Goal: Task Accomplishment & Management: Use online tool/utility

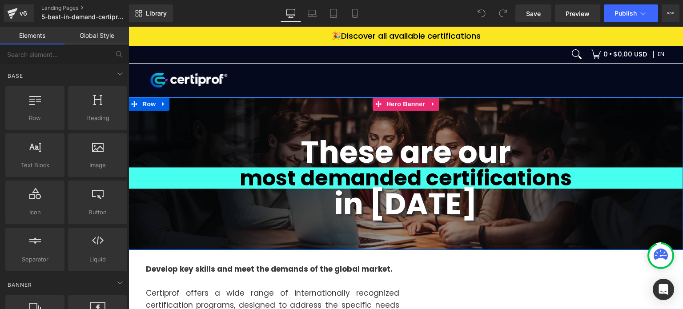
click at [290, 119] on div "These are our Heading most demanded certifications Heading in [DATE] Heading Row" at bounding box center [405, 173] width 554 height 152
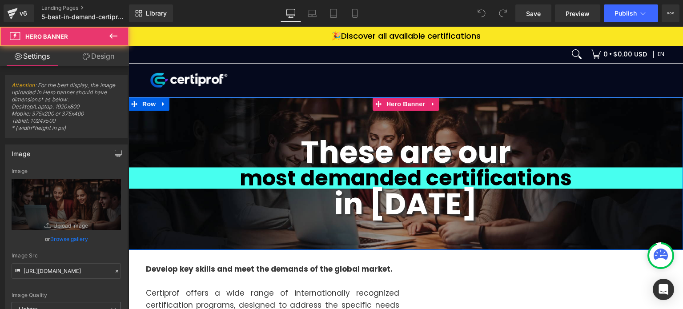
click at [293, 103] on div "These are our Heading most demanded certifications Heading in [DATE] Heading Row" at bounding box center [405, 173] width 554 height 152
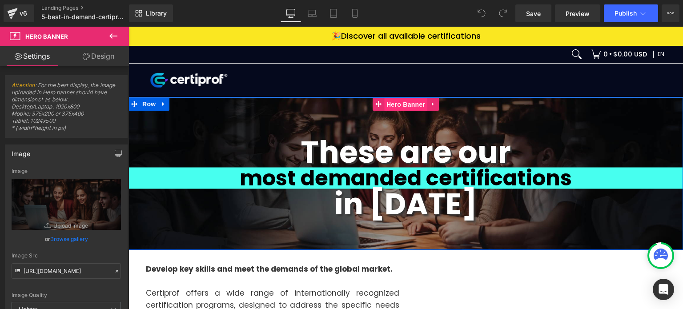
click at [401, 105] on span "Hero Banner" at bounding box center [405, 104] width 43 height 13
click at [275, 116] on div "These are our Heading most demanded certifications Heading in [DATE] Heading Row" at bounding box center [405, 173] width 554 height 152
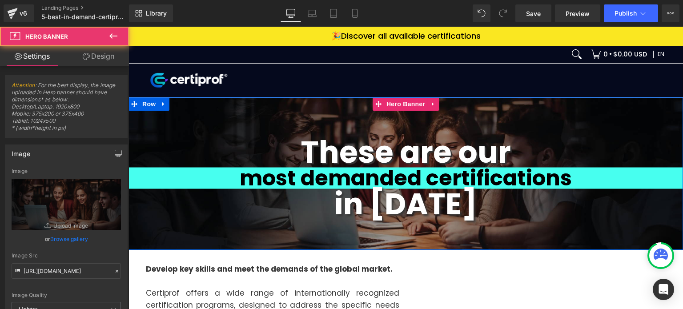
click at [201, 106] on div "These are our Heading most demanded certifications Heading in [DATE] Heading Row" at bounding box center [405, 173] width 554 height 152
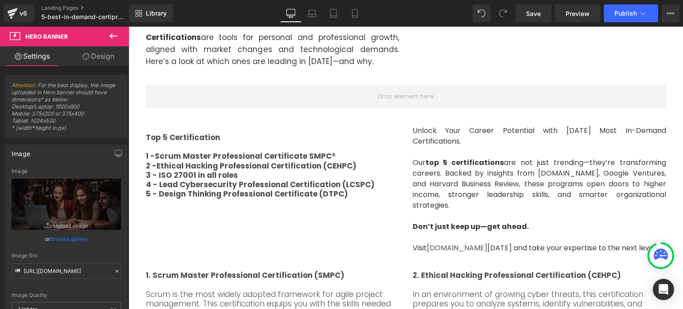
scroll to position [356, 0]
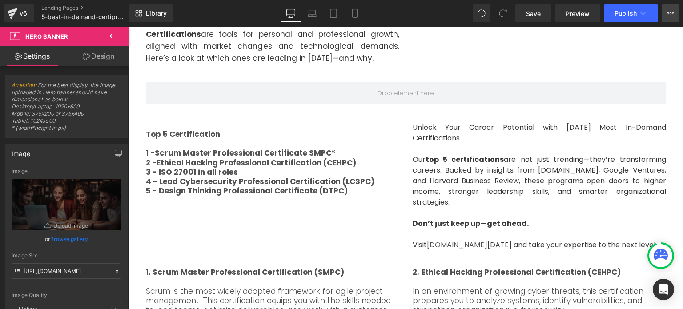
click at [667, 19] on button "View Live Page View with current Template Save Template to Library Schedule Pub…" at bounding box center [670, 13] width 18 height 18
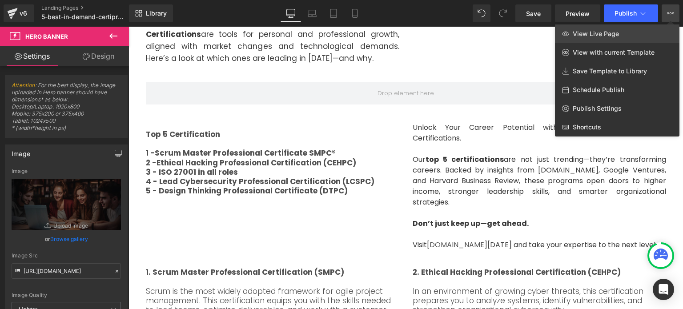
click at [601, 39] on link "View Live Page" at bounding box center [617, 33] width 124 height 19
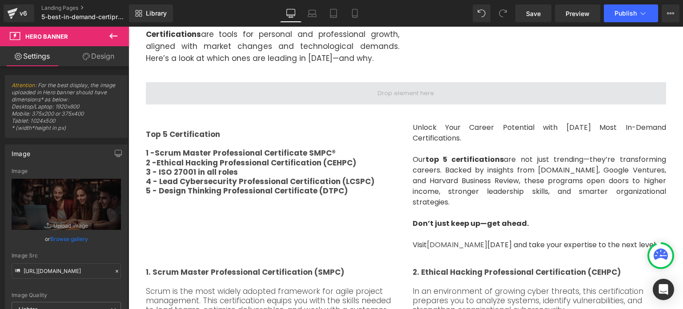
click at [204, 97] on span at bounding box center [406, 93] width 520 height 22
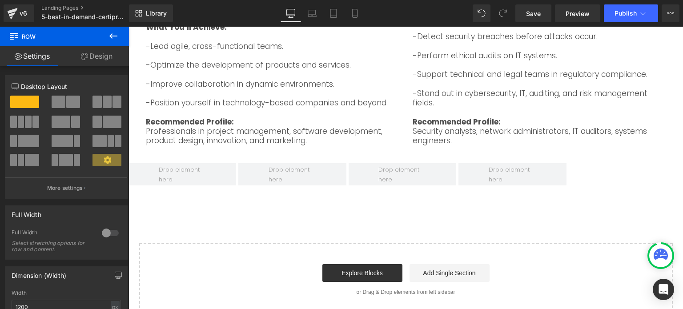
scroll to position [489, 0]
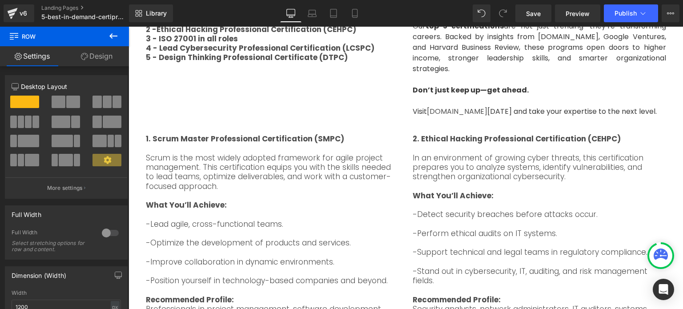
click at [326, 210] on p at bounding box center [272, 214] width 253 height 9
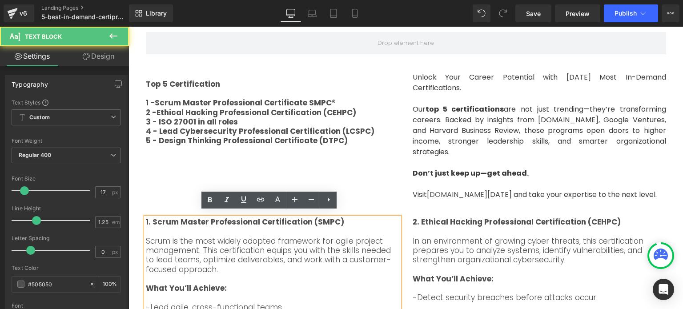
scroll to position [400, 0]
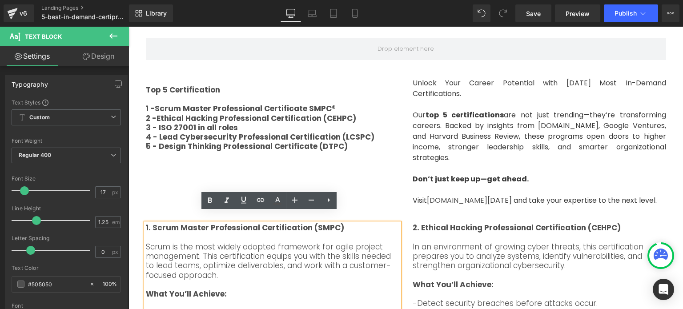
click at [413, 246] on p "In an environment of growing cyber threats, this certification prepares you to …" at bounding box center [538, 256] width 253 height 28
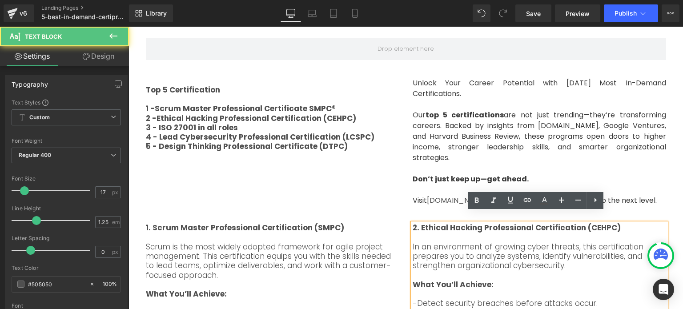
click at [412, 210] on div "1. Scrum Master Professional Certification (SMPC) Scrum is the most widely adop…" at bounding box center [405, 313] width 533 height 206
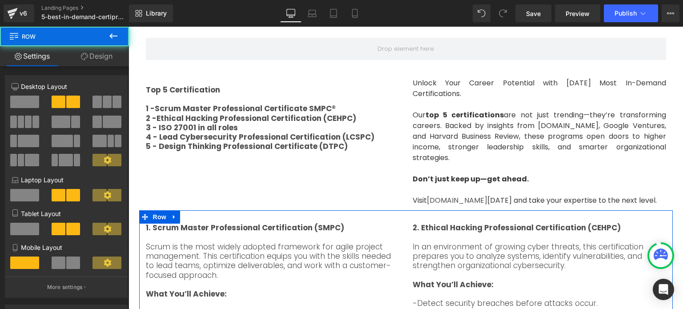
click at [388, 210] on div "1. Scrum Master Professional Certification (SMPC) Scrum is the most widely adop…" at bounding box center [405, 313] width 533 height 206
click at [382, 210] on div "1. Scrum Master Professional Certification (SMPC) Scrum is the most widely adop…" at bounding box center [405, 313] width 533 height 206
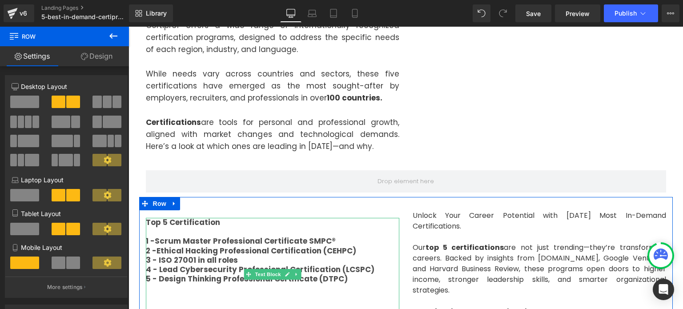
scroll to position [267, 0]
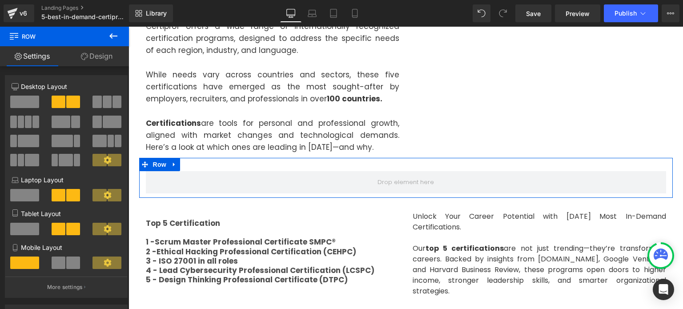
click at [234, 169] on div at bounding box center [405, 164] width 533 height 13
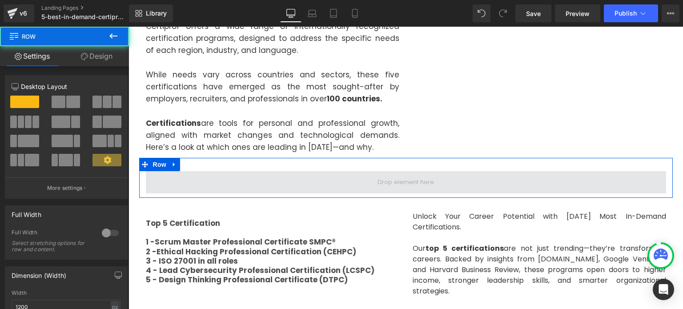
click at [204, 176] on span at bounding box center [406, 182] width 520 height 22
click at [207, 183] on span at bounding box center [406, 182] width 520 height 22
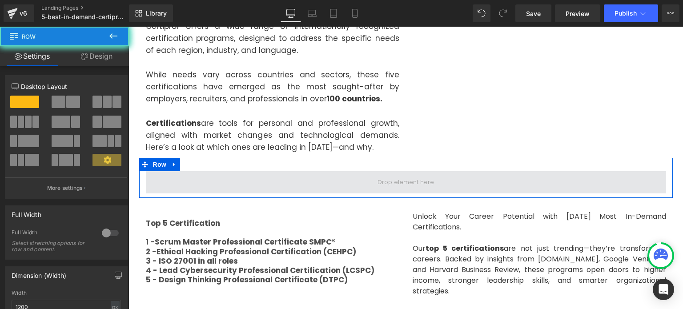
click at [207, 183] on span at bounding box center [406, 182] width 520 height 22
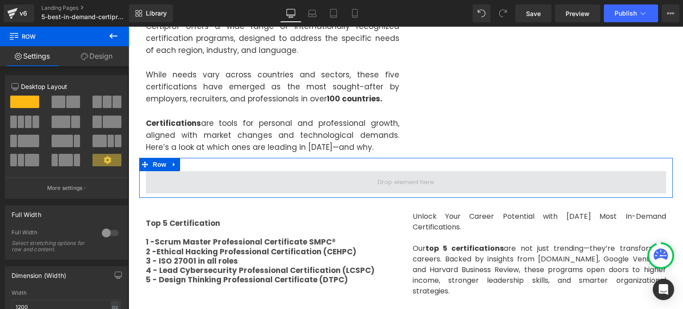
click at [207, 183] on span at bounding box center [406, 182] width 520 height 22
click at [221, 180] on span at bounding box center [406, 182] width 520 height 22
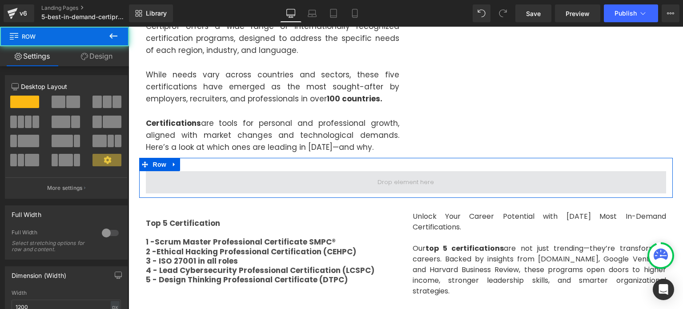
click at [252, 179] on span at bounding box center [406, 182] width 520 height 22
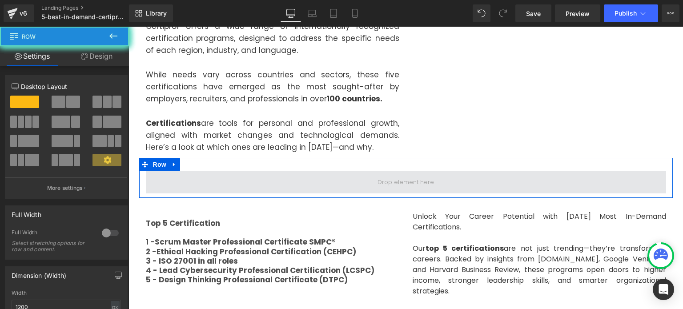
click at [252, 179] on span at bounding box center [406, 182] width 520 height 22
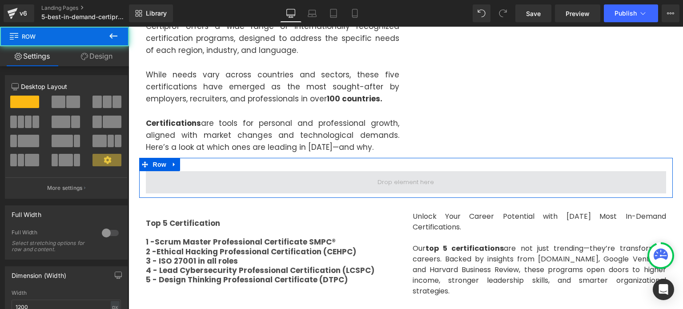
click at [252, 179] on span at bounding box center [406, 182] width 520 height 22
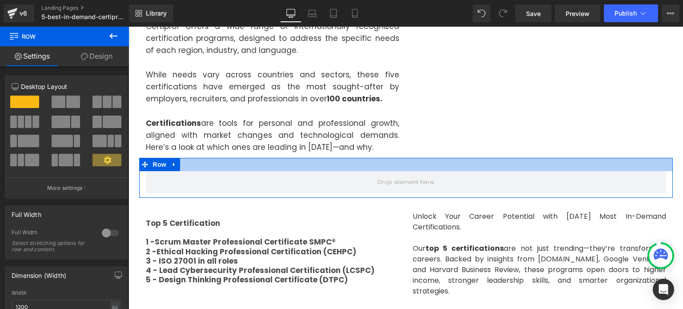
click at [282, 168] on div at bounding box center [405, 164] width 533 height 13
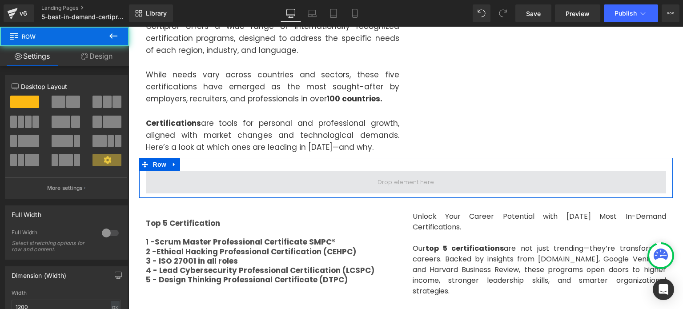
click at [276, 181] on span at bounding box center [406, 182] width 520 height 22
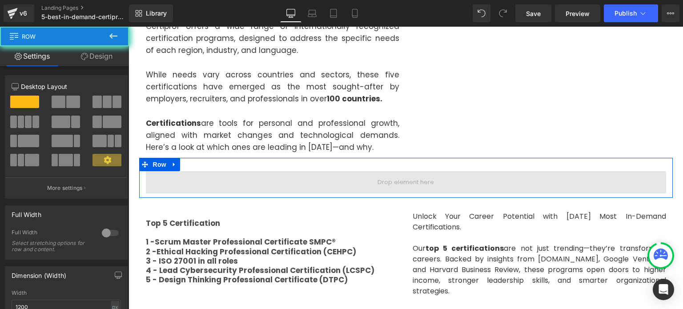
click at [276, 181] on span at bounding box center [406, 182] width 520 height 22
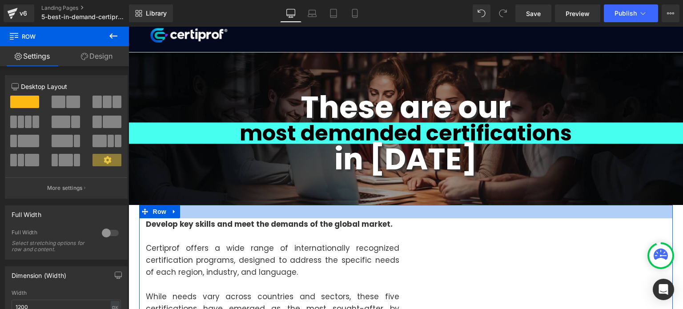
scroll to position [0, 0]
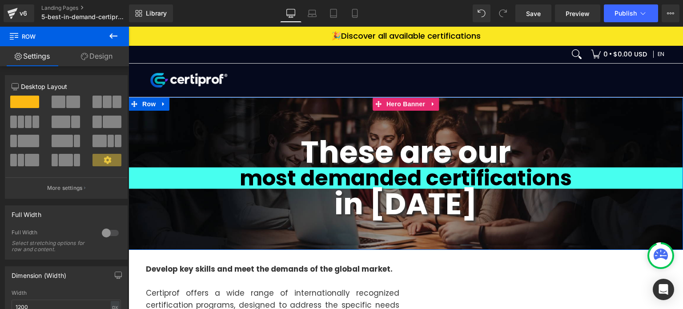
click at [304, 110] on div "These are our Heading most demanded certifications Heading in [DATE] Heading Row" at bounding box center [405, 173] width 554 height 152
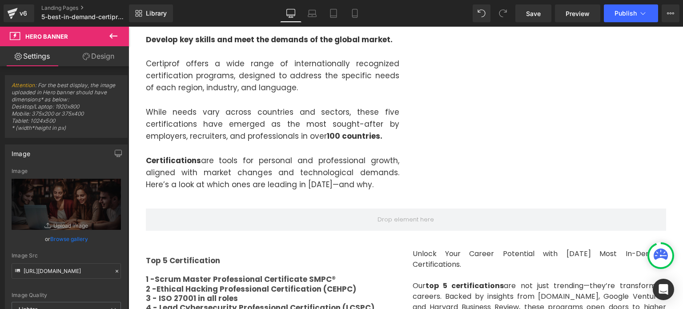
scroll to position [229, 0]
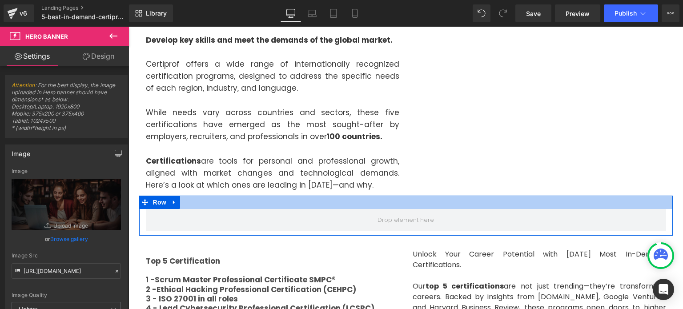
click at [267, 207] on div at bounding box center [405, 202] width 533 height 13
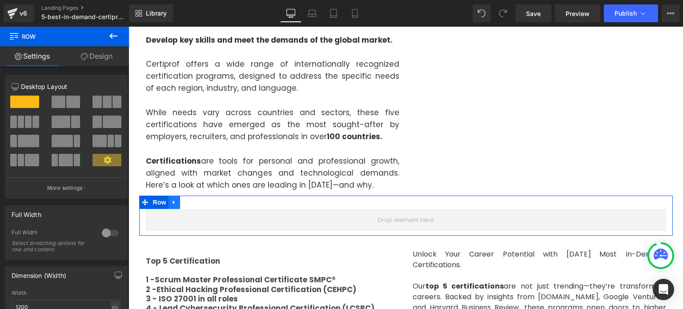
click at [173, 204] on icon at bounding box center [174, 202] width 2 height 4
click at [194, 202] on icon at bounding box center [197, 202] width 6 height 6
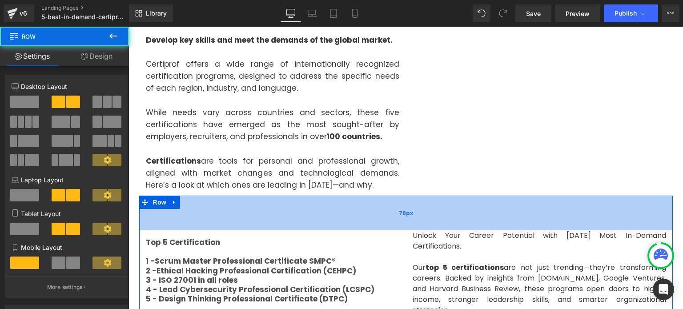
drag, startPoint x: 290, startPoint y: 208, endPoint x: 288, endPoint y: 229, distance: 21.9
click at [288, 229] on div "78px" at bounding box center [405, 213] width 533 height 35
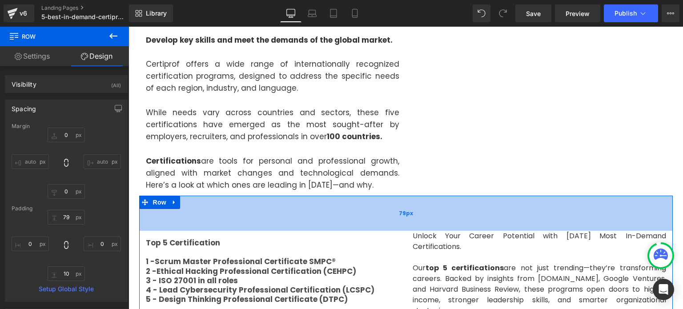
click at [370, 209] on div "79px" at bounding box center [405, 213] width 533 height 35
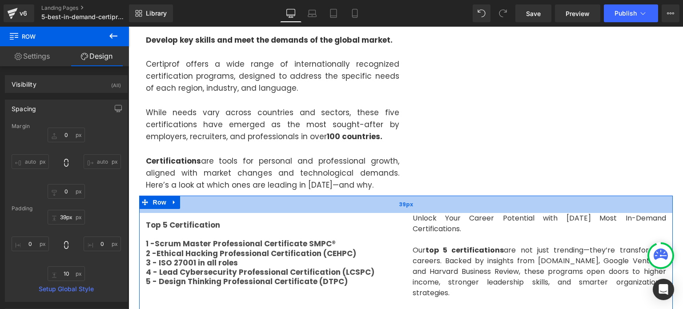
drag, startPoint x: 370, startPoint y: 226, endPoint x: 375, endPoint y: 208, distance: 18.9
click at [375, 208] on div "39px" at bounding box center [405, 204] width 533 height 17
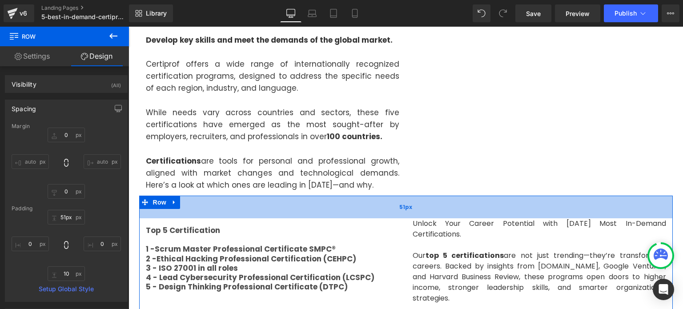
click at [374, 211] on div "51px" at bounding box center [405, 207] width 533 height 23
type input "45px"
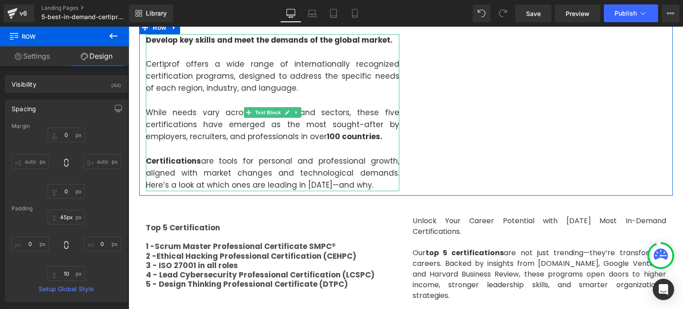
click at [385, 181] on p "Certifications are tools for personal and professional growth, aligned with mar…" at bounding box center [272, 173] width 253 height 36
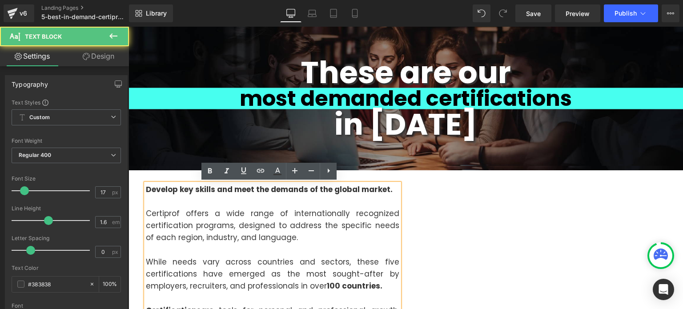
scroll to position [78, 0]
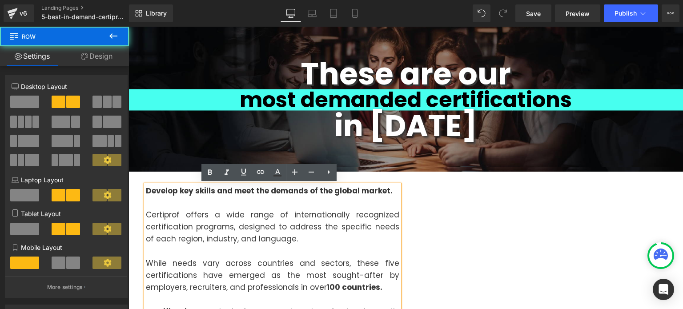
click at [407, 174] on div "Develop key skills and meet the demands of the global market. Certiprof offers …" at bounding box center [405, 259] width 533 height 175
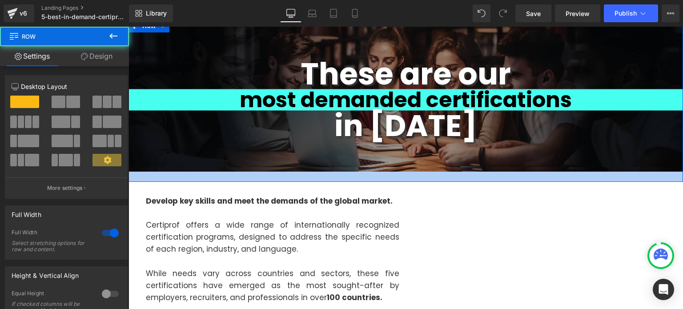
drag, startPoint x: 412, startPoint y: 170, endPoint x: 411, endPoint y: 180, distance: 9.8
click at [411, 180] on div at bounding box center [405, 177] width 554 height 10
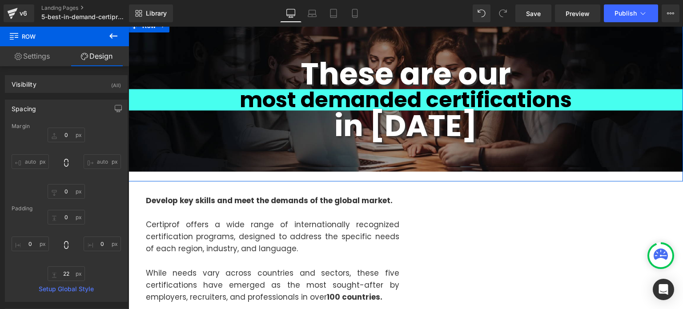
click at [411, 180] on div at bounding box center [405, 177] width 554 height 10
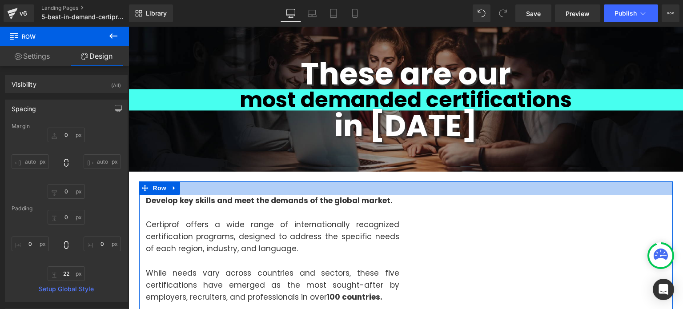
click at [418, 189] on div at bounding box center [405, 187] width 533 height 13
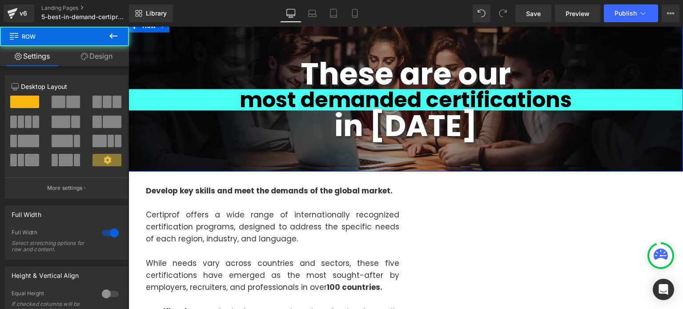
drag, startPoint x: 419, startPoint y: 172, endPoint x: 420, endPoint y: 162, distance: 10.7
click at [420, 162] on div "These are our Heading most demanded certifications Heading in [DATE] Heading Ro…" at bounding box center [405, 95] width 554 height 152
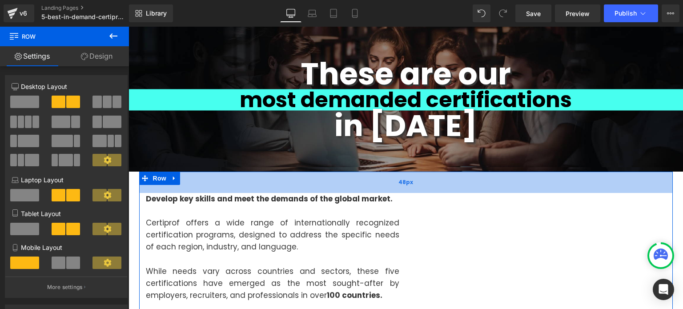
drag, startPoint x: 413, startPoint y: 176, endPoint x: 413, endPoint y: 184, distance: 7.6
click at [413, 184] on div "48px" at bounding box center [405, 182] width 533 height 21
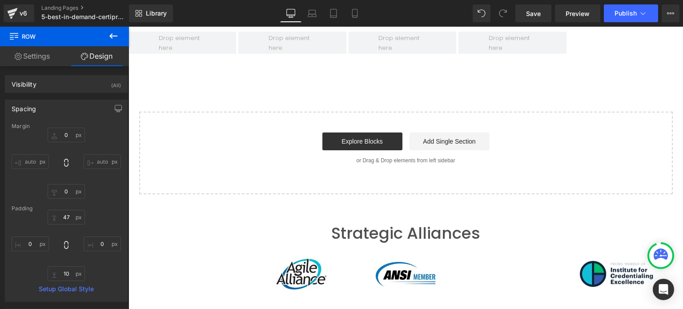
scroll to position [773, 0]
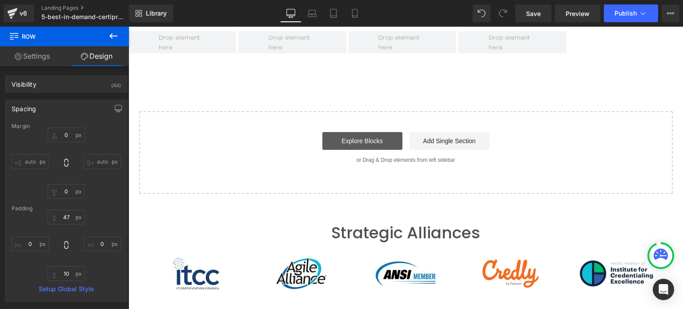
click at [384, 132] on link "Explore Blocks" at bounding box center [362, 141] width 80 height 18
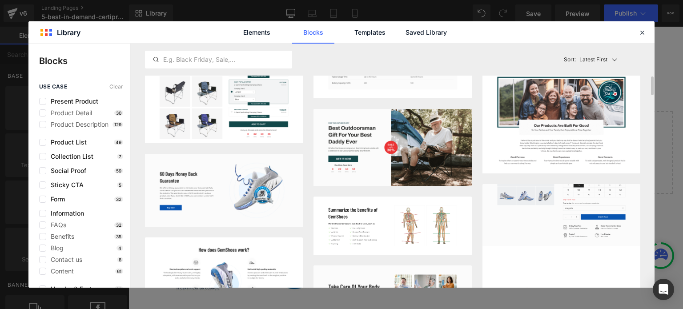
scroll to position [375, 0]
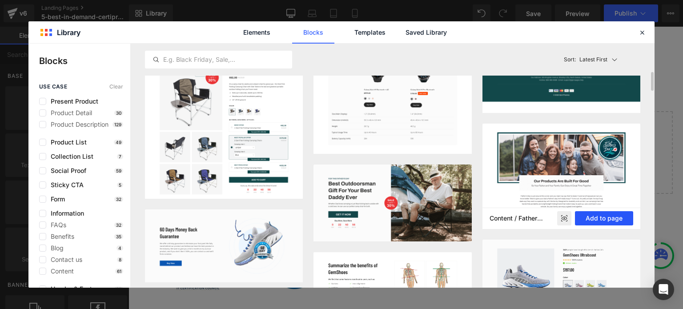
click at [603, 216] on button "Add to page" at bounding box center [604, 218] width 58 height 14
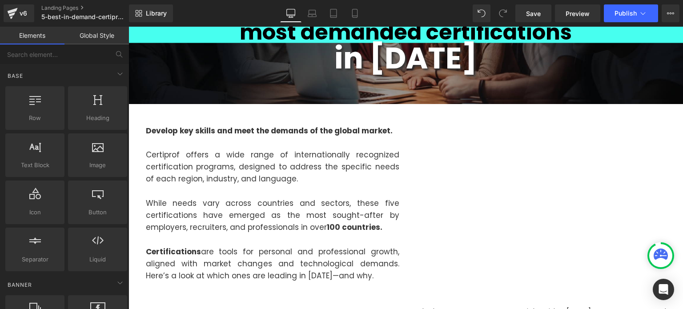
scroll to position [81, 0]
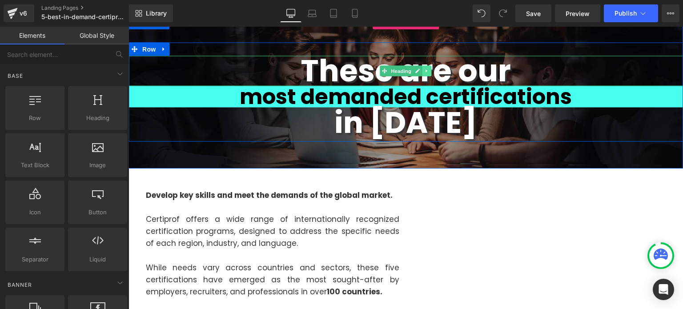
click at [422, 74] on link at bounding box center [426, 71] width 9 height 11
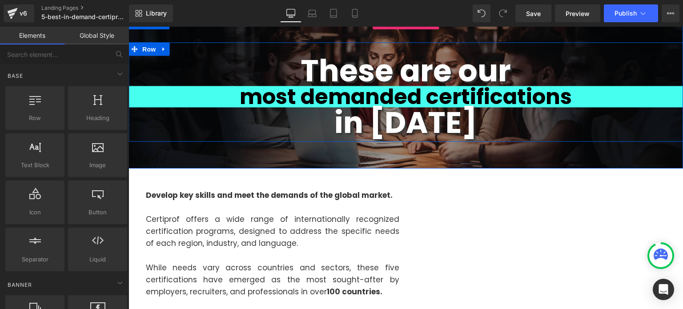
click at [475, 81] on strong "These are our" at bounding box center [405, 71] width 210 height 42
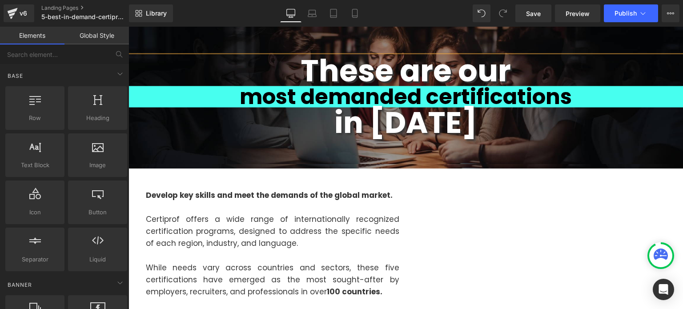
click at [475, 81] on strong "These are our" at bounding box center [405, 71] width 210 height 42
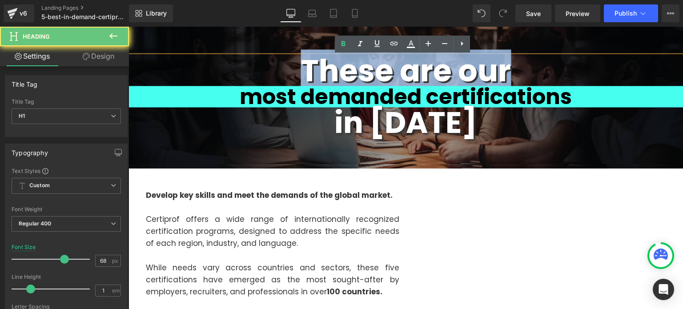
click at [475, 81] on strong "These are our" at bounding box center [405, 71] width 210 height 42
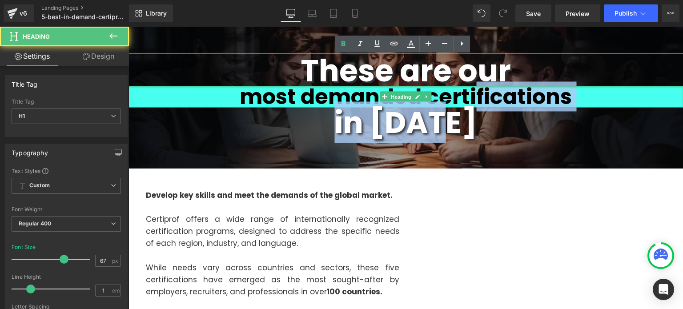
drag, startPoint x: 455, startPoint y: 111, endPoint x: 457, endPoint y: 82, distance: 29.4
click at [457, 82] on div "These are our Heading most demanded certifications Heading in [DATE] Heading" at bounding box center [405, 96] width 554 height 81
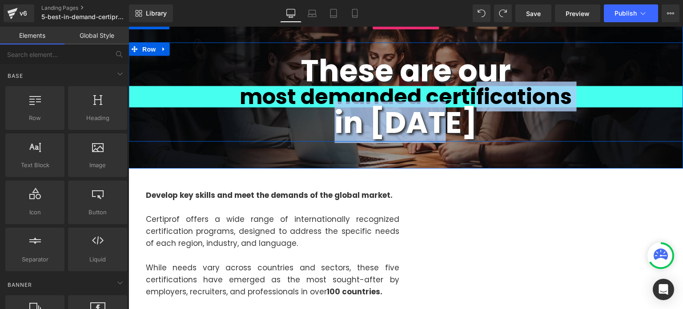
click at [459, 65] on strong "These are our" at bounding box center [405, 71] width 210 height 42
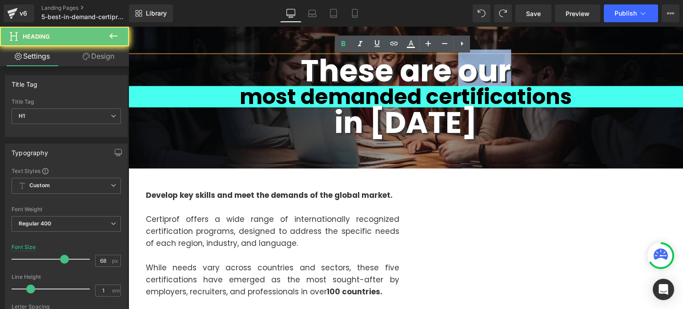
click at [459, 65] on strong "These are our" at bounding box center [405, 71] width 210 height 42
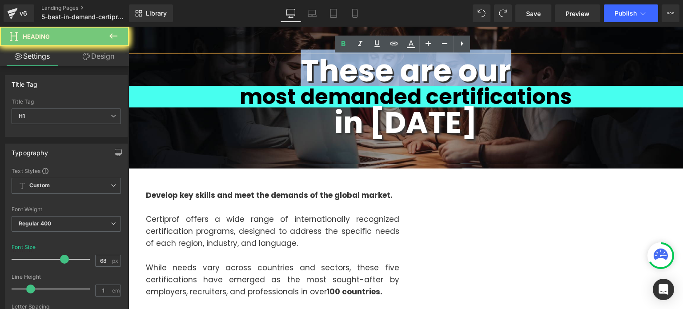
click at [459, 65] on strong "These are our" at bounding box center [405, 71] width 210 height 42
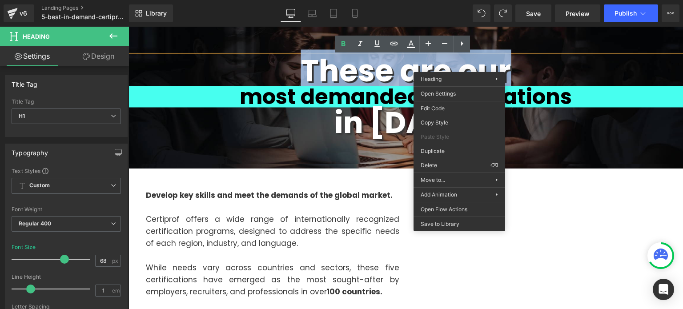
click at [345, 76] on strong "These are our" at bounding box center [405, 71] width 210 height 42
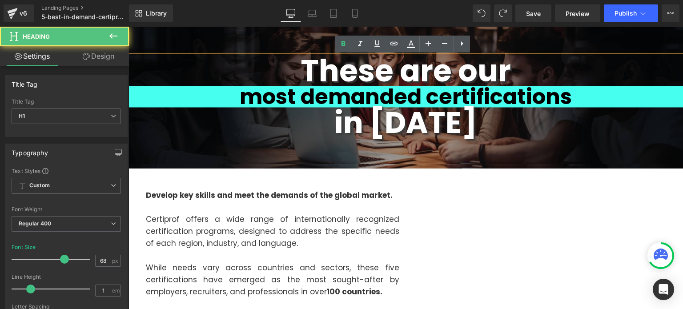
click at [347, 74] on strong "These are our" at bounding box center [405, 71] width 210 height 42
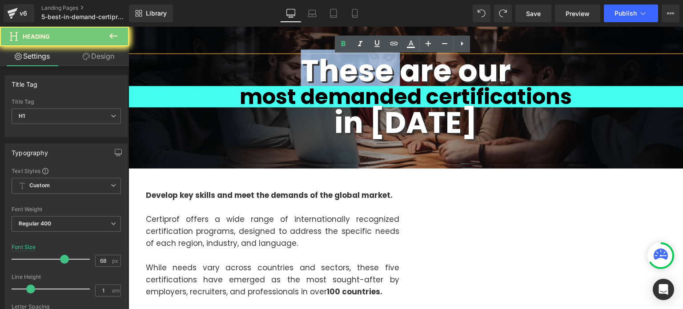
click at [347, 74] on strong "These are our" at bounding box center [405, 71] width 210 height 42
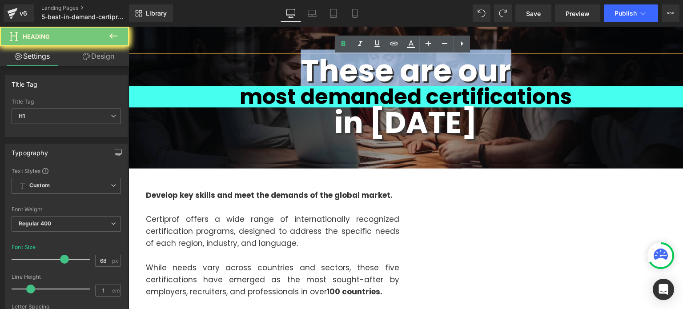
click at [347, 74] on strong "These are our" at bounding box center [405, 71] width 210 height 42
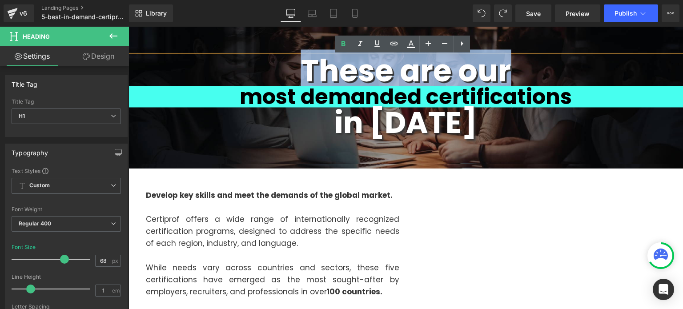
copy strong "These are our"
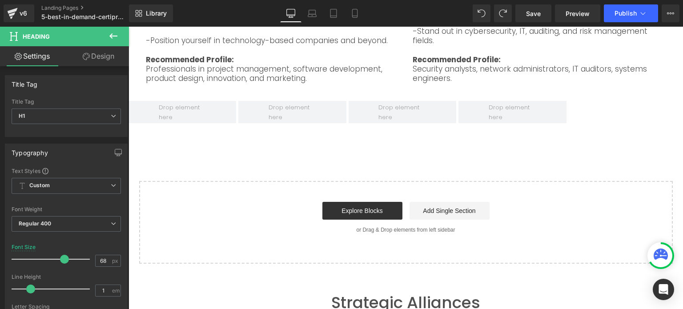
scroll to position [704, 0]
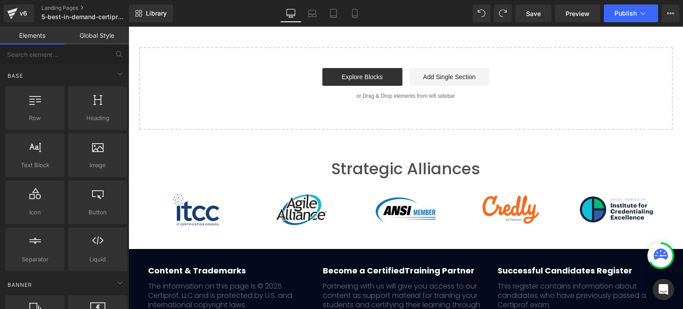
click at [495, 143] on section "Strategic Alliances" at bounding box center [405, 196] width 554 height 106
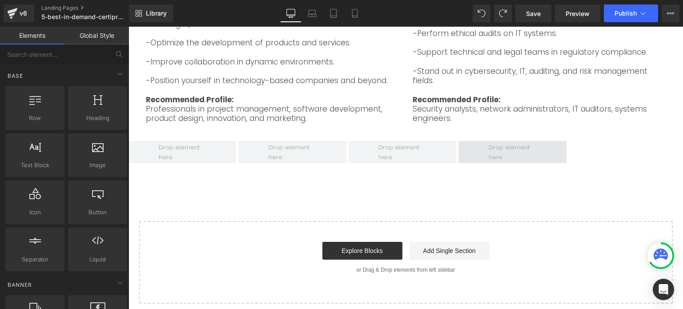
scroll to position [667, 0]
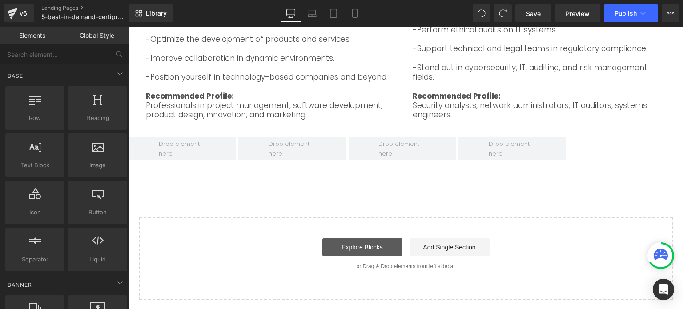
click at [362, 238] on link "Explore Blocks" at bounding box center [362, 247] width 80 height 18
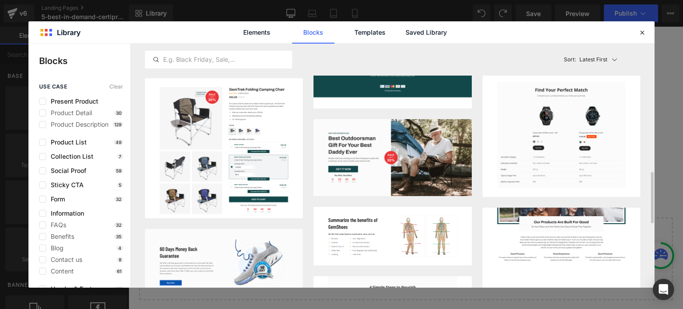
scroll to position [400, 0]
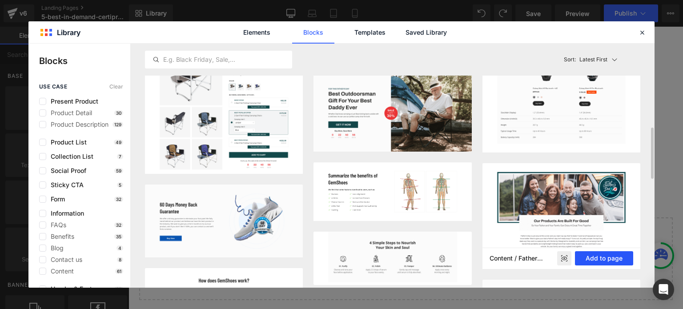
click at [596, 259] on button "Add to page" at bounding box center [604, 258] width 58 height 14
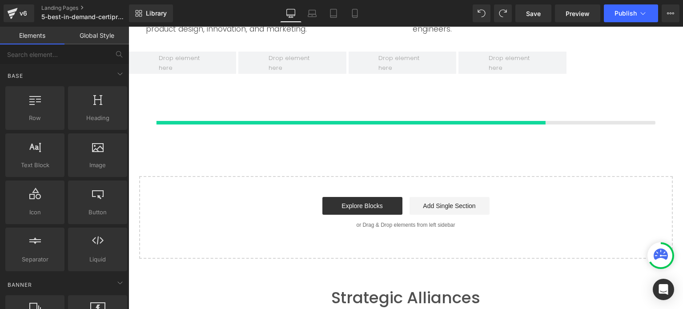
scroll to position [757, 0]
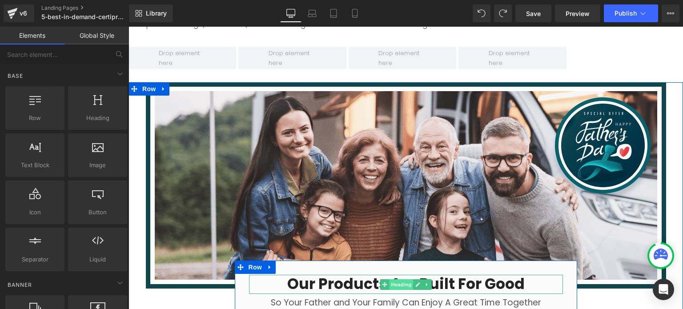
click at [393, 279] on span "Heading" at bounding box center [401, 284] width 24 height 11
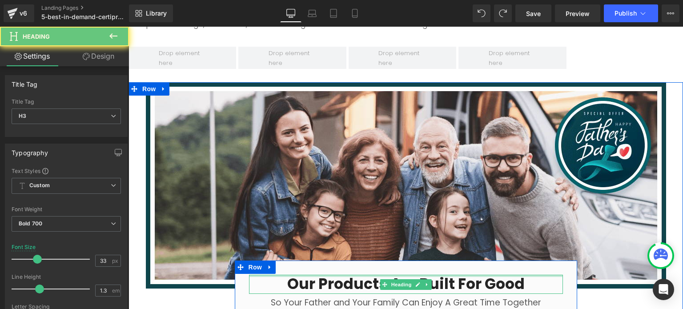
click at [334, 275] on div at bounding box center [406, 276] width 314 height 2
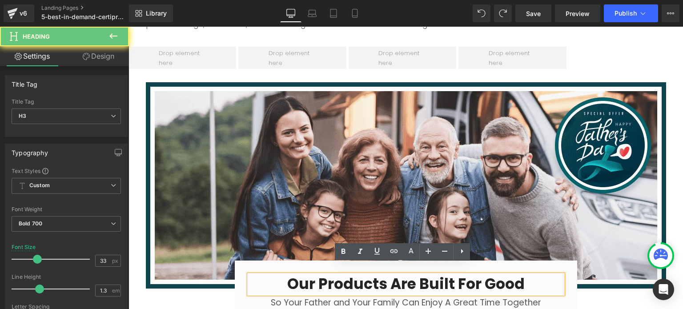
click at [332, 275] on h3 "Our Products Are Built For Good" at bounding box center [406, 284] width 314 height 19
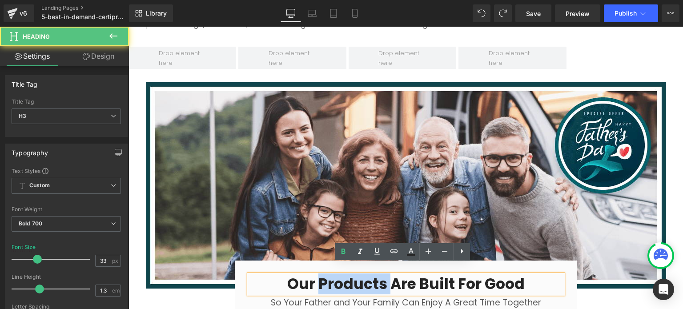
click at [332, 275] on h3 "Our Products Are Built For Good" at bounding box center [406, 284] width 314 height 19
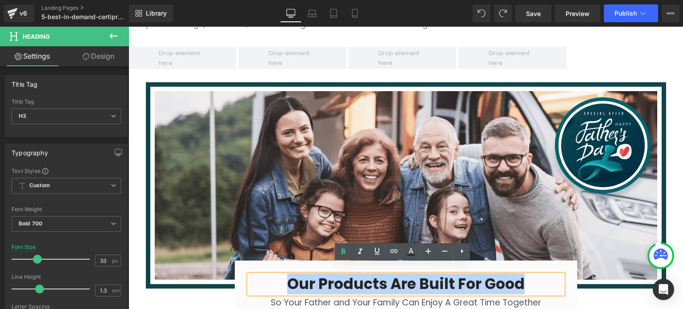
click at [332, 275] on h3 "Our Products Are Built For Good" at bounding box center [406, 284] width 314 height 19
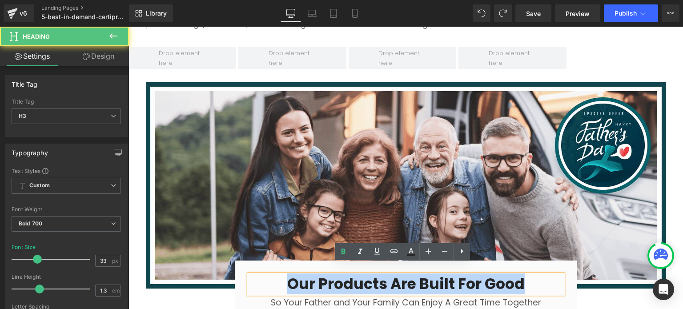
paste div
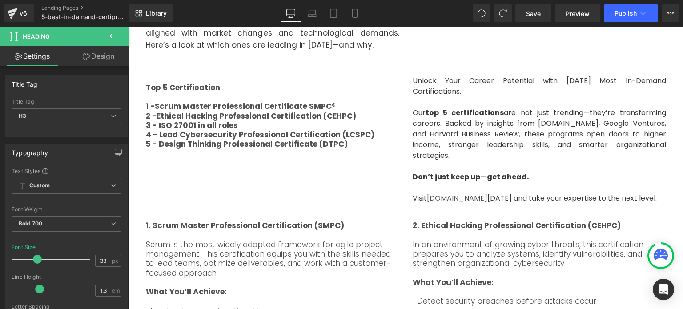
scroll to position [91, 0]
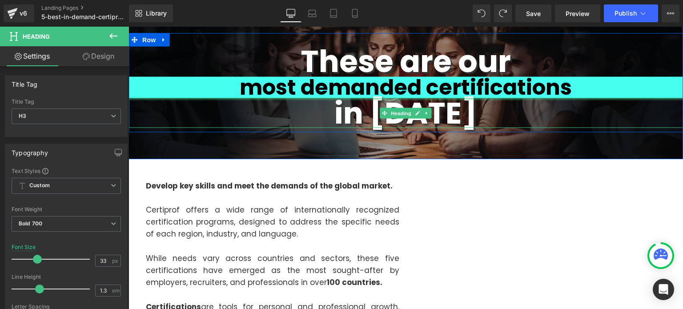
click at [521, 89] on strong "most demanded certifications" at bounding box center [406, 87] width 332 height 30
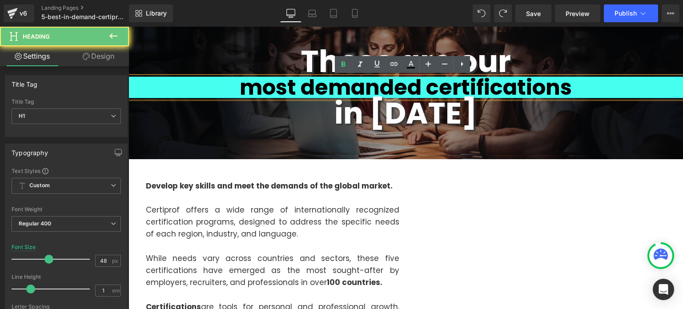
click at [521, 89] on strong "most demanded certifications" at bounding box center [406, 87] width 332 height 30
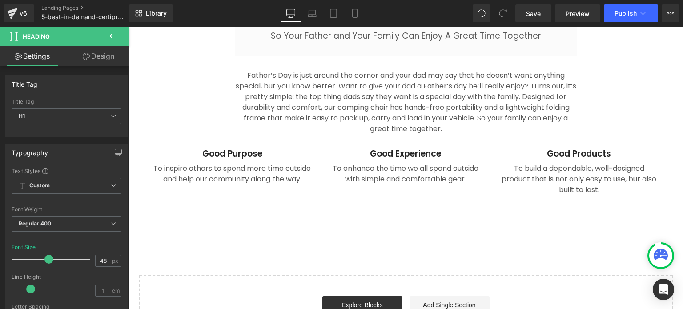
scroll to position [846, 0]
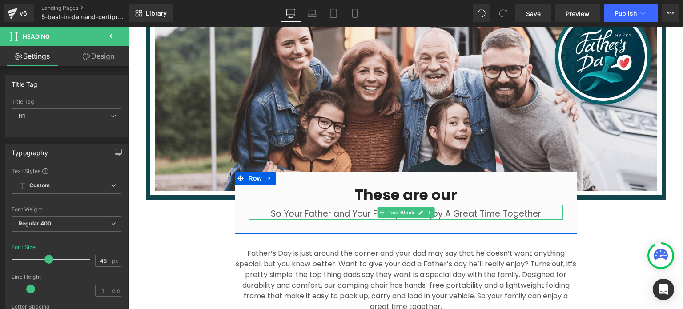
click at [418, 210] on icon at bounding box center [420, 212] width 5 height 5
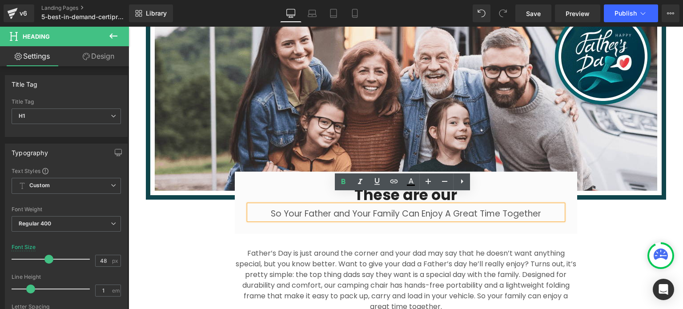
click at [464, 208] on p "So Your Father and Your Family Can Enjoy A Great Time Together" at bounding box center [406, 213] width 314 height 11
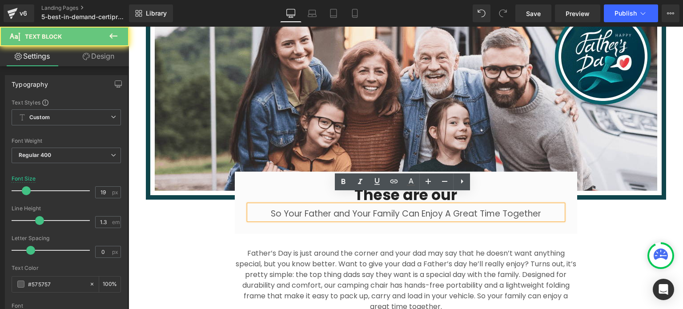
click at [464, 208] on p "So Your Father and Your Family Can Enjoy A Great Time Together" at bounding box center [406, 213] width 314 height 11
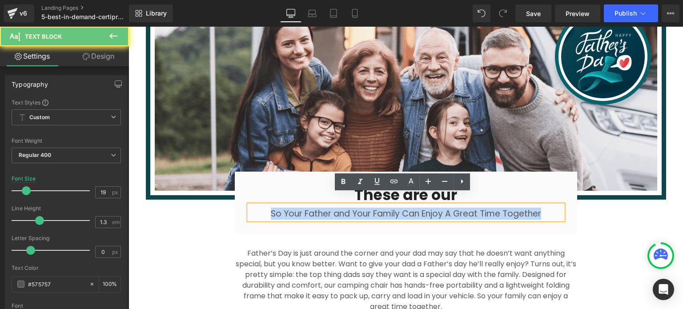
click at [464, 208] on p "So Your Father and Your Family Can Enjoy A Great Time Together" at bounding box center [406, 213] width 314 height 11
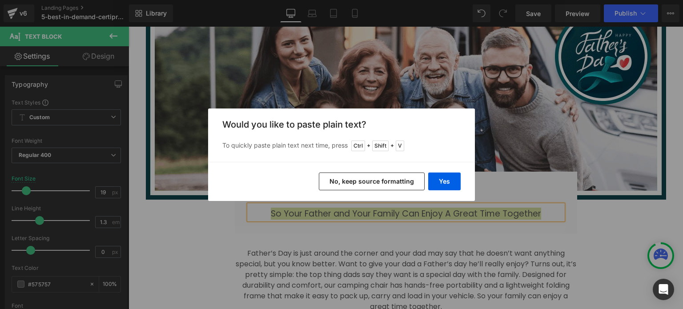
click at [445, 221] on div "Back to Library Insert Would you like to paste plain text? To quickly paste pla…" at bounding box center [341, 154] width 683 height 309
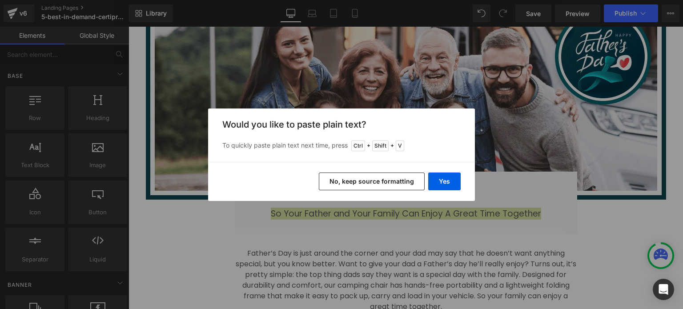
click at [395, 187] on button "No, keep source formatting" at bounding box center [372, 181] width 106 height 18
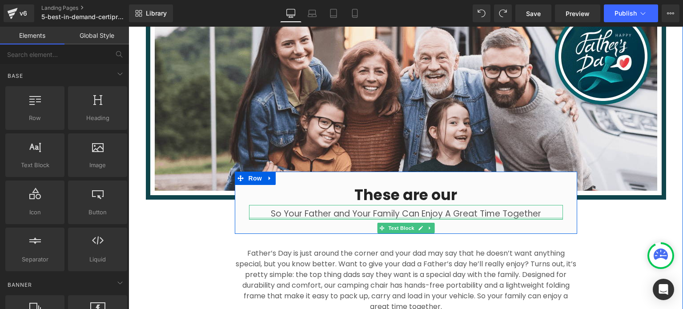
click at [478, 208] on p "So Your Father and Your Family Can Enjoy A Great Time Together" at bounding box center [406, 213] width 314 height 11
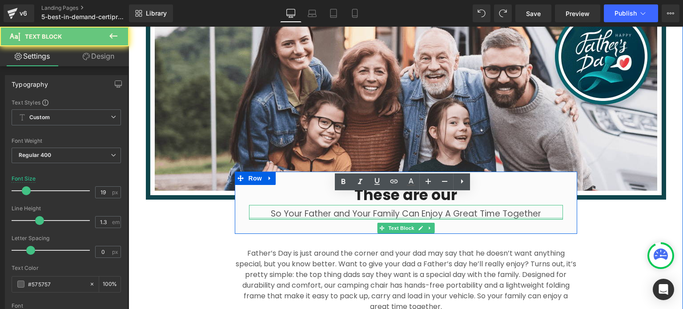
click at [478, 208] on p "So Your Father and Your Family Can Enjoy A Great Time Together" at bounding box center [406, 213] width 314 height 11
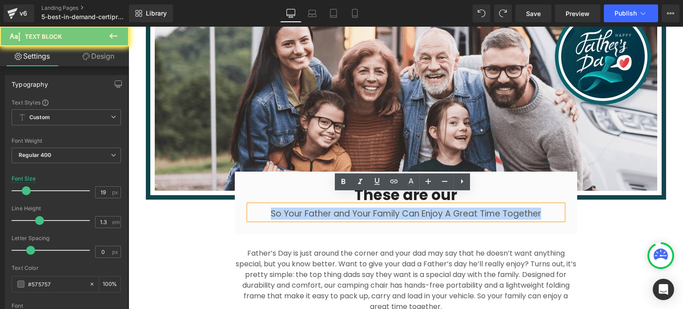
click at [478, 208] on p "So Your Father and Your Family Can Enjoy A Great Time Together" at bounding box center [406, 213] width 314 height 11
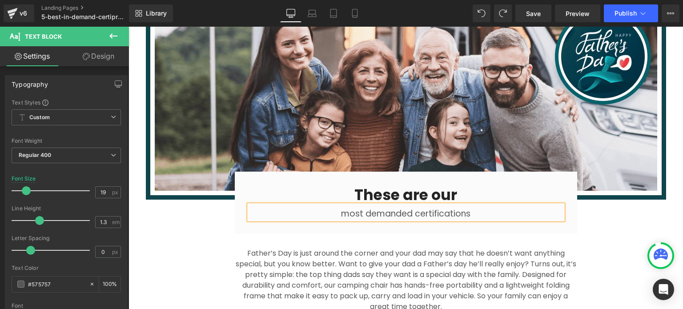
click at [597, 222] on div "Image These are our Heading most demanded certifications Text Block Row Row Fat…" at bounding box center [405, 185] width 533 height 384
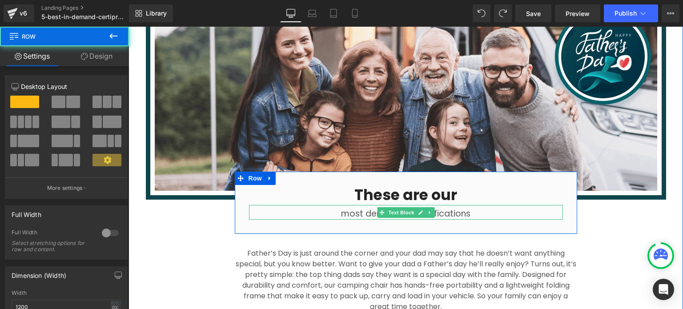
click at [476, 208] on p "most demanded certifications" at bounding box center [406, 213] width 314 height 11
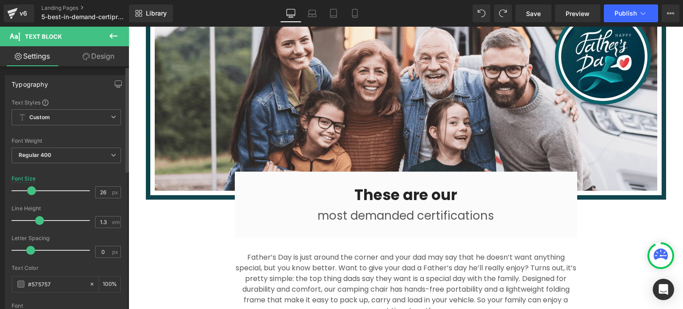
type input "25"
drag, startPoint x: 24, startPoint y: 188, endPoint x: 29, endPoint y: 190, distance: 4.6
click at [29, 190] on span at bounding box center [31, 190] width 9 height 9
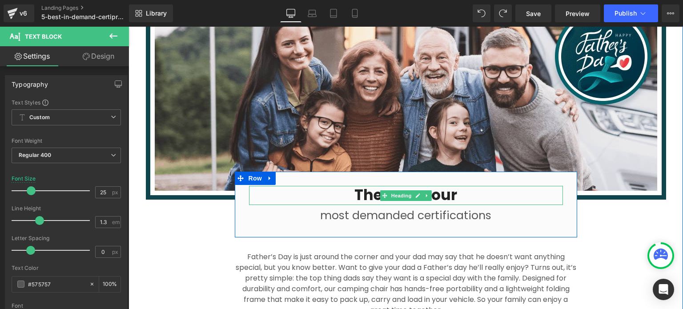
click at [441, 187] on h3 "These are our" at bounding box center [406, 195] width 314 height 19
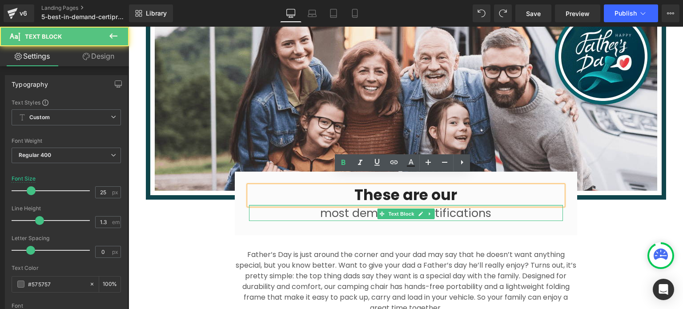
click at [409, 205] on div at bounding box center [406, 205] width 314 height 1
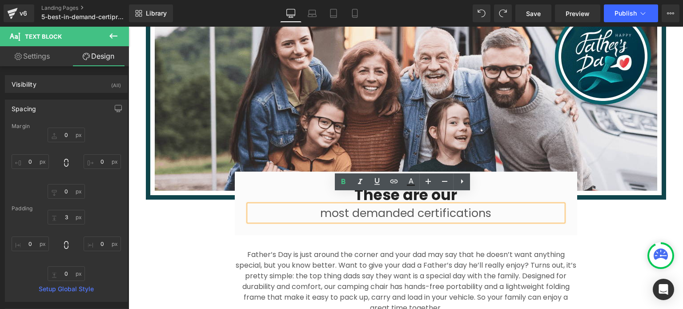
click at [537, 235] on div "Father’s Day is just around the corner and your dad may say that he doesn’t wan…" at bounding box center [406, 274] width 342 height 78
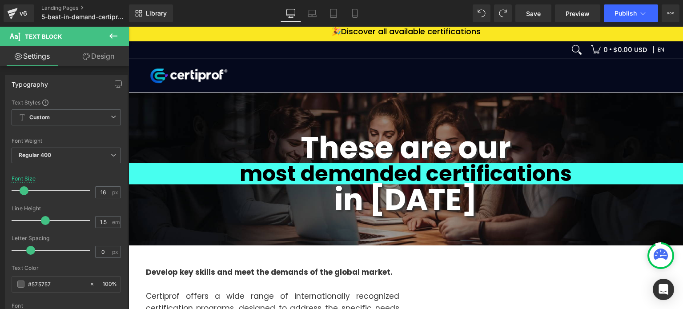
scroll to position [2, 0]
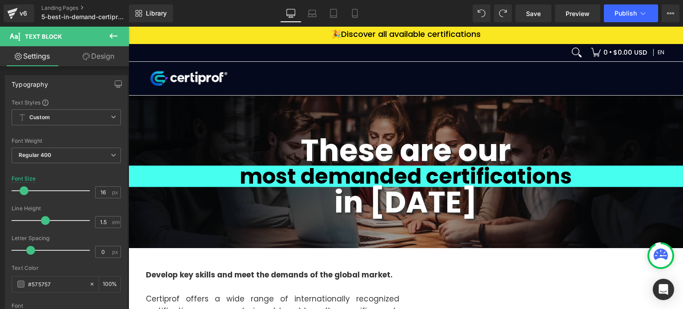
click at [433, 201] on strong "in [DATE]" at bounding box center [405, 201] width 143 height 41
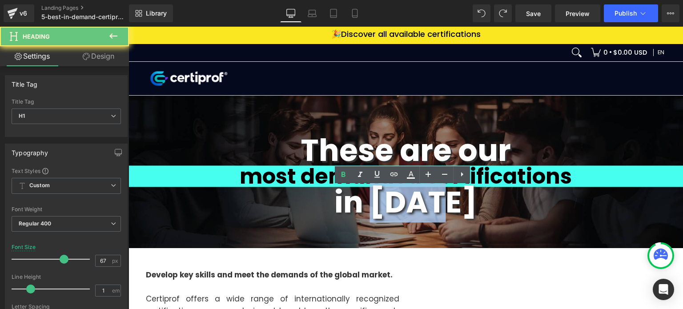
click at [433, 201] on strong "in [DATE]" at bounding box center [405, 201] width 143 height 41
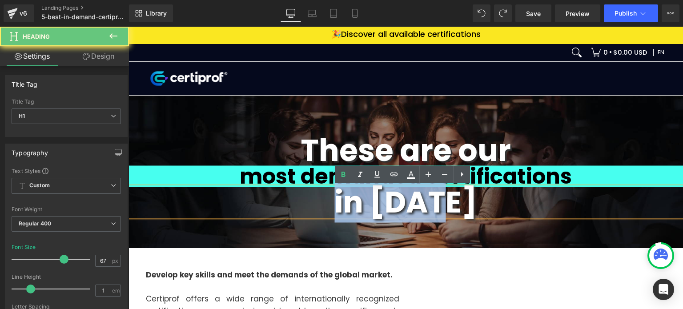
click at [433, 201] on strong "in [DATE]" at bounding box center [405, 201] width 143 height 41
copy strong "in [DATE]"
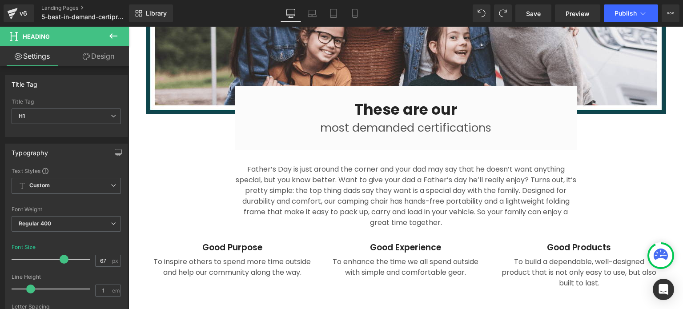
scroll to position [846, 0]
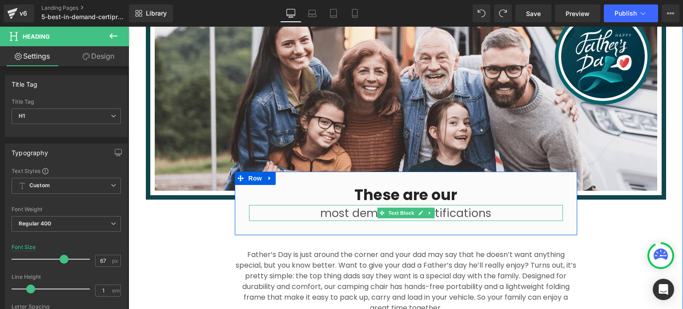
click at [475, 206] on p "most demanded certifications" at bounding box center [406, 213] width 314 height 15
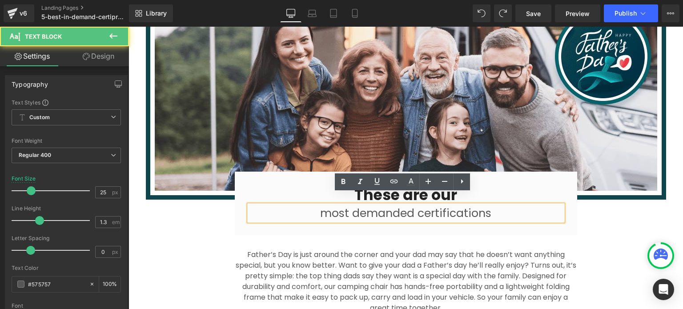
click at [493, 206] on p "most demanded certifications" at bounding box center [406, 213] width 314 height 15
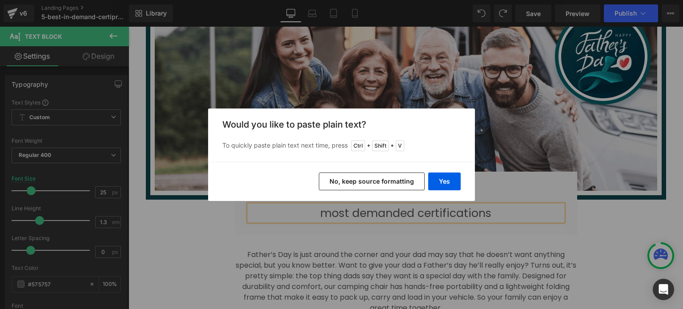
click at [398, 179] on button "No, keep source formatting" at bounding box center [372, 181] width 106 height 18
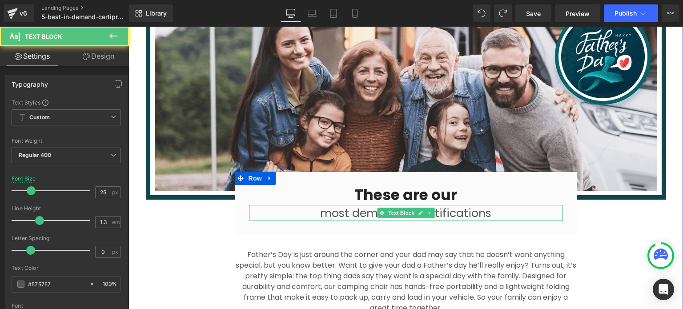
click at [495, 206] on p "most demanded certifications" at bounding box center [406, 213] width 314 height 15
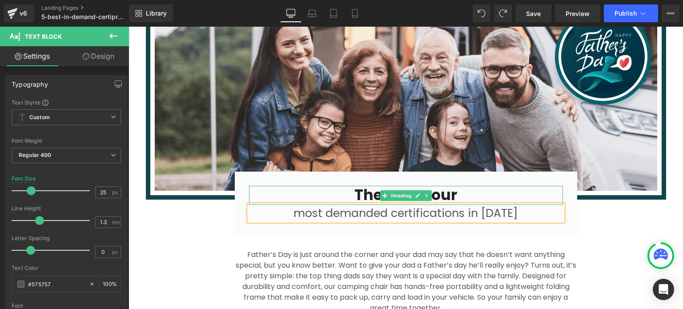
click at [457, 186] on h3 "These are our" at bounding box center [406, 195] width 314 height 19
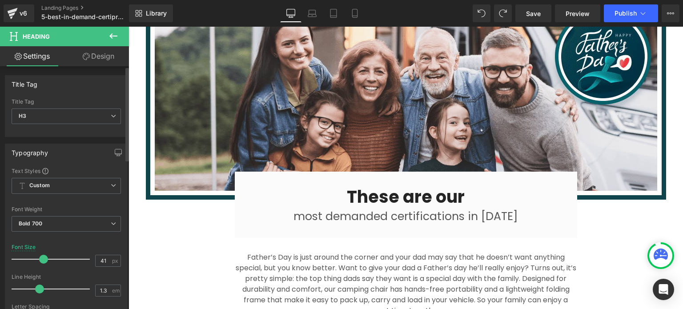
type input "42"
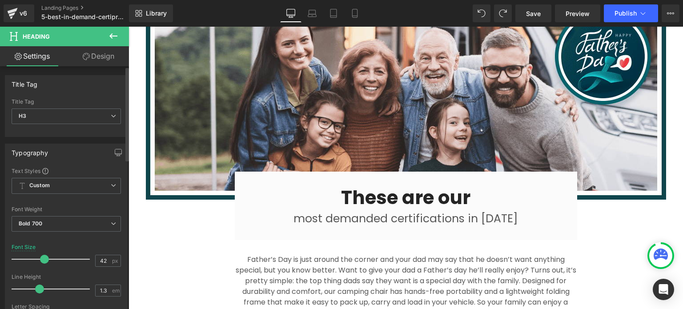
drag, startPoint x: 39, startPoint y: 260, endPoint x: 46, endPoint y: 261, distance: 7.2
click at [46, 261] on div at bounding box center [53, 259] width 74 height 18
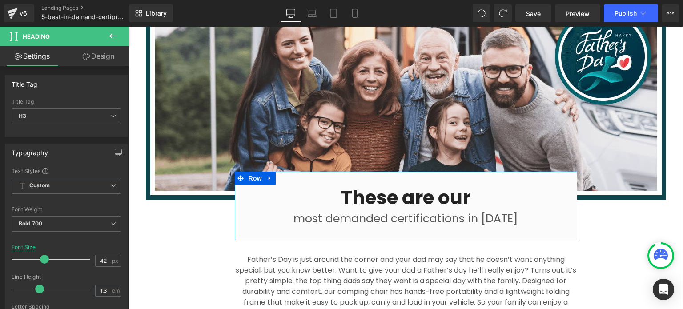
click at [336, 212] on p "most demanded certifications in [DATE]" at bounding box center [406, 219] width 314 height 15
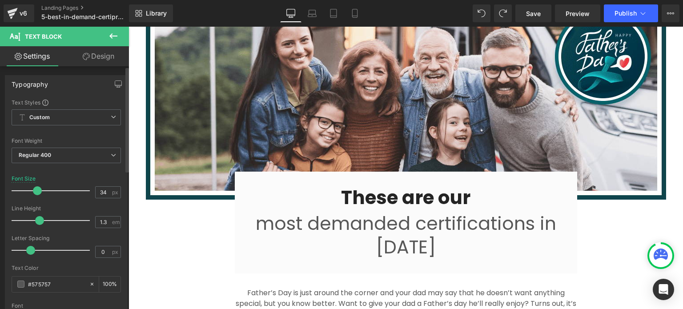
type input "33"
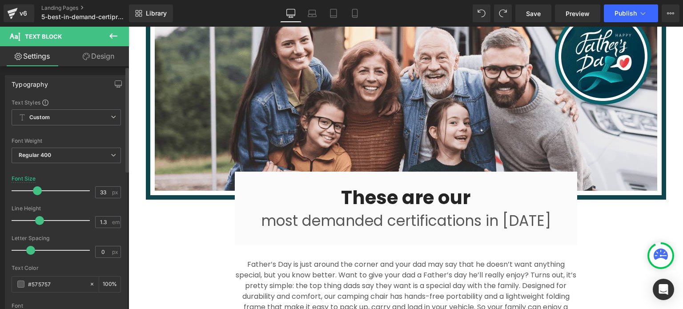
drag, startPoint x: 32, startPoint y: 187, endPoint x: 38, endPoint y: 189, distance: 6.8
click at [38, 189] on span at bounding box center [37, 190] width 9 height 9
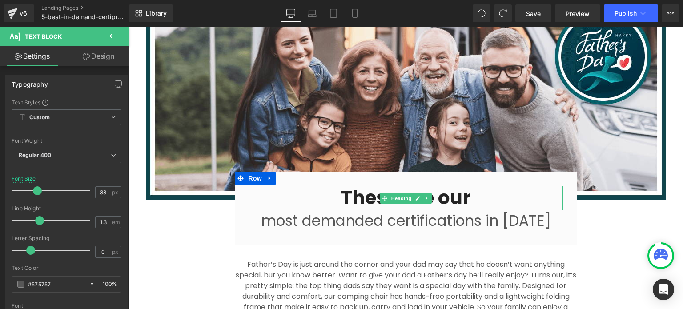
click at [456, 194] on h3 "These are our" at bounding box center [406, 198] width 314 height 24
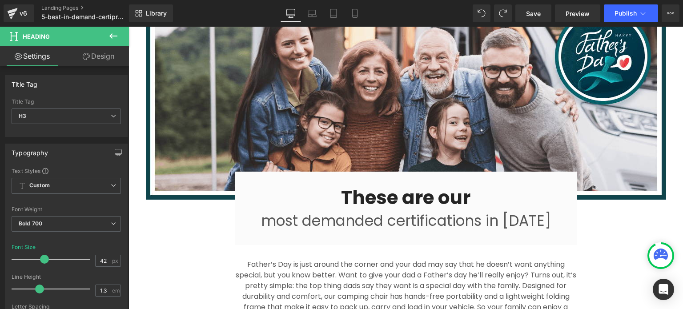
click at [108, 53] on link "Design" at bounding box center [98, 56] width 64 height 20
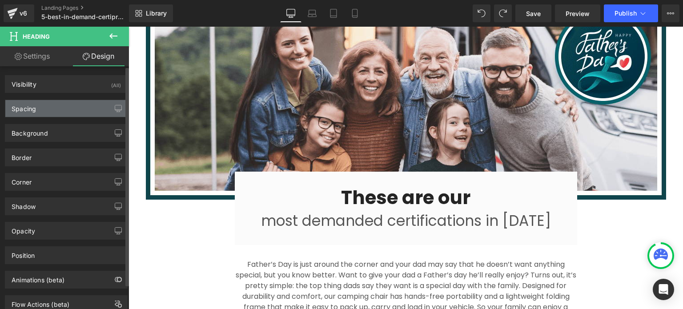
click at [75, 110] on div "Spacing" at bounding box center [66, 108] width 122 height 17
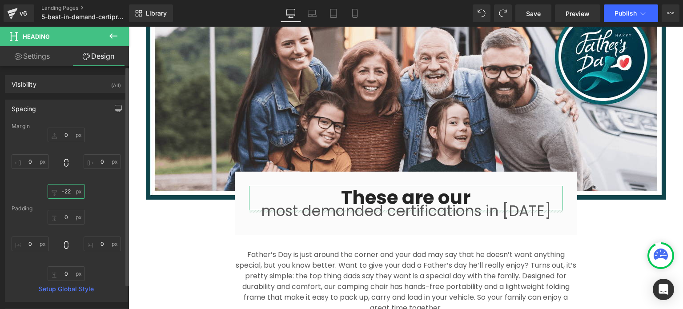
click at [72, 186] on input "-22" at bounding box center [66, 191] width 37 height 15
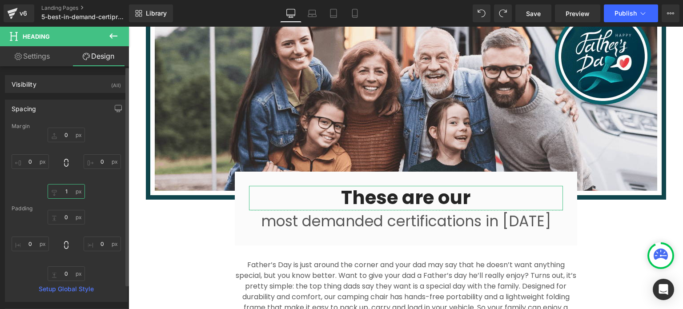
click at [77, 195] on input "1" at bounding box center [66, 191] width 37 height 15
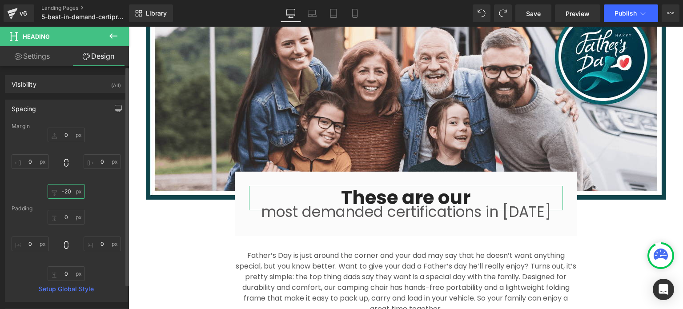
click at [77, 188] on input "-20" at bounding box center [66, 191] width 37 height 15
click at [101, 186] on div "0px 0 0px 0 -20px -20 0px 0" at bounding box center [66, 163] width 109 height 71
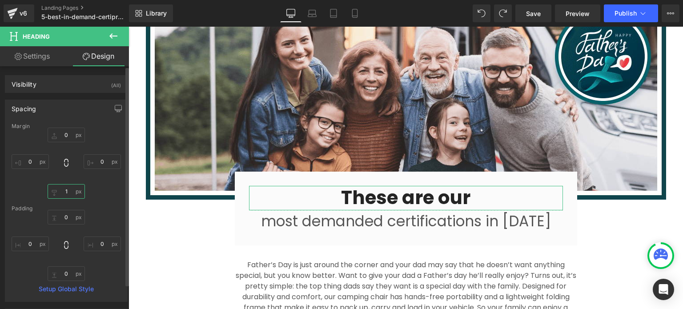
click at [78, 195] on input "1" at bounding box center [66, 191] width 37 height 15
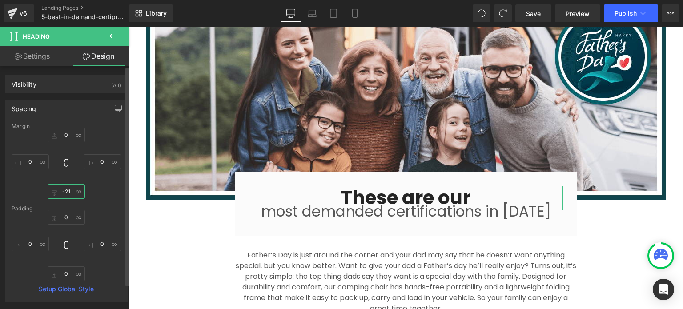
click at [80, 192] on input "-21" at bounding box center [66, 191] width 37 height 15
click at [71, 190] on input "-21" at bounding box center [66, 191] width 37 height 15
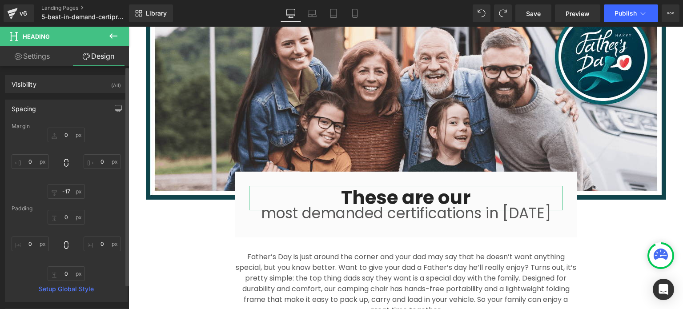
click at [111, 203] on div "Margin 0px 0 0px 0 -17 -17 0px 0 [GEOGRAPHIC_DATA] 0px 0 0px 0 0px 0 0px 0 Setu…" at bounding box center [66, 212] width 122 height 178
click at [68, 186] on input "-17" at bounding box center [66, 191] width 37 height 15
click at [67, 190] on input "-17" at bounding box center [66, 191] width 37 height 15
drag, startPoint x: 65, startPoint y: 190, endPoint x: 84, endPoint y: 193, distance: 18.6
click at [84, 193] on div "0px 0 0px 0 -17 -17 0px 0" at bounding box center [66, 163] width 109 height 71
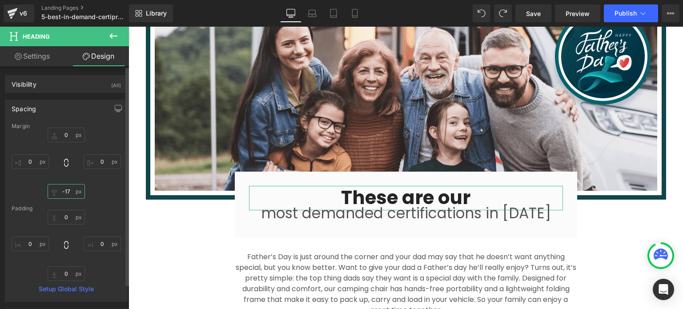
click at [66, 188] on input "-17" at bounding box center [66, 191] width 37 height 15
click at [67, 188] on input "-17" at bounding box center [66, 191] width 37 height 15
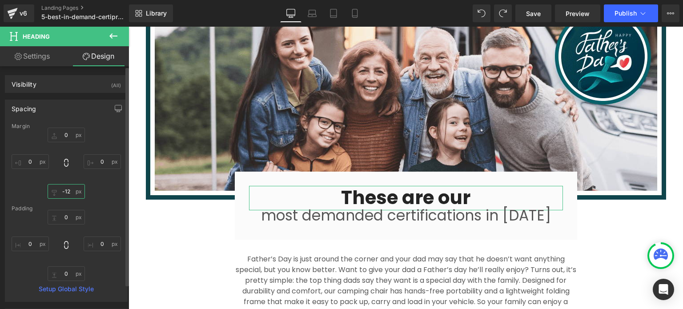
type input "-12"
click at [101, 204] on div "Margin 0px 0 0px 0 -12 -12 0px 0 [GEOGRAPHIC_DATA] 0px 0 0px 0 0px 0 0px 0 Setu…" at bounding box center [66, 212] width 122 height 178
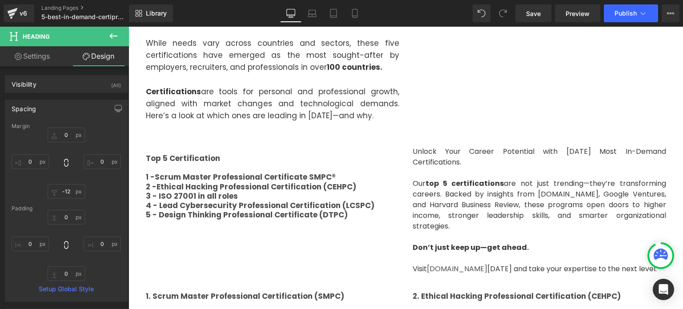
scroll to position [180, 0]
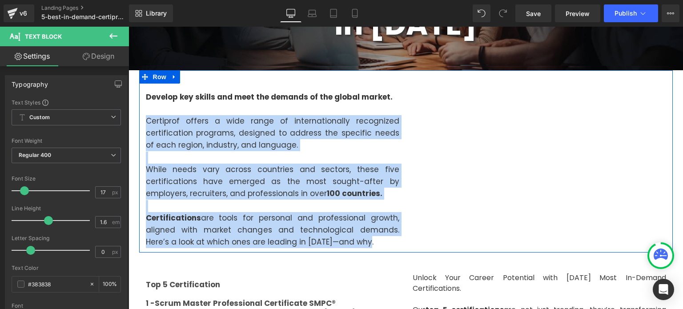
drag, startPoint x: 327, startPoint y: 237, endPoint x: 140, endPoint y: 122, distance: 220.3
click at [140, 122] on div "Develop key skills and meet the demands of the global market. Certiprof offers …" at bounding box center [272, 169] width 267 height 157
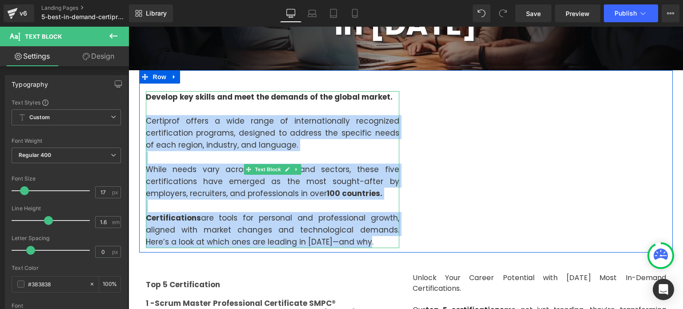
copy div "Certiprof offers a wide range of internationally recognized certification progr…"
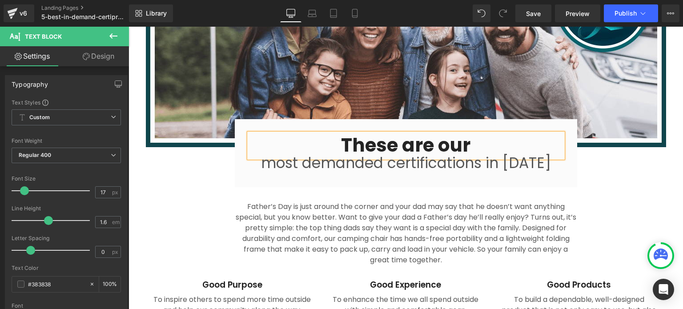
scroll to position [979, 0]
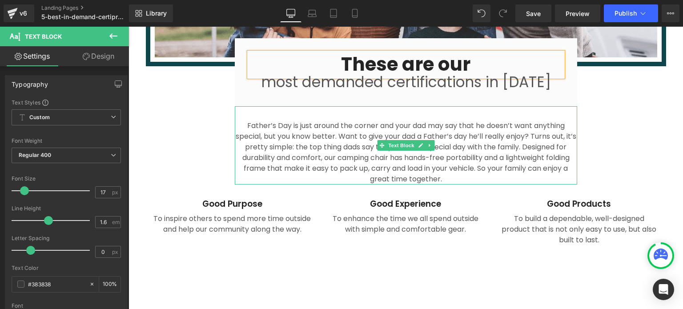
click at [388, 144] on p "Father’s Day is just around the corner and your dad may say that he doesn’t wan…" at bounding box center [406, 152] width 342 height 64
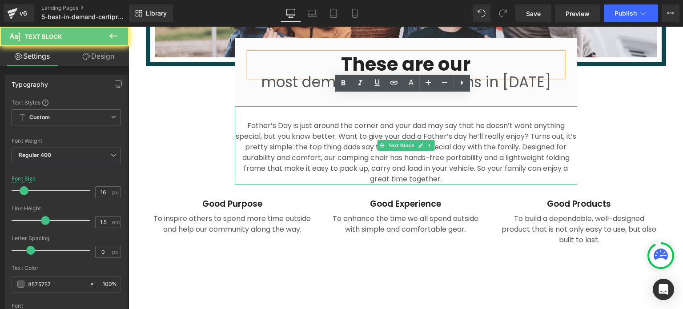
click at [388, 144] on p "Father’s Day is just around the corner and your dad may say that he doesn’t wan…" at bounding box center [406, 152] width 342 height 64
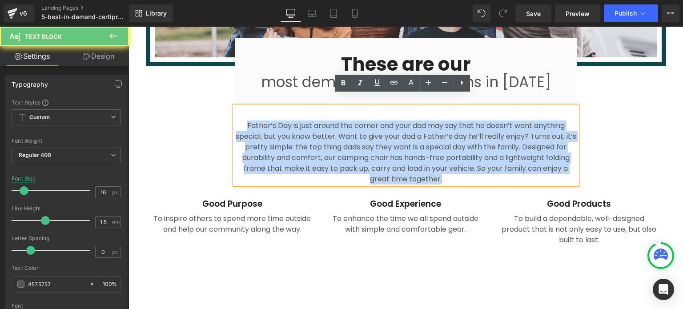
click at [388, 144] on p "Father’s Day is just around the corner and your dad may say that he doesn’t wan…" at bounding box center [406, 152] width 342 height 64
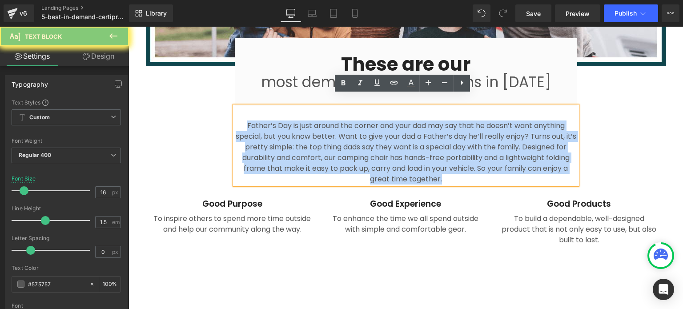
click at [388, 144] on p "Father’s Day is just around the corner and your dad may say that he doesn’t wan…" at bounding box center [406, 152] width 342 height 64
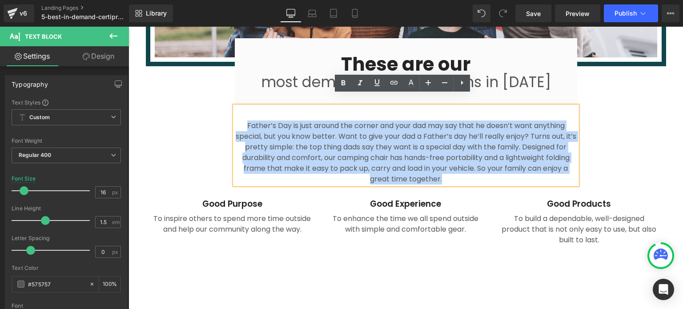
paste div
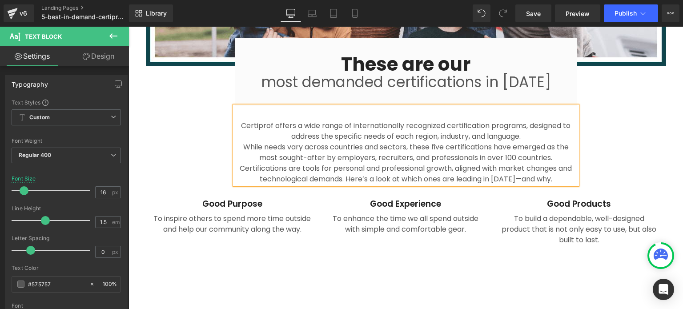
click at [604, 169] on div "Image These are our Heading most demanded certifications in [DATE] Text Block R…" at bounding box center [405, 54] width 533 height 389
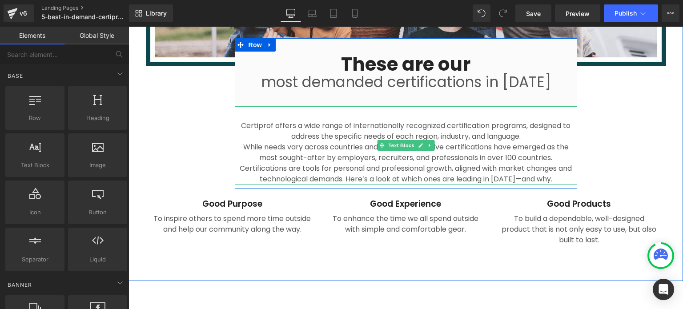
click at [397, 123] on p "Certiprof offers a wide range of internationally recognized certification progr…" at bounding box center [406, 130] width 342 height 21
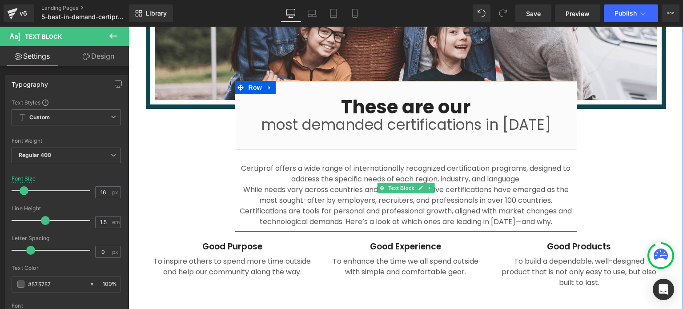
scroll to position [935, 0]
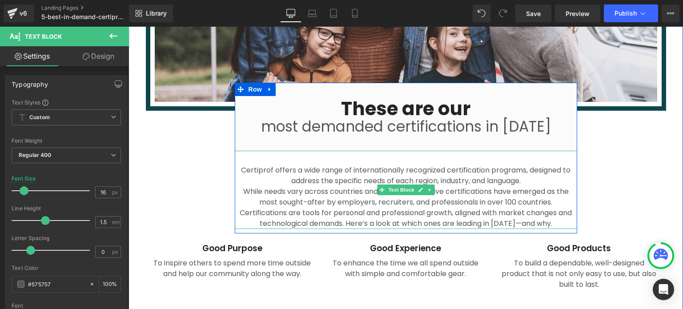
click at [340, 151] on div "Certiprof offers a wide range of internationally recognized certification progr…" at bounding box center [406, 190] width 342 height 78
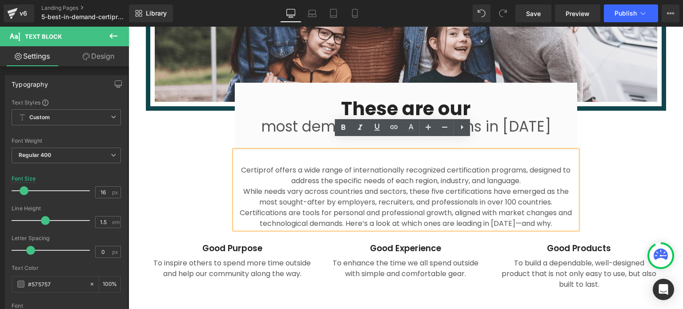
click at [235, 165] on p "Certiprof offers a wide range of internationally recognized certification progr…" at bounding box center [406, 175] width 342 height 21
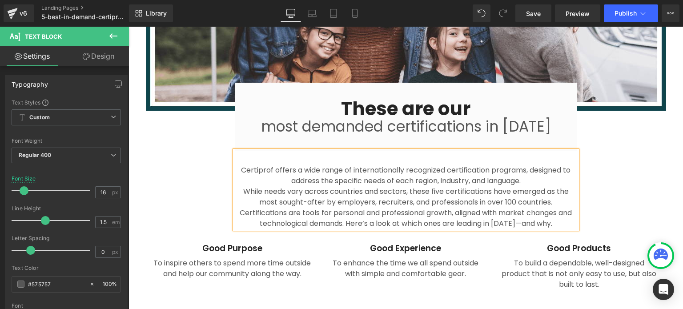
click at [636, 147] on div "Image These are our Heading most demanded certifications in [DATE] Text Block R…" at bounding box center [405, 98] width 533 height 389
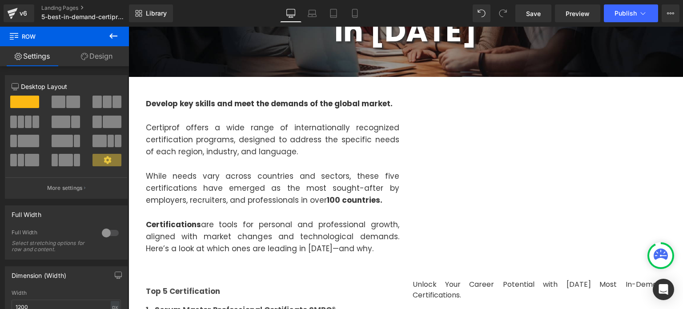
scroll to position [180, 0]
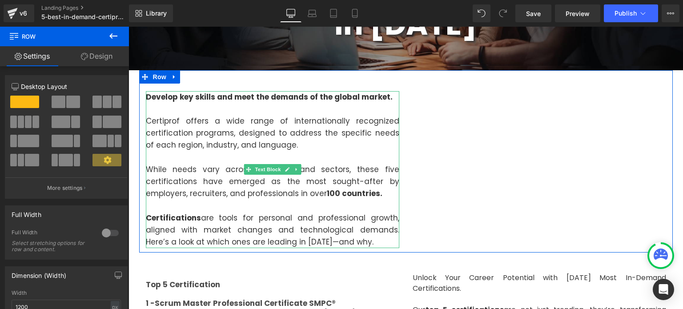
click at [245, 94] on strong "Develop key skills and meet the demands of the global market." at bounding box center [269, 97] width 247 height 11
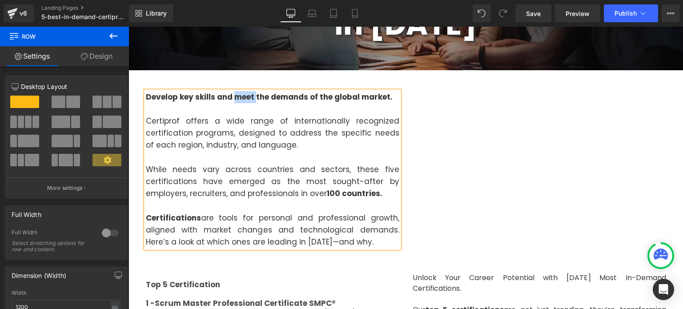
click at [245, 94] on strong "Develop key skills and meet the demands of the global market." at bounding box center [269, 97] width 247 height 11
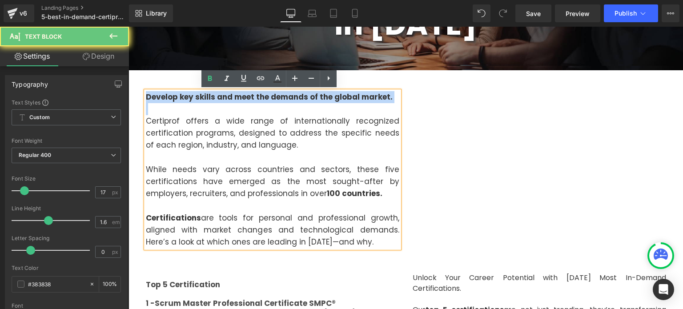
click at [245, 94] on strong "Develop key skills and meet the demands of the global market." at bounding box center [269, 97] width 247 height 11
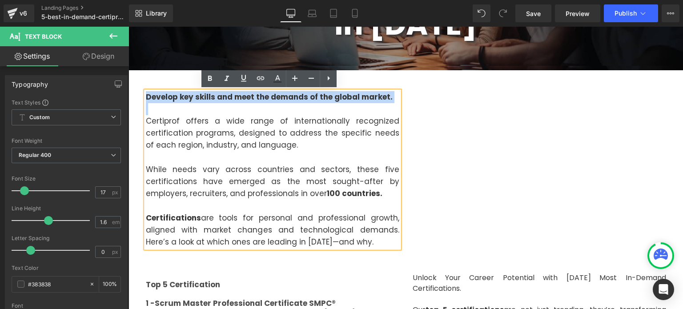
copy strong "Develop key skills and meet the demands of the global market."
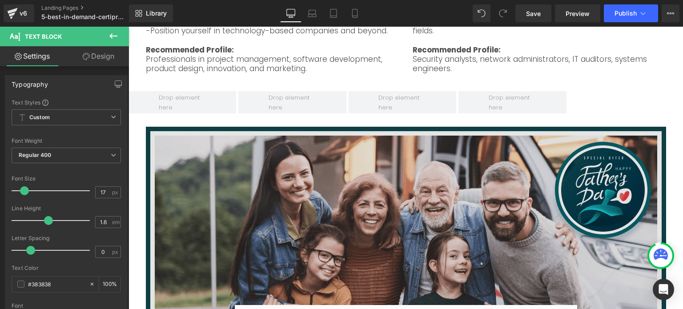
scroll to position [891, 0]
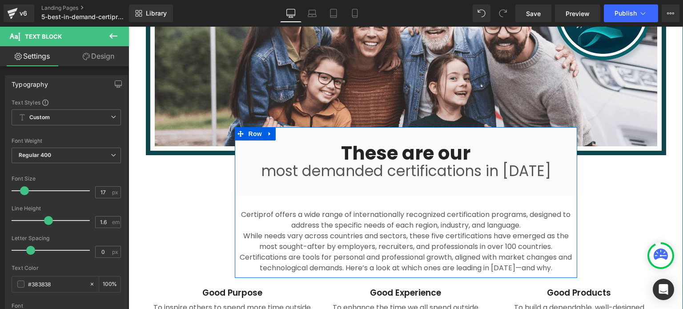
click at [391, 195] on div "Certiprof offers a wide range of internationally recognized certification progr…" at bounding box center [406, 234] width 342 height 78
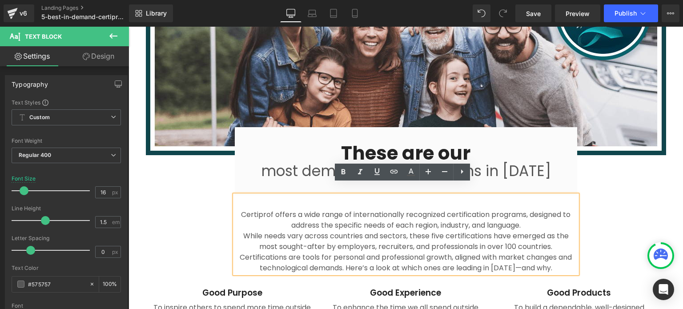
click at [236, 209] on p "Certiprof offers a wide range of internationally recognized certification progr…" at bounding box center [406, 219] width 342 height 21
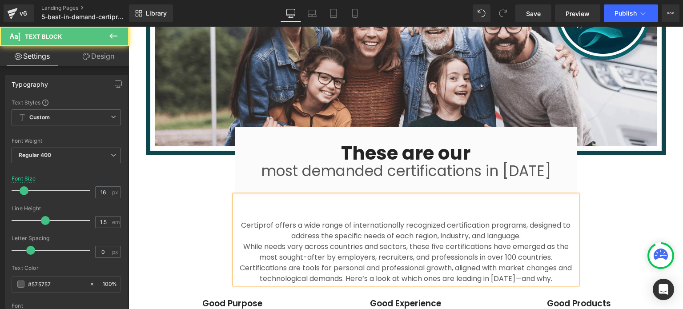
click at [236, 209] on p at bounding box center [406, 214] width 342 height 11
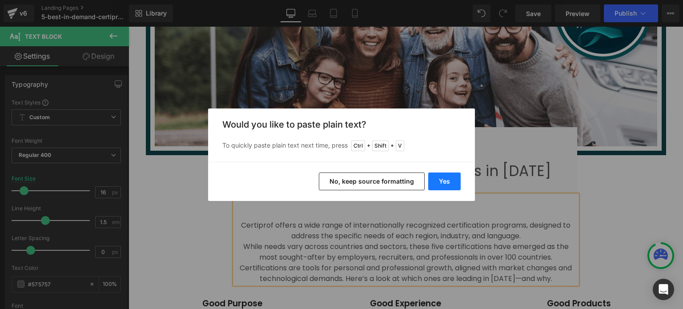
click at [443, 184] on button "Yes" at bounding box center [444, 181] width 32 height 18
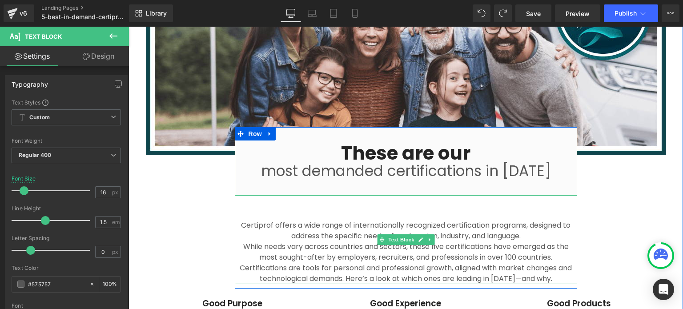
click at [428, 195] on div "Certiprof offers a wide range of internationally recognized certification progr…" at bounding box center [406, 239] width 342 height 89
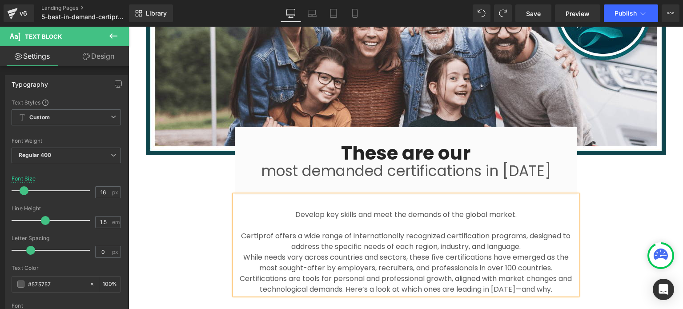
click at [424, 209] on p "Develop key skills and meet the demands of the global market." at bounding box center [406, 214] width 342 height 11
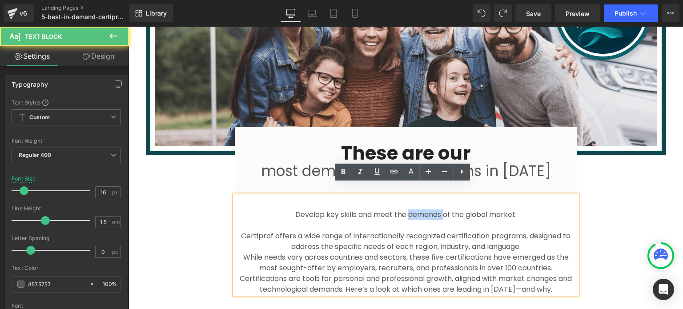
click at [424, 209] on p "Develop key skills and meet the demands of the global market." at bounding box center [406, 214] width 342 height 11
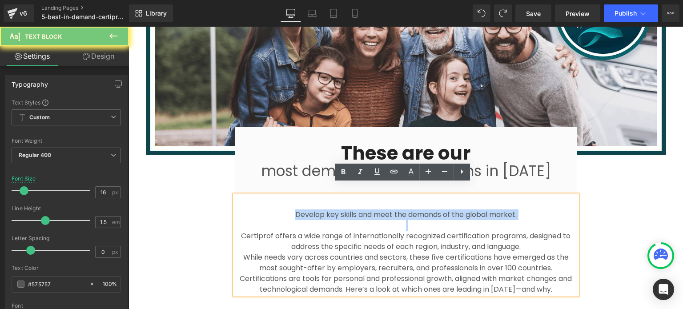
click at [424, 209] on p "Develop key skills and meet the demands of the global market." at bounding box center [406, 214] width 342 height 11
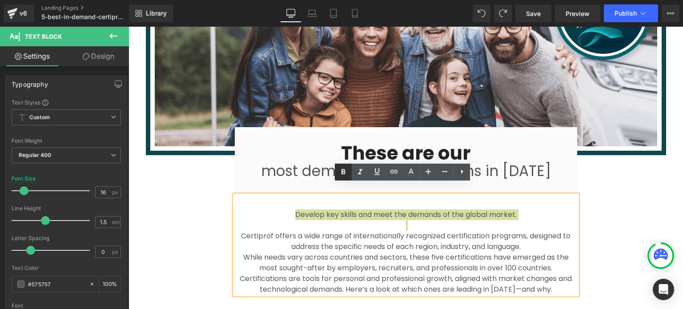
click at [348, 172] on link at bounding box center [343, 172] width 17 height 17
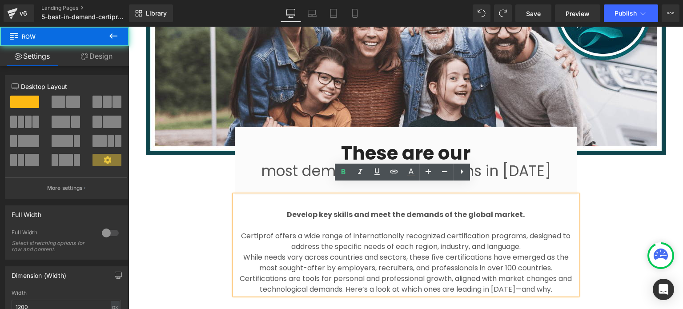
click at [600, 220] on div "Image These are our Heading most demanded certifications in [DATE] Text Block R…" at bounding box center [405, 154] width 533 height 411
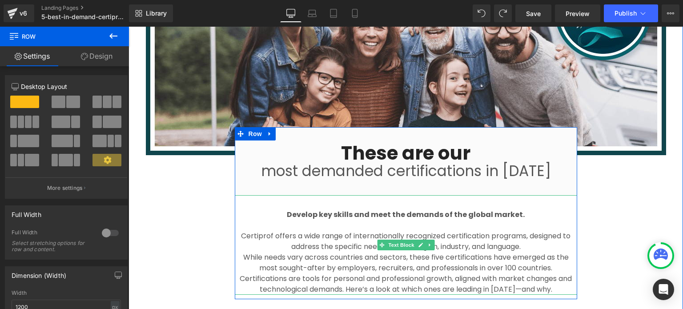
click at [321, 209] on strong "Develop key skills and meet the demands of the global market." at bounding box center [406, 214] width 238 height 10
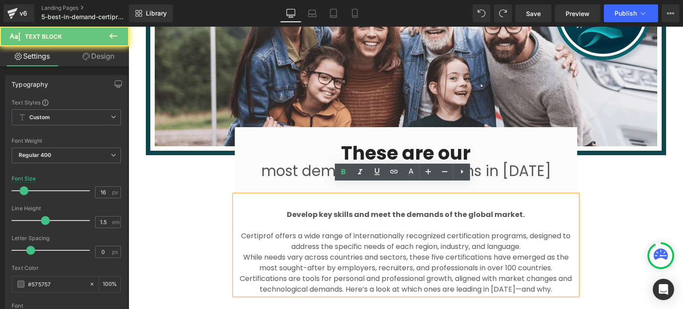
click at [321, 209] on strong "Develop key skills and meet the demands of the global market." at bounding box center [406, 214] width 238 height 10
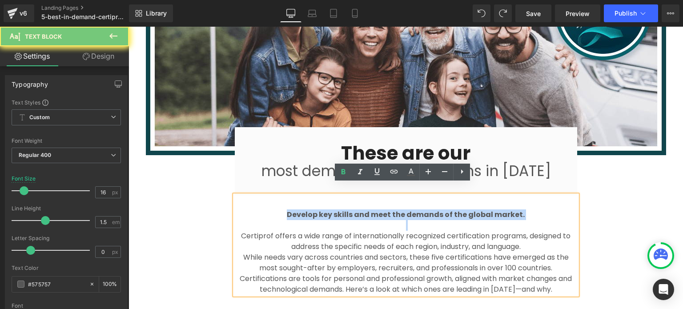
click at [321, 209] on strong "Develop key skills and meet the demands of the global market." at bounding box center [406, 214] width 238 height 10
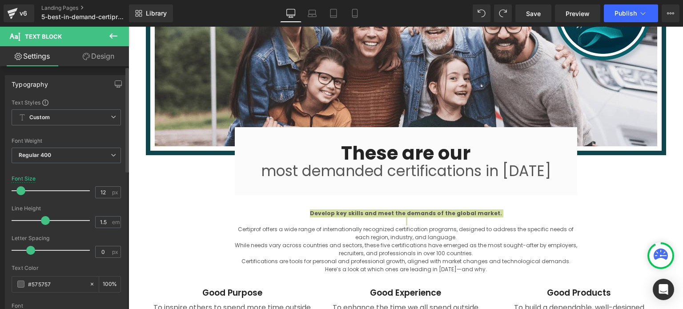
click at [24, 190] on span at bounding box center [20, 190] width 9 height 9
type input "16"
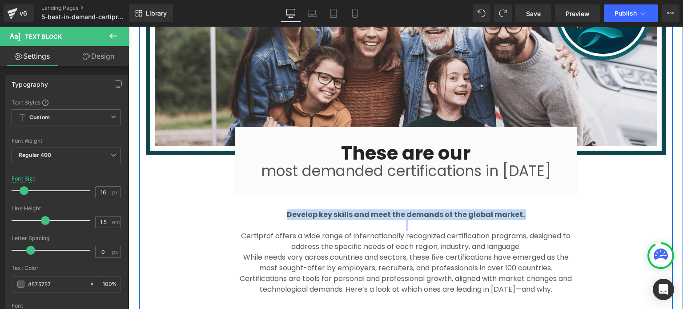
click at [618, 234] on div "Image These are our Heading most demanded certifications in [DATE] Text Block R…" at bounding box center [405, 154] width 533 height 411
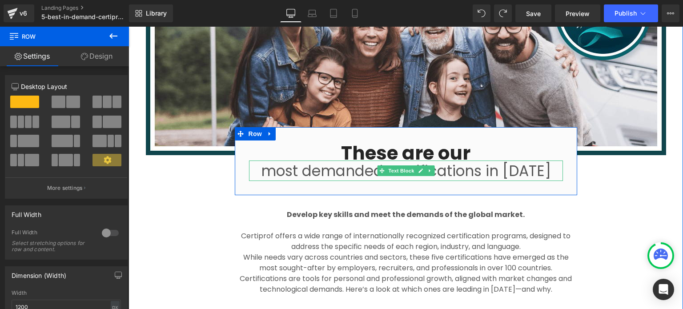
click at [434, 163] on p "most demanded certifications in [DATE]" at bounding box center [406, 171] width 314 height 19
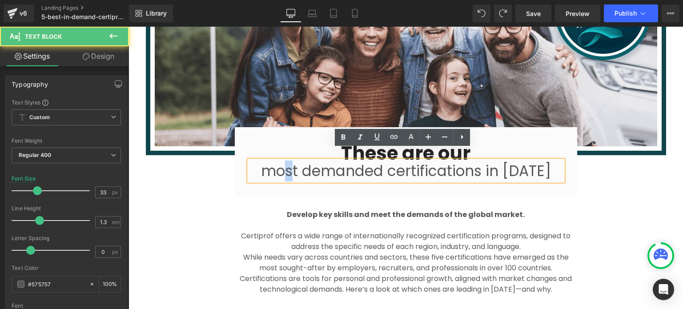
drag, startPoint x: 281, startPoint y: 158, endPoint x: 272, endPoint y: 156, distance: 9.4
click at [272, 162] on p "most demanded certifications in [DATE]" at bounding box center [406, 171] width 314 height 19
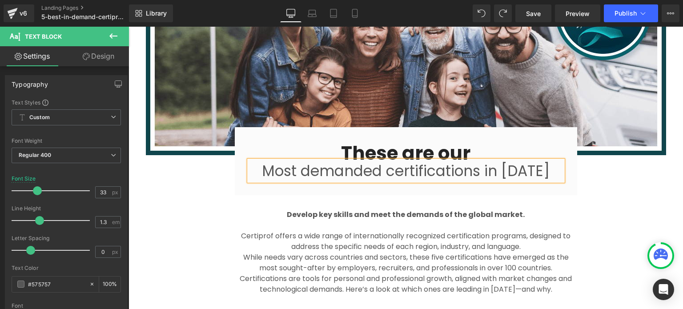
click at [609, 206] on div "Image These are our Heading Most demanded certifications in [DATE] Text Block R…" at bounding box center [405, 154] width 533 height 411
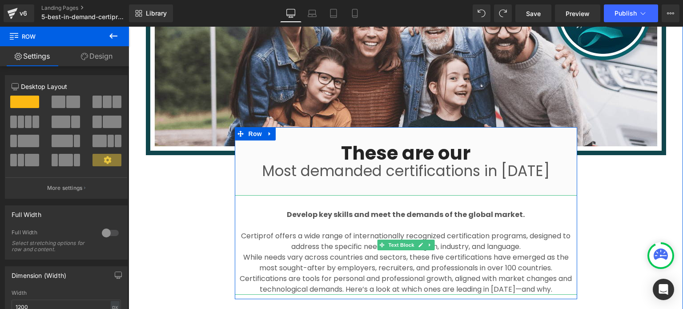
click at [500, 209] on strong "Develop key skills and meet the demands of the global market." at bounding box center [406, 214] width 238 height 10
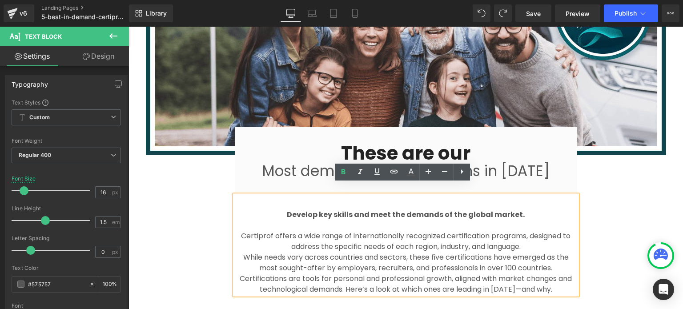
click at [625, 213] on div "Image These are our Heading Most demanded certifications in [DATE] Text Block R…" at bounding box center [405, 154] width 533 height 411
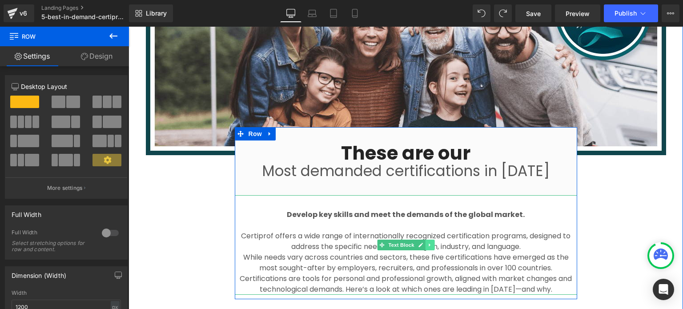
click at [427, 242] on icon at bounding box center [429, 244] width 5 height 5
click at [422, 242] on icon at bounding box center [424, 244] width 5 height 5
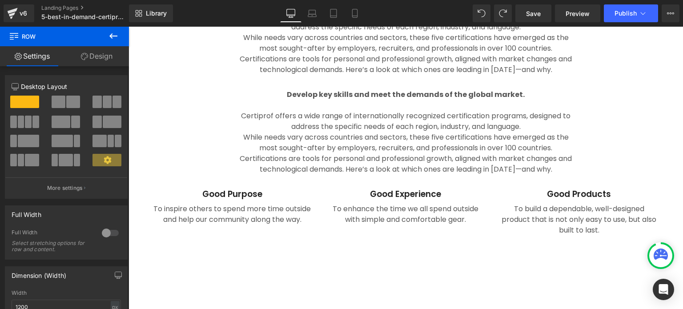
scroll to position [1112, 0]
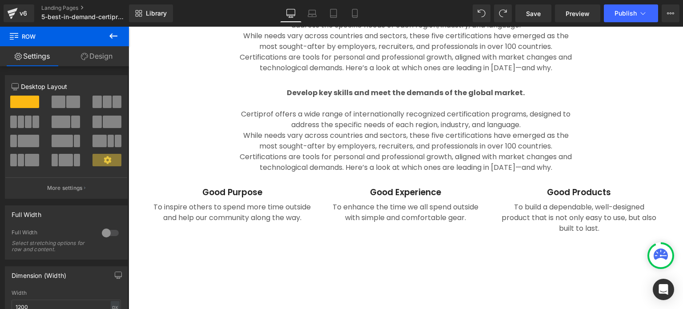
click at [416, 115] on div "Develop key skills and meet the demands of the global market. Certiprof offers …" at bounding box center [406, 123] width 342 height 100
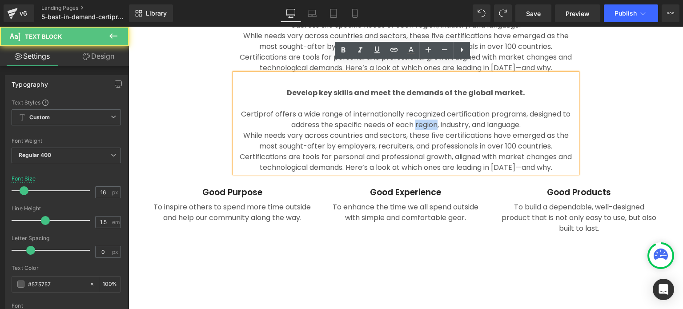
click at [416, 115] on p "Certiprof offers a wide range of internationally recognized certification progr…" at bounding box center [406, 119] width 342 height 21
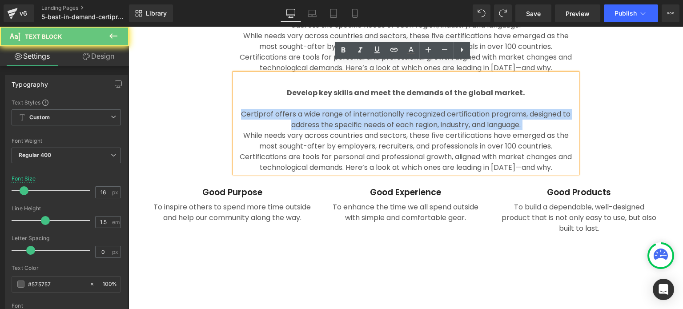
click at [416, 115] on p "Certiprof offers a wide range of internationally recognized certification progr…" at bounding box center [406, 119] width 342 height 21
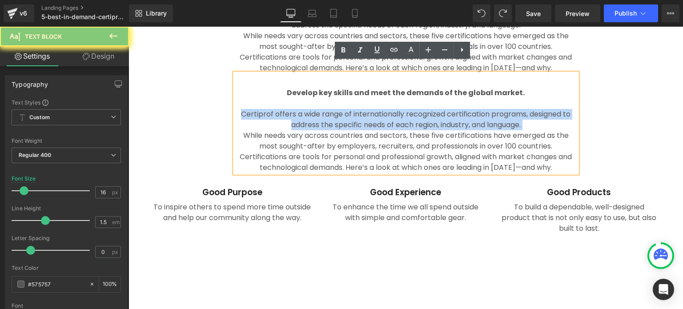
click at [416, 115] on p "Certiprof offers a wide range of internationally recognized certification progr…" at bounding box center [406, 119] width 342 height 21
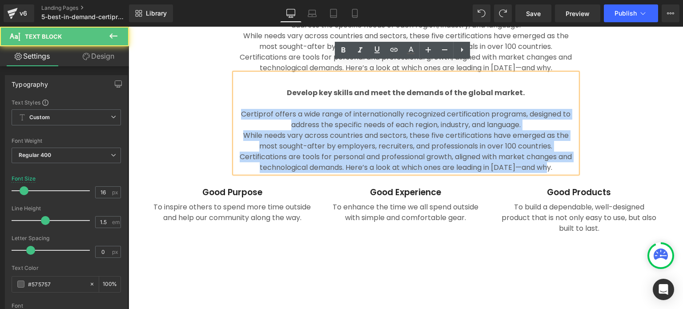
drag, startPoint x: 551, startPoint y: 154, endPoint x: 238, endPoint y: 107, distance: 316.4
click at [238, 107] on div "Develop key skills and meet the demands of the global market. Certiprof offers …" at bounding box center [406, 123] width 342 height 100
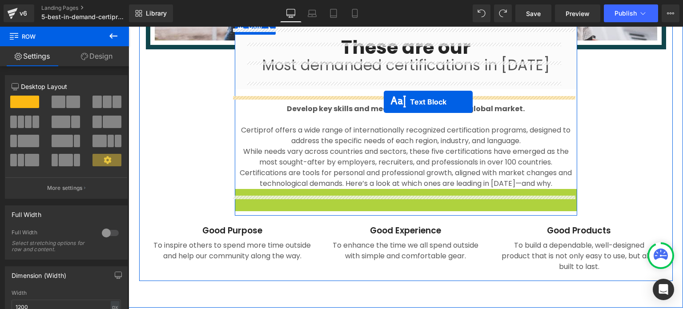
scroll to position [979, 0]
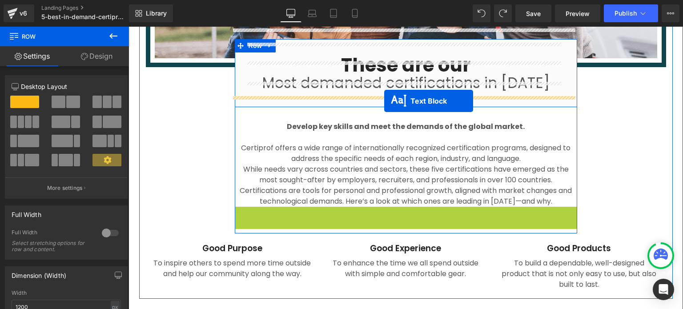
drag, startPoint x: 381, startPoint y: 84, endPoint x: 384, endPoint y: 101, distance: 17.6
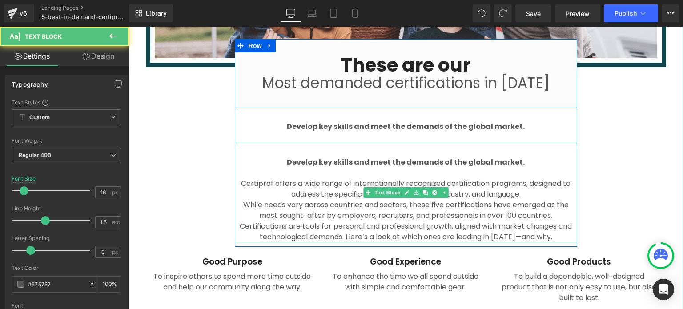
click at [401, 157] on strong "Develop key skills and meet the demands of the global market." at bounding box center [406, 162] width 238 height 10
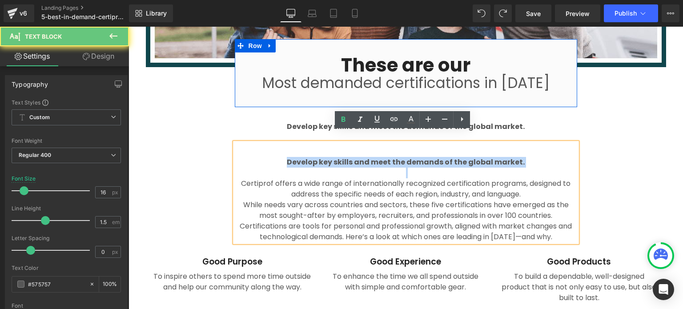
click at [401, 157] on strong "Develop key skills and meet the demands of the global market." at bounding box center [406, 162] width 238 height 10
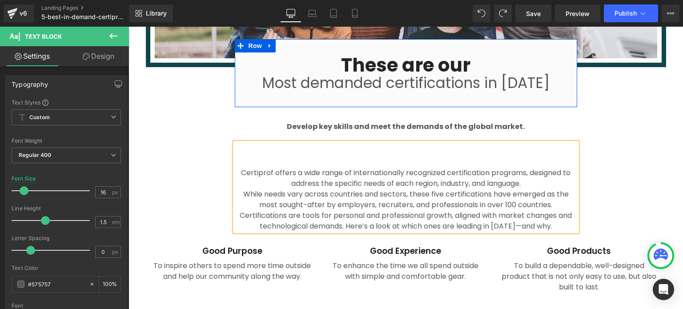
click at [338, 157] on p at bounding box center [406, 162] width 342 height 11
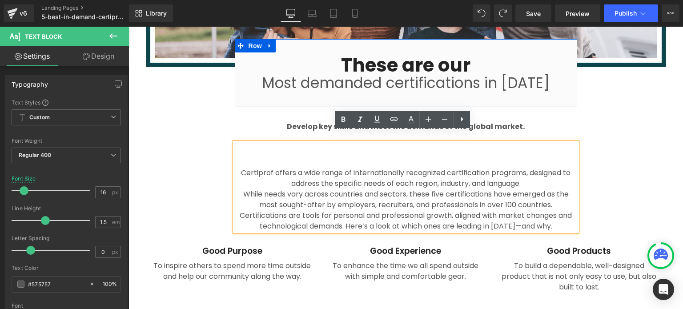
click at [237, 168] on p "Certiprof offers a wide range of internationally recognized certification progr…" at bounding box center [406, 178] width 342 height 21
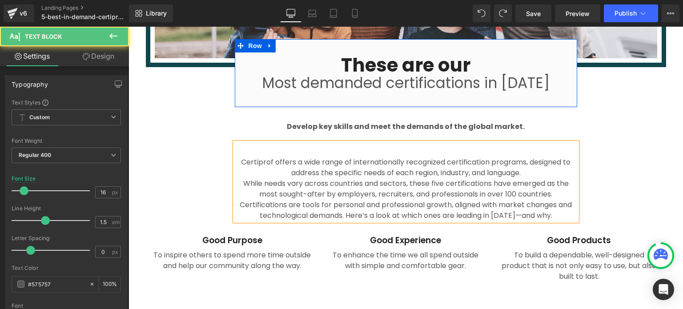
click at [384, 143] on div "Certiprof offers a wide range of internationally recognized certification progr…" at bounding box center [406, 182] width 342 height 78
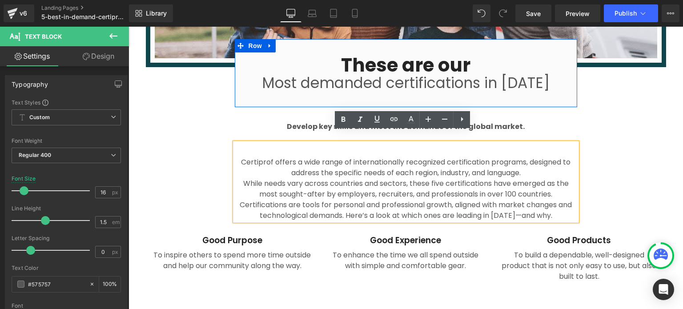
click at [412, 143] on div "Certiprof offers a wide range of internationally recognized certification progr…" at bounding box center [406, 182] width 342 height 78
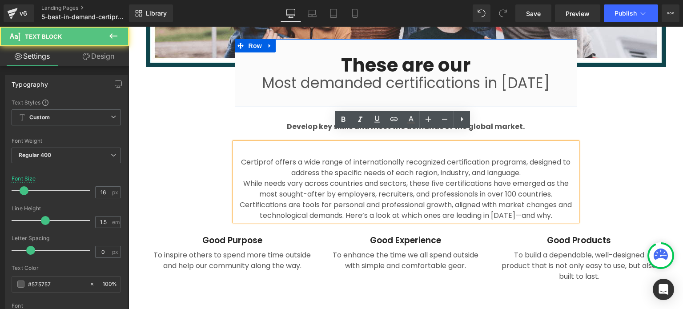
click at [576, 138] on div "Image These are our Heading Most demanded certifications in [DATE] Text Block R…" at bounding box center [405, 73] width 533 height 425
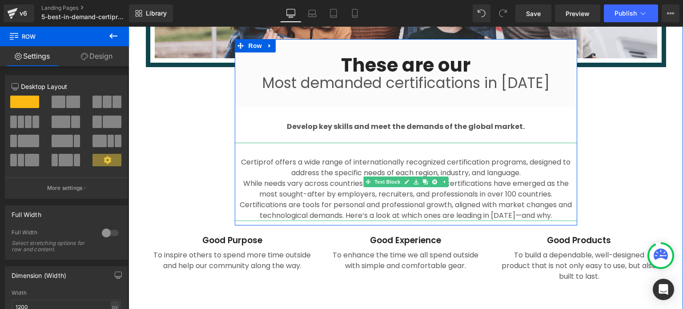
drag, startPoint x: 326, startPoint y: 158, endPoint x: 195, endPoint y: 79, distance: 153.3
click at [326, 158] on span "Certiprof offers a wide range of internationally recognized certification progr…" at bounding box center [405, 167] width 329 height 21
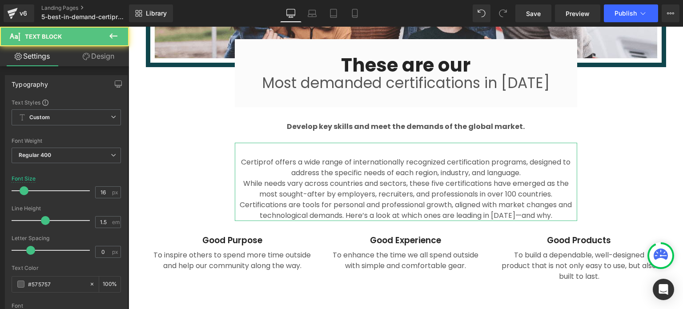
click at [92, 51] on link "Design" at bounding box center [98, 56] width 64 height 20
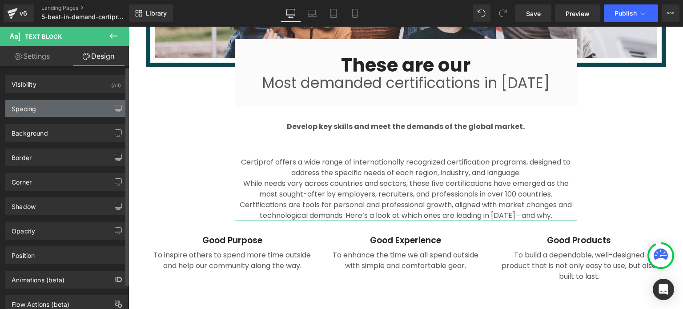
click at [44, 114] on div "Spacing" at bounding box center [66, 108] width 122 height 17
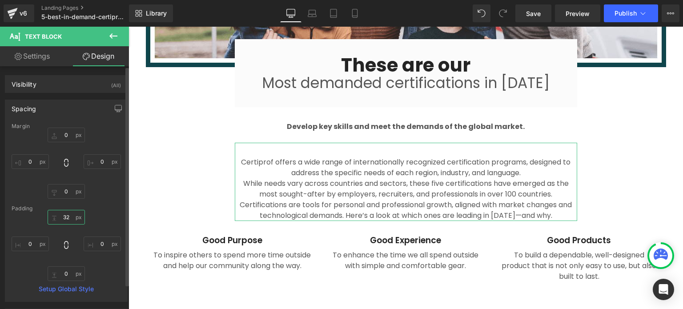
click at [64, 216] on input "32" at bounding box center [66, 217] width 37 height 15
type input "0"
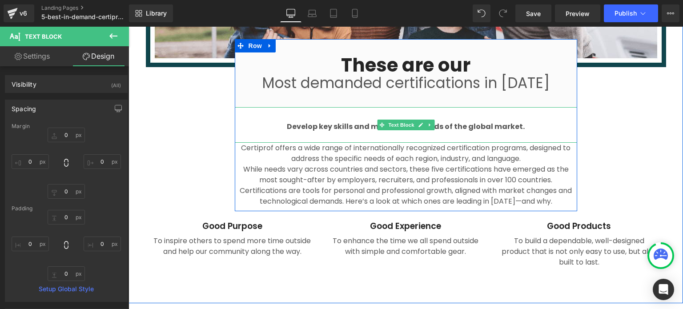
click at [349, 121] on strong "Develop key skills and meet the demands of the global market." at bounding box center [406, 126] width 238 height 10
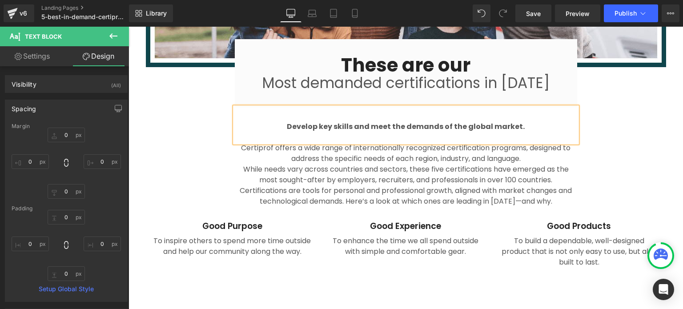
click at [349, 121] on strong "Develop key skills and meet the demands of the global market." at bounding box center [406, 126] width 238 height 10
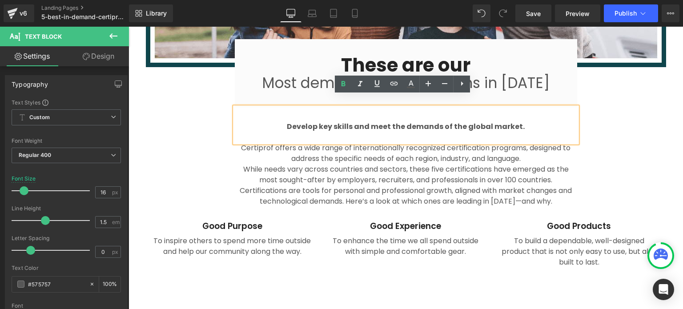
click at [316, 121] on strong "Develop key skills and meet the demands of the global market." at bounding box center [406, 126] width 238 height 10
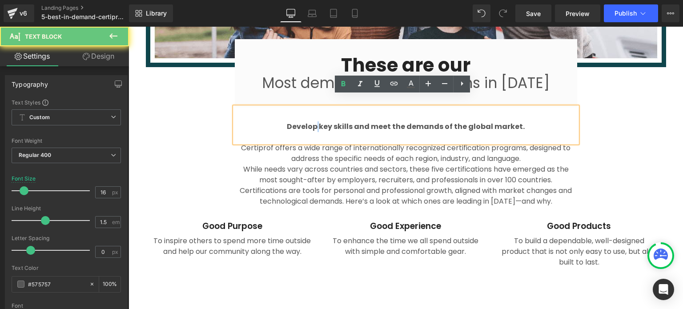
click at [316, 121] on strong "Develop key skills and meet the demands of the global market." at bounding box center [406, 126] width 238 height 10
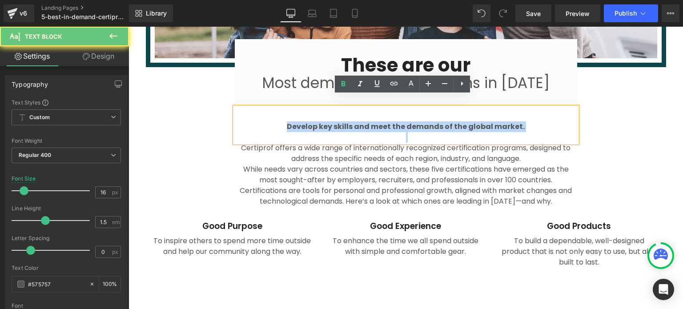
click at [316, 121] on strong "Develop key skills and meet the demands of the global market." at bounding box center [406, 126] width 238 height 10
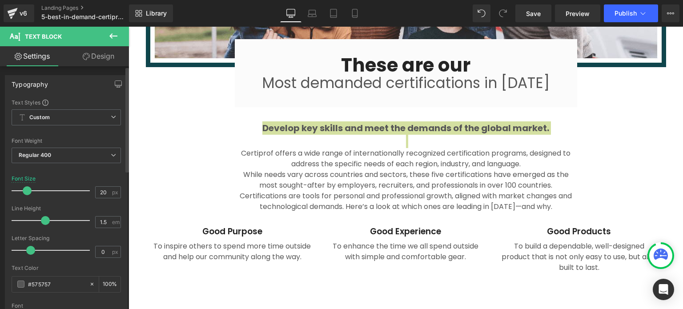
type input "19"
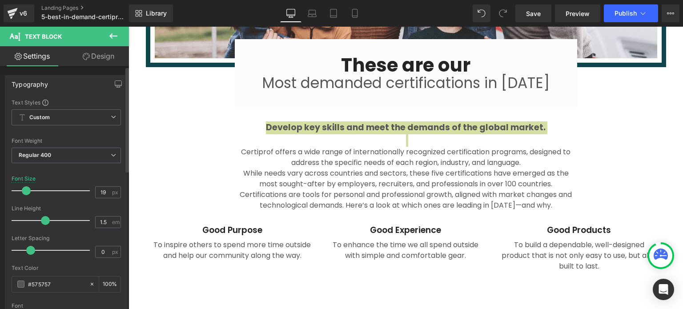
click at [25, 188] on span at bounding box center [26, 190] width 9 height 9
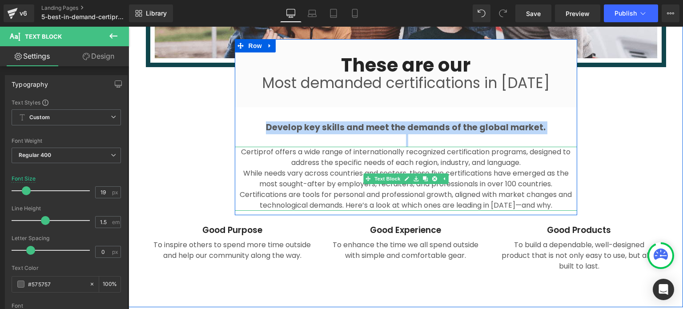
click at [286, 168] on p "While needs vary across countries and sectors, these five certifications have e…" at bounding box center [406, 178] width 342 height 21
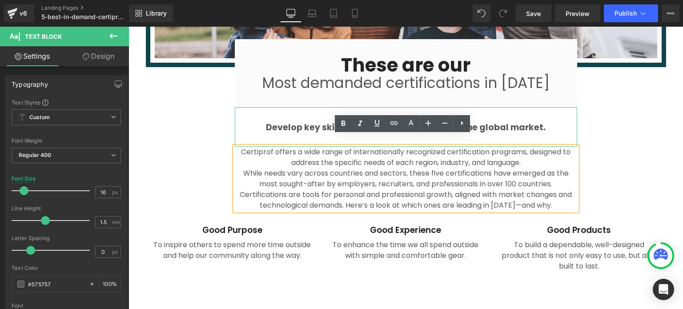
click at [282, 121] on strong "Develop key skills and meet the demands of the global market." at bounding box center [406, 127] width 280 height 12
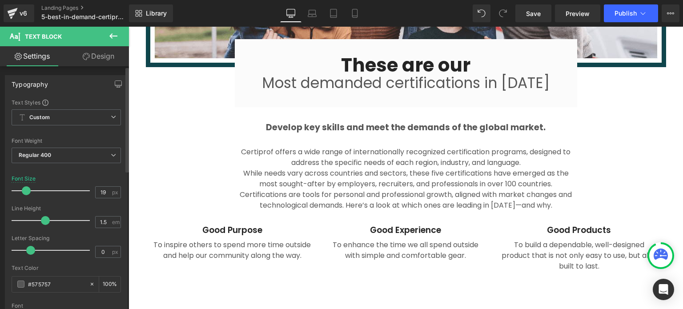
click at [28, 189] on span at bounding box center [26, 190] width 9 height 9
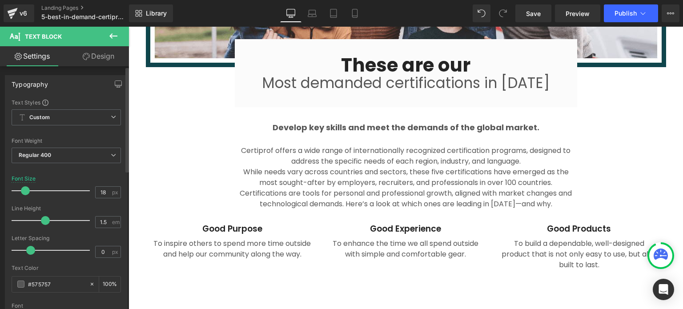
click at [27, 188] on span at bounding box center [25, 190] width 9 height 9
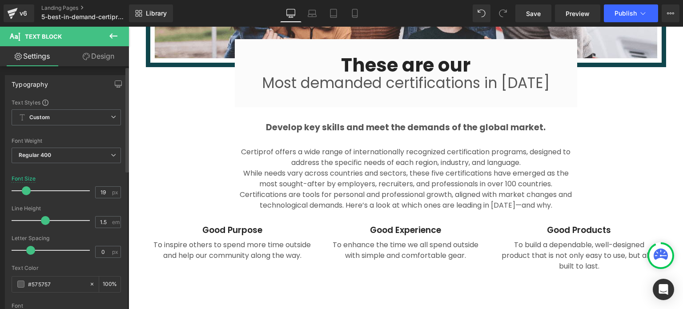
type input "20"
click at [28, 188] on span at bounding box center [27, 190] width 9 height 9
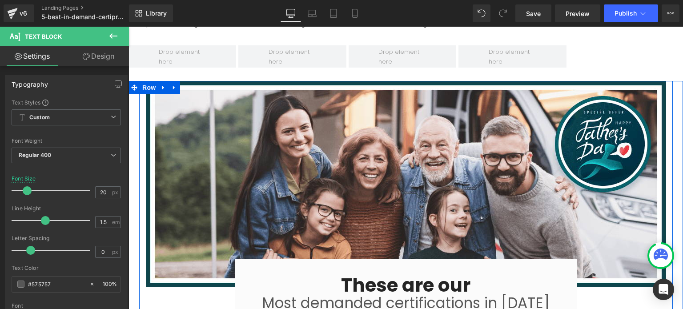
scroll to position [756, 0]
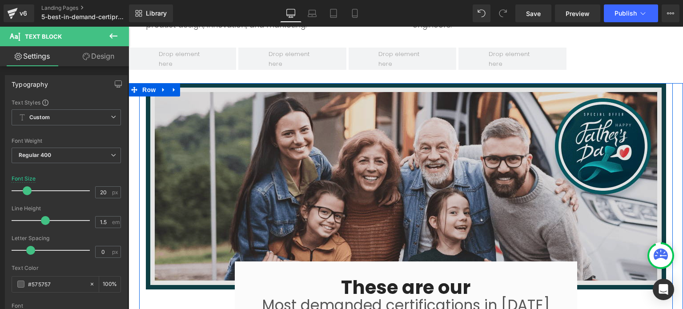
click at [282, 164] on img at bounding box center [406, 186] width 520 height 206
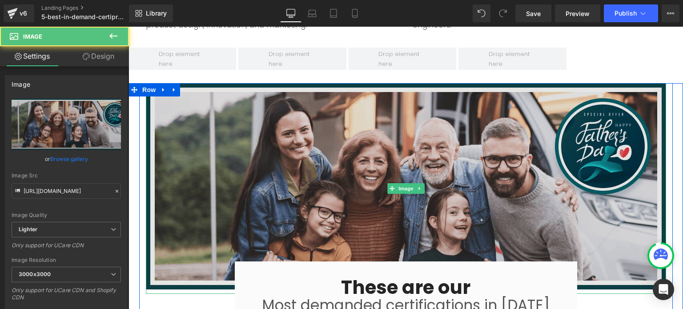
click at [174, 135] on img at bounding box center [406, 186] width 520 height 206
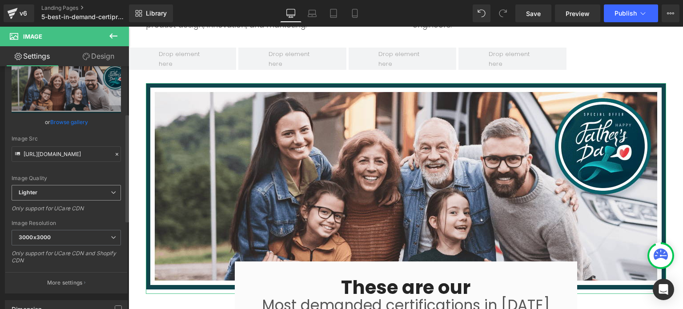
scroll to position [133, 0]
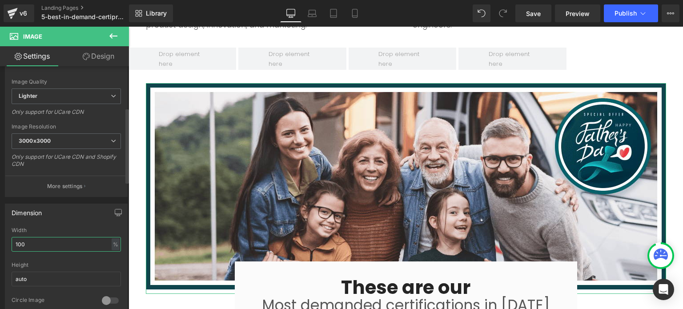
click at [41, 243] on input "100" at bounding box center [66, 244] width 109 height 15
click at [41, 241] on input "100" at bounding box center [66, 244] width 109 height 15
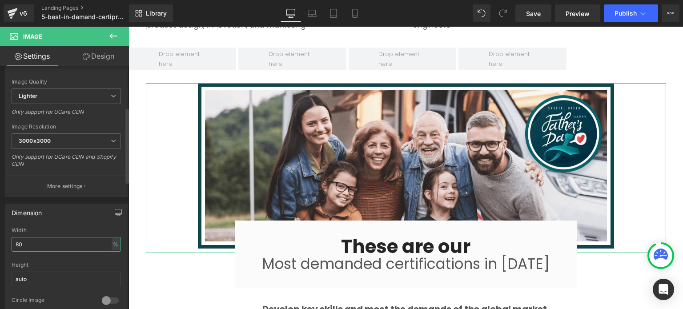
click at [42, 241] on input "80" at bounding box center [66, 244] width 109 height 15
type input "100"
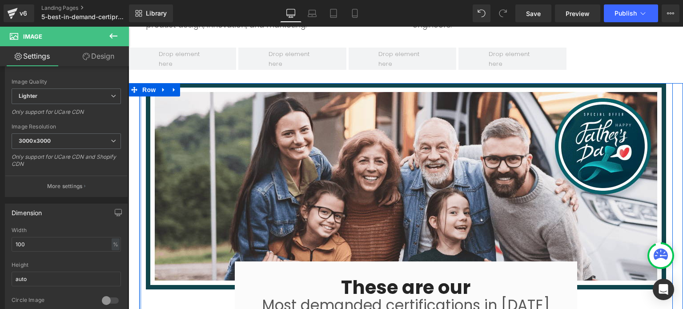
click at [139, 269] on div at bounding box center [140, 293] width 2 height 420
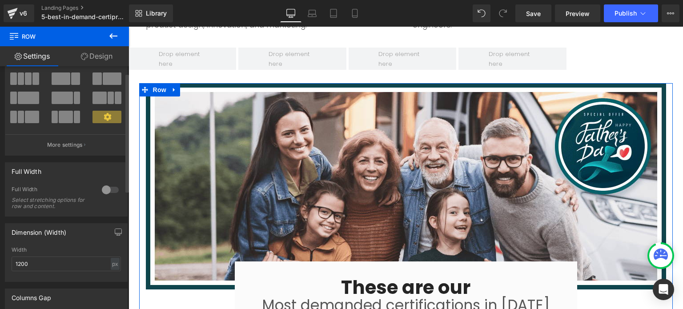
scroll to position [44, 0]
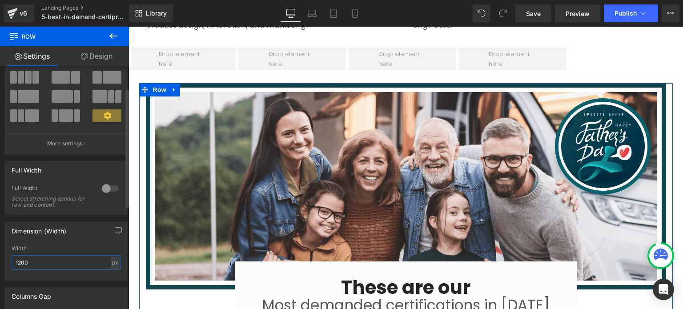
click at [59, 263] on input "1200" at bounding box center [66, 262] width 109 height 15
click at [111, 263] on div "px" at bounding box center [115, 262] width 9 height 12
click at [116, 278] on li "%" at bounding box center [114, 276] width 11 height 13
type input "100"
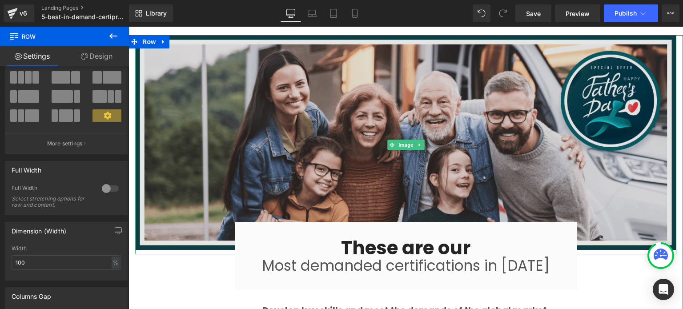
scroll to position [801, 0]
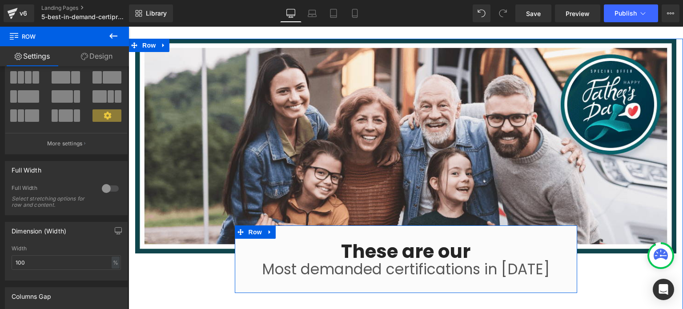
click at [274, 225] on div "These are our Heading Most demanded certifications in [DATE] Text Block Row" at bounding box center [406, 259] width 342 height 68
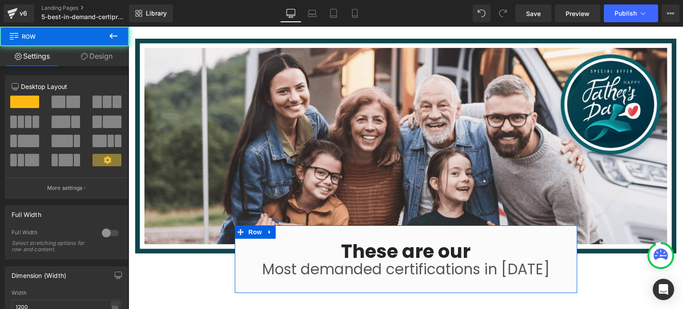
click at [104, 58] on link "Design" at bounding box center [96, 56] width 64 height 20
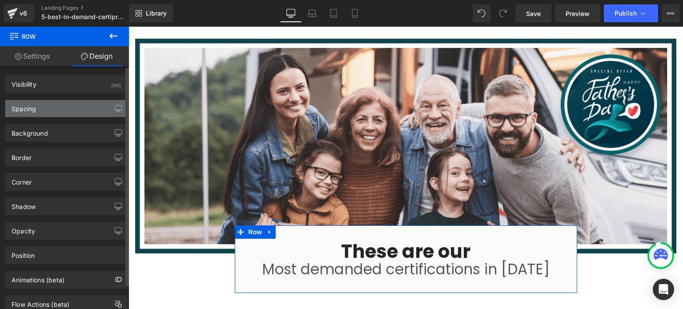
click at [48, 108] on div "Spacing" at bounding box center [66, 108] width 122 height 17
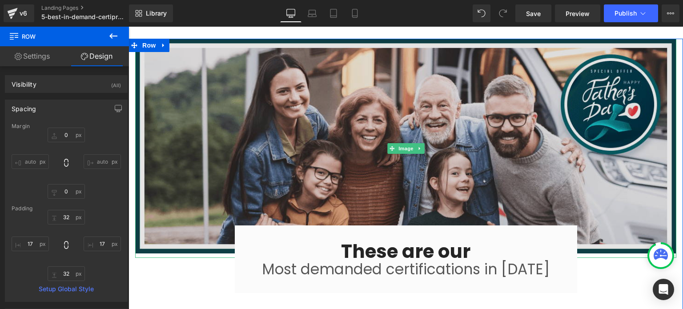
click at [249, 140] on img at bounding box center [405, 146] width 541 height 215
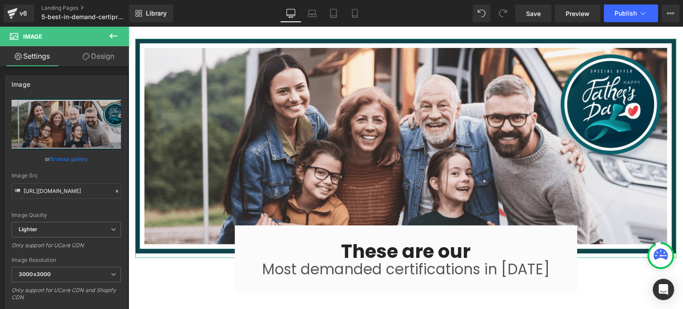
click at [94, 61] on link "Design" at bounding box center [98, 56] width 64 height 20
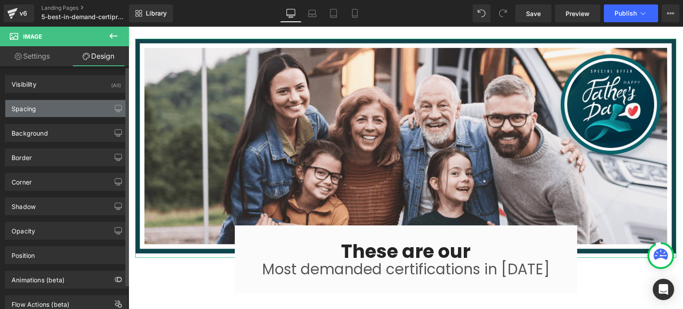
click at [42, 106] on div "Spacing" at bounding box center [66, 108] width 122 height 17
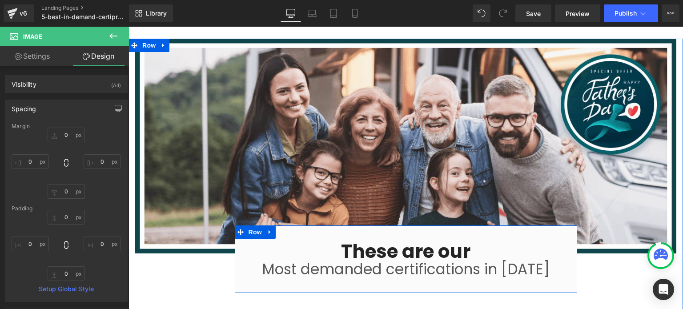
click at [244, 240] on div "These are our Heading Most demanded certifications in [DATE] Text Block" at bounding box center [405, 260] width 327 height 40
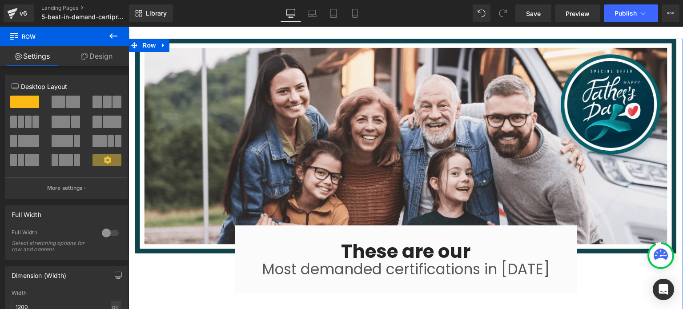
click at [628, 264] on div "Image These are our Heading Most demanded certifications in [DATE] Text Block R…" at bounding box center [405, 251] width 554 height 424
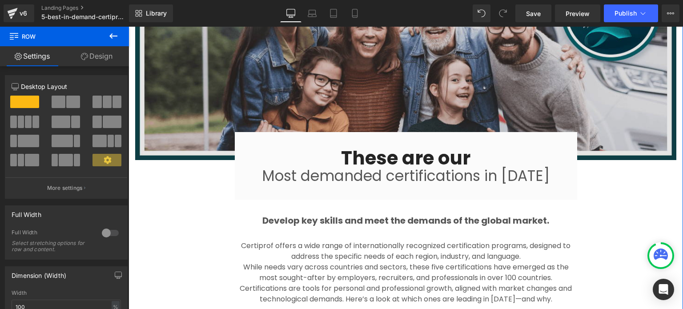
scroll to position [890, 0]
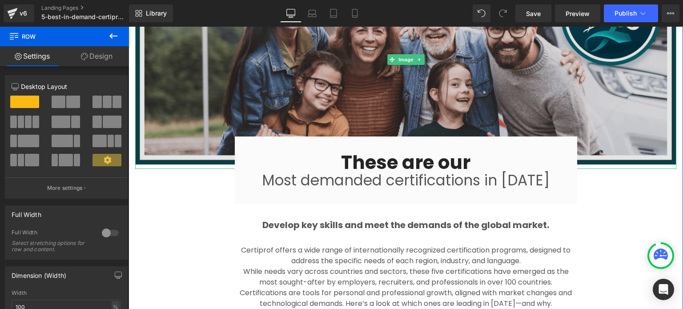
click at [649, 128] on img at bounding box center [405, 57] width 541 height 215
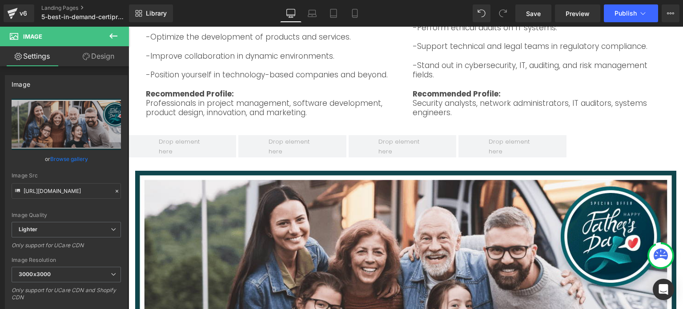
scroll to position [490, 0]
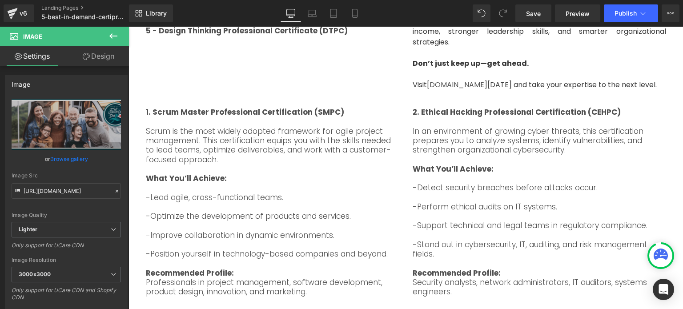
click at [112, 38] on icon at bounding box center [113, 35] width 8 height 5
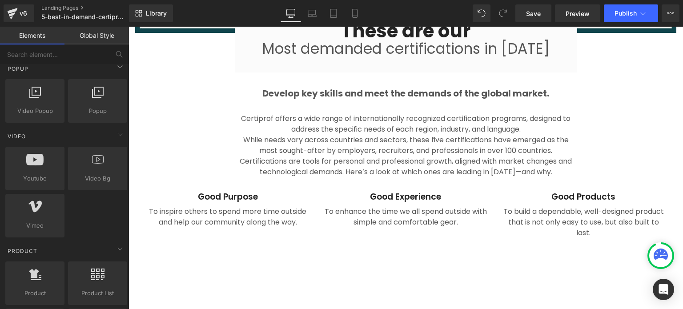
scroll to position [1023, 0]
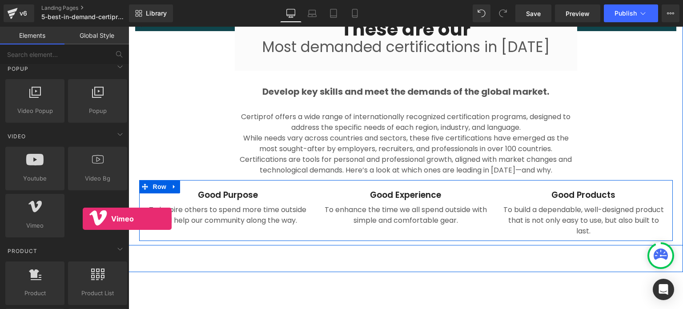
drag, startPoint x: 36, startPoint y: 209, endPoint x: 80, endPoint y: 205, distance: 44.2
click at [80, 205] on div "Youtube youtube, vimeo, videos Video Bg videos, backgrounds, youtube, vimeo Vim…" at bounding box center [66, 192] width 125 height 94
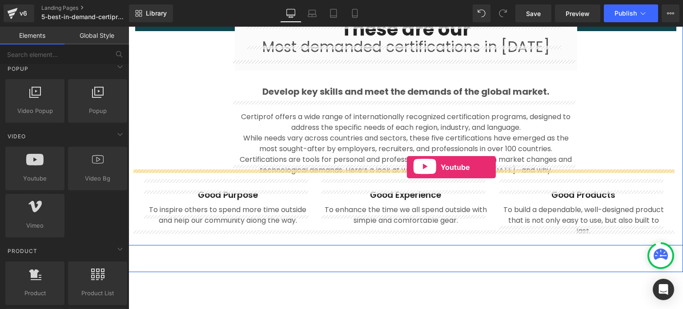
drag, startPoint x: 169, startPoint y: 190, endPoint x: 407, endPoint y: 167, distance: 238.9
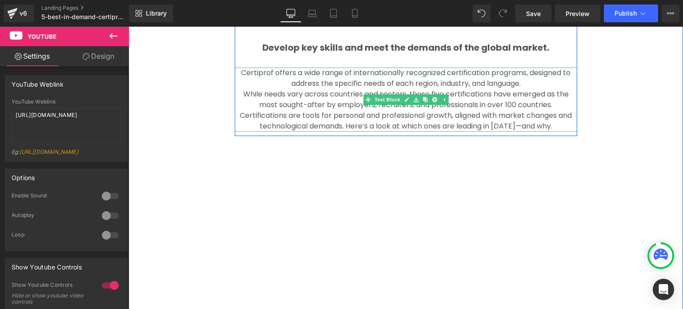
scroll to position [1067, 0]
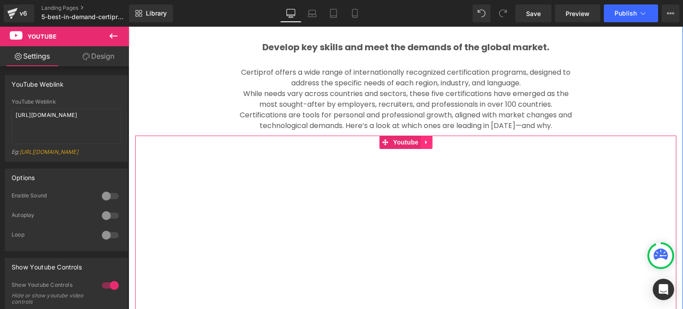
click at [424, 139] on icon at bounding box center [426, 142] width 6 height 7
click at [429, 139] on icon at bounding box center [432, 142] width 6 height 7
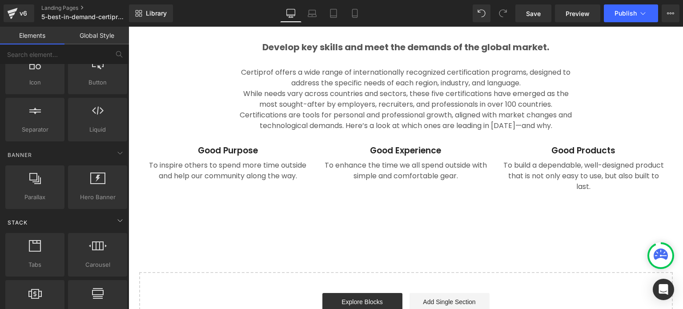
scroll to position [0, 0]
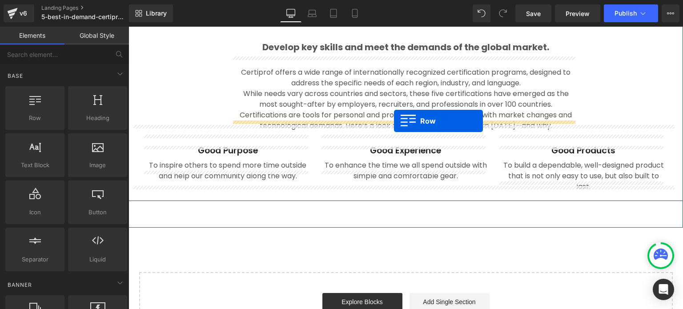
drag, startPoint x: 164, startPoint y: 132, endPoint x: 394, endPoint y: 120, distance: 230.5
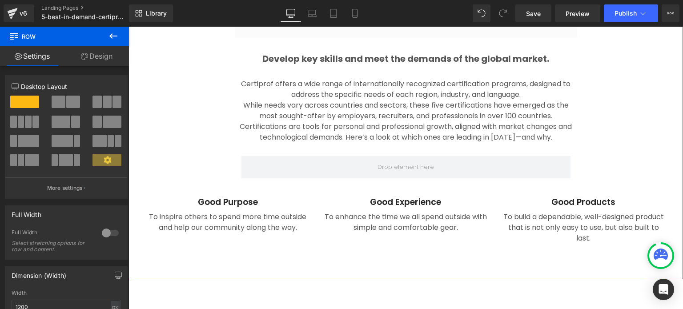
scroll to position [1067, 0]
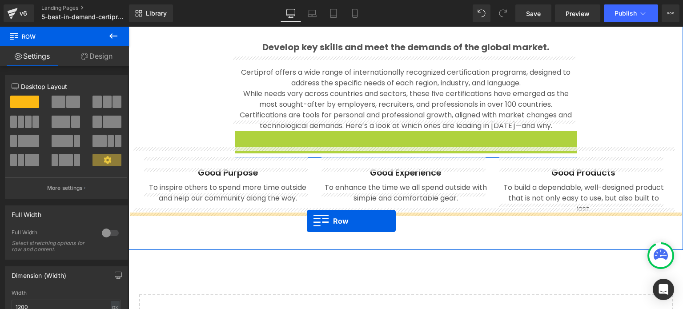
drag, startPoint x: 238, startPoint y: 128, endPoint x: 307, endPoint y: 221, distance: 116.0
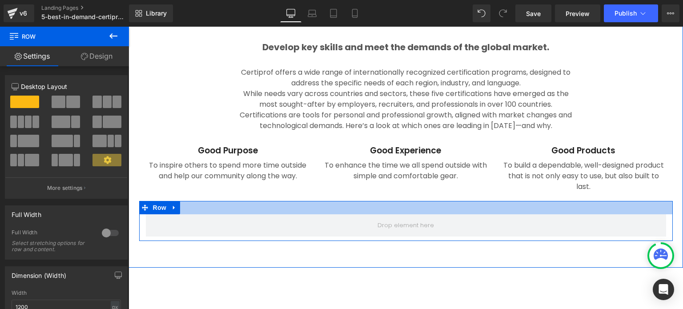
click at [187, 201] on div at bounding box center [405, 207] width 533 height 13
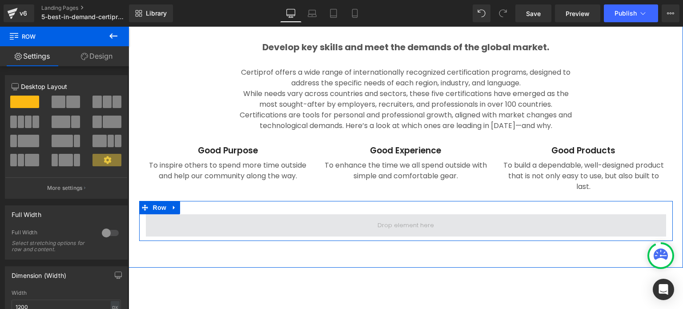
click at [200, 214] on span at bounding box center [406, 225] width 520 height 22
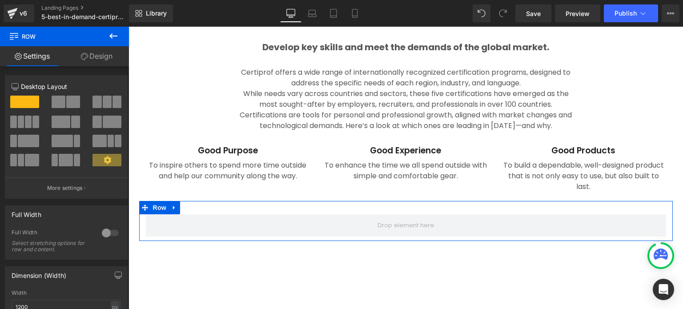
click at [69, 103] on span at bounding box center [73, 102] width 14 height 12
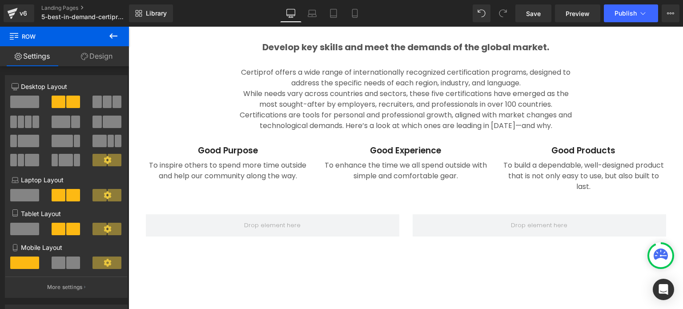
click at [117, 33] on icon at bounding box center [113, 36] width 11 height 11
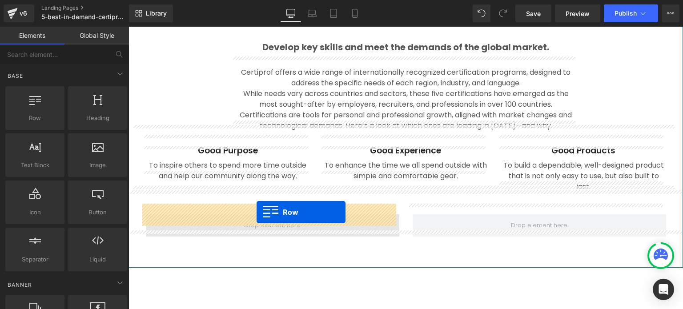
drag, startPoint x: 163, startPoint y: 133, endPoint x: 256, endPoint y: 212, distance: 122.4
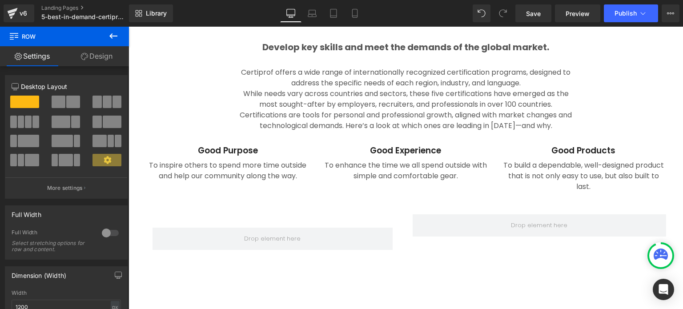
click at [113, 36] on icon at bounding box center [113, 35] width 8 height 5
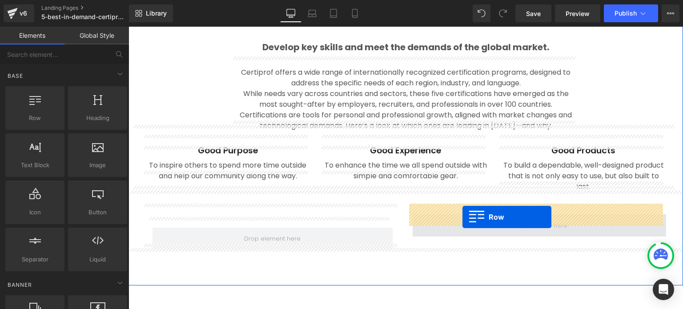
drag, startPoint x: 155, startPoint y: 136, endPoint x: 462, endPoint y: 216, distance: 317.3
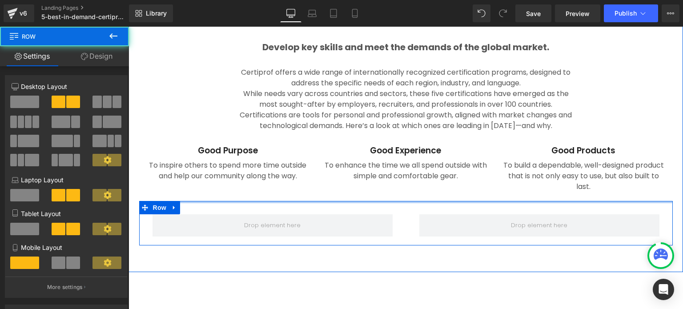
drag, startPoint x: 291, startPoint y: 199, endPoint x: 290, endPoint y: 184, distance: 14.2
click at [290, 184] on div "Image These are our Heading Most demanded certifications in [DATE] Text Block R…" at bounding box center [405, 8] width 554 height 473
click at [315, 88] on p "While needs vary across countries and sectors, these five certifications have e…" at bounding box center [406, 98] width 342 height 21
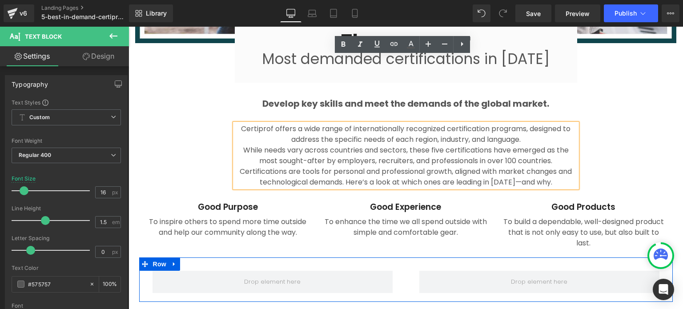
scroll to position [979, 0]
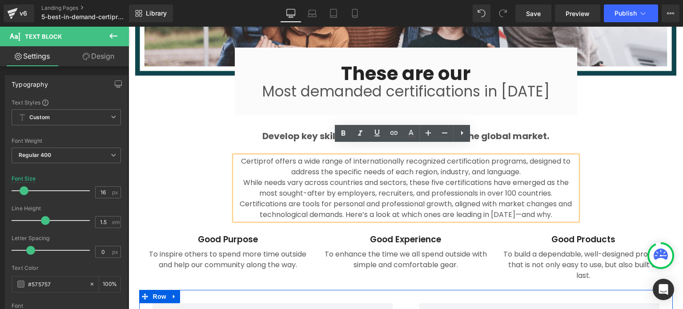
click at [289, 130] on strong "Develop key skills and meet the demands of the global market." at bounding box center [405, 136] width 287 height 12
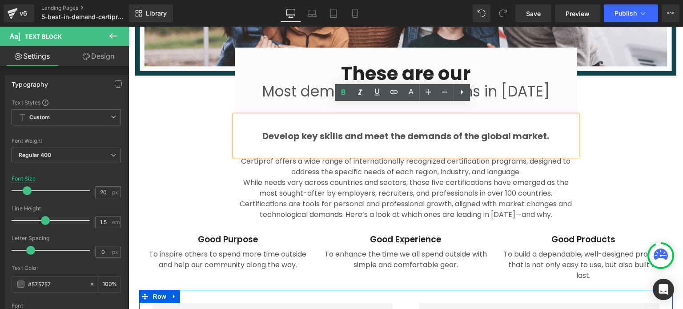
click at [579, 115] on div "Image These are our Heading Most demanded certifications in [DATE] Text Block R…" at bounding box center [405, 73] width 554 height 424
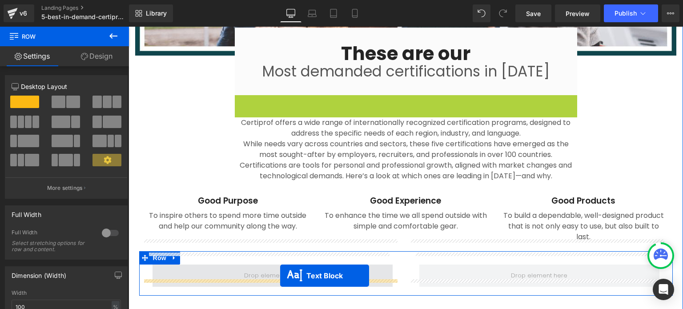
scroll to position [1008, 0]
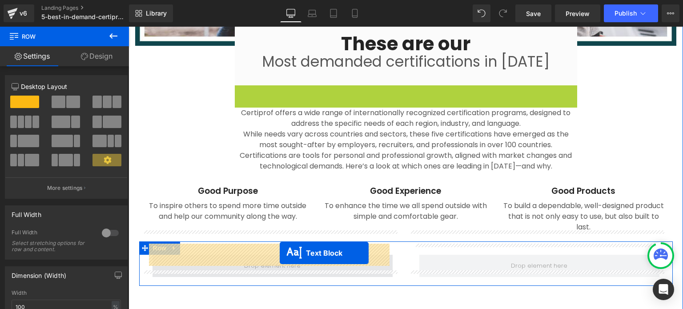
drag, startPoint x: 378, startPoint y: 125, endPoint x: 280, endPoint y: 253, distance: 161.0
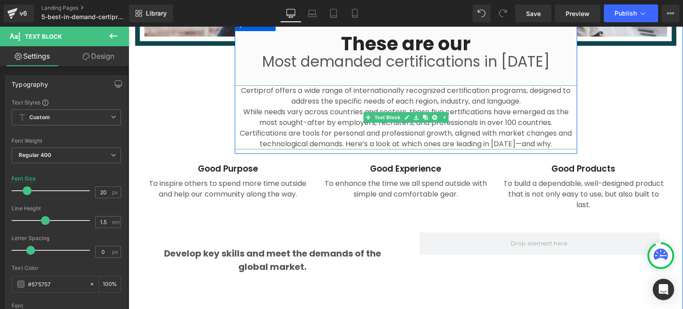
click at [315, 112] on p "While needs vary across countries and sectors, these five certifications have e…" at bounding box center [406, 117] width 342 height 21
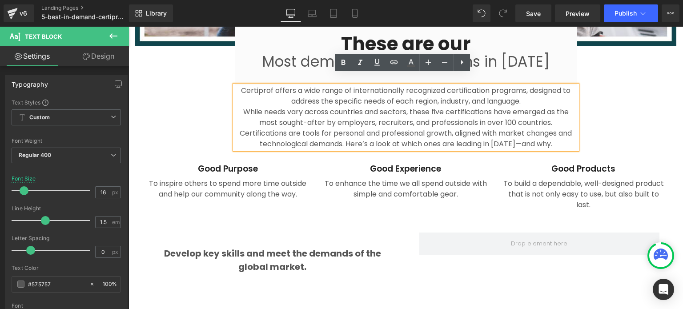
click at [617, 105] on div "Image These are our Heading Most demanded certifications in [DATE] Text Block R…" at bounding box center [405, 23] width 554 height 384
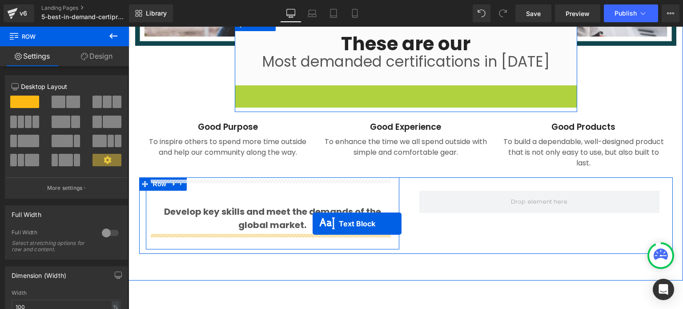
drag, startPoint x: 366, startPoint y: 105, endPoint x: 312, endPoint y: 224, distance: 130.3
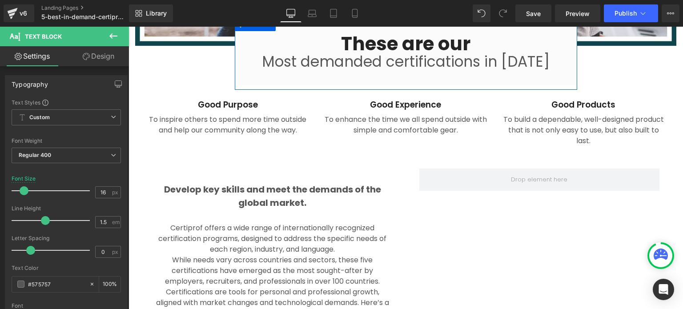
click at [112, 35] on icon at bounding box center [113, 36] width 11 height 11
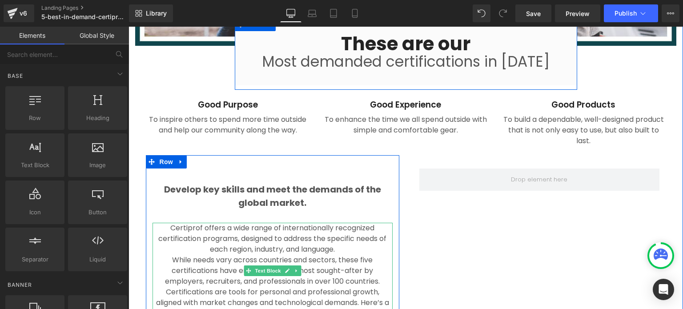
click at [245, 255] on p "While needs vary across countries and sectors, these five certifications have e…" at bounding box center [272, 271] width 240 height 32
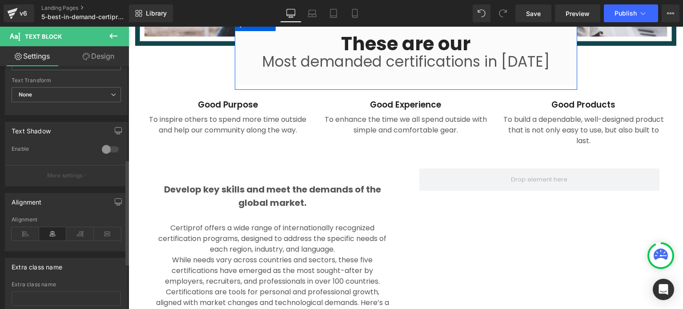
scroll to position [267, 0]
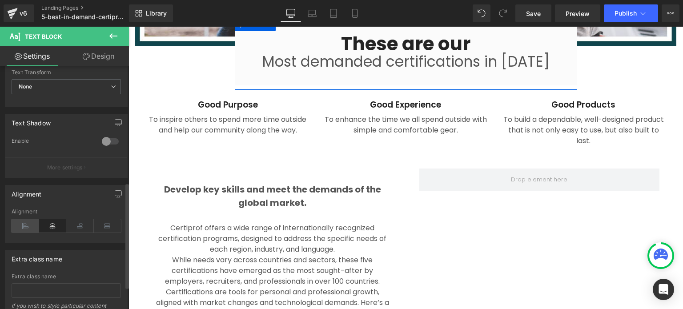
click at [29, 224] on icon at bounding box center [26, 225] width 28 height 13
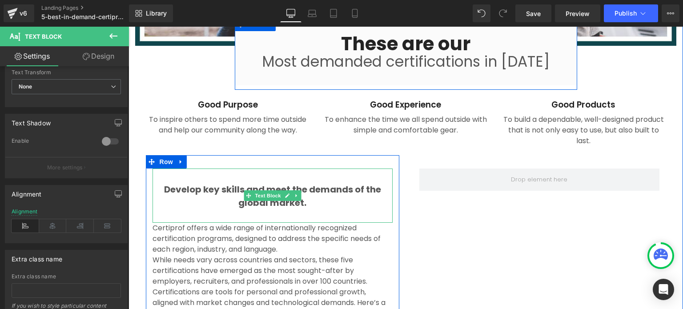
click at [276, 190] on span "Text Block" at bounding box center [267, 195] width 29 height 11
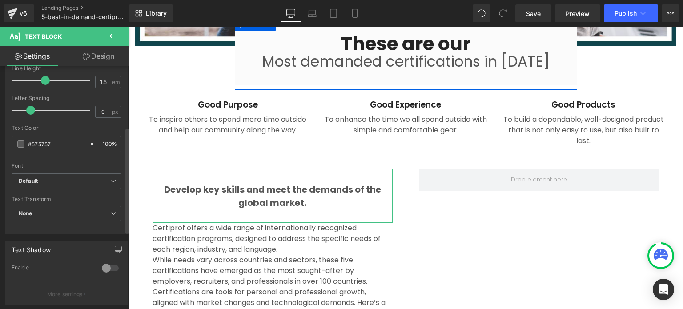
scroll to position [273, 0]
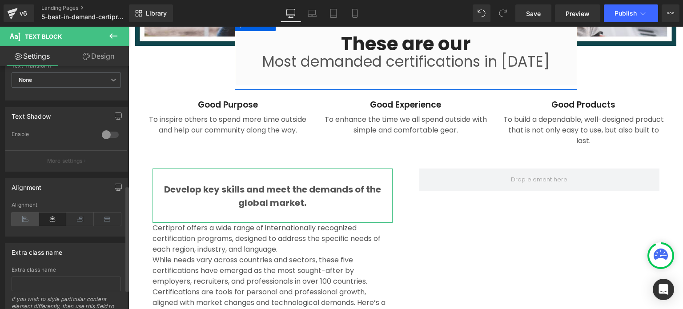
click at [24, 218] on icon at bounding box center [26, 218] width 28 height 13
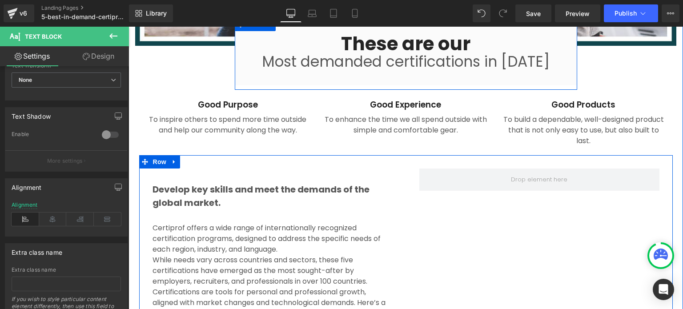
click at [535, 226] on div "Develop key skills and meet the demands of the global market. Text Block Certip…" at bounding box center [405, 241] width 533 height 172
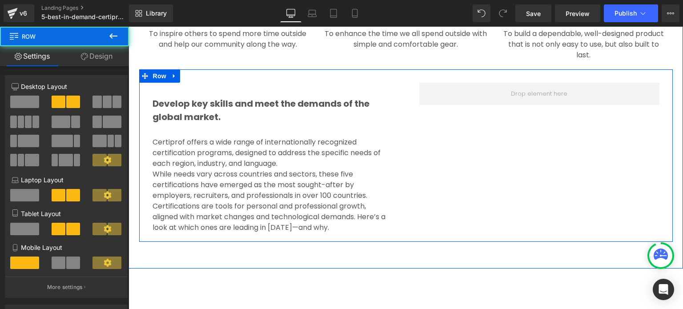
scroll to position [1097, 0]
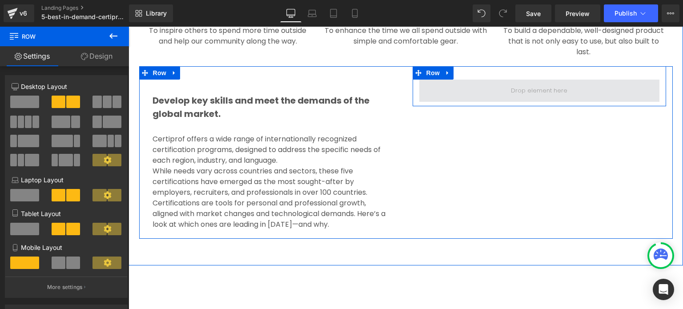
click at [444, 81] on span at bounding box center [539, 91] width 240 height 22
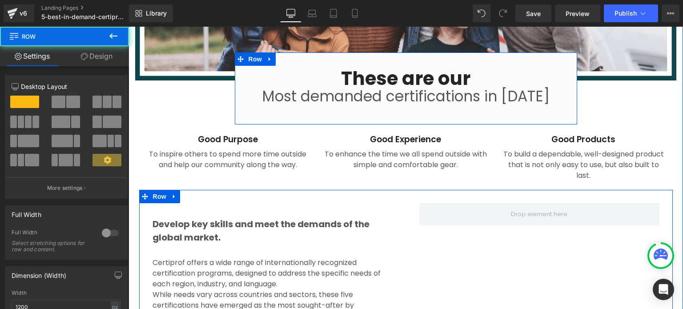
scroll to position [964, 0]
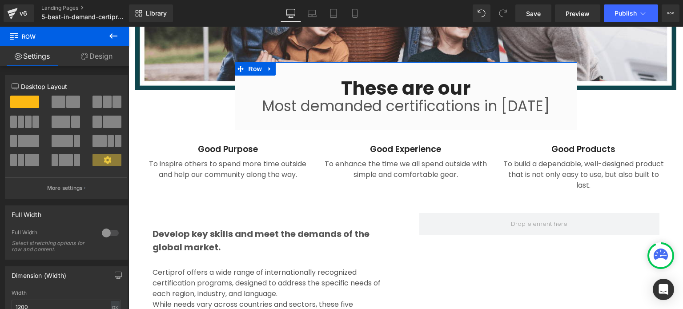
click at [116, 37] on icon at bounding box center [113, 36] width 11 height 11
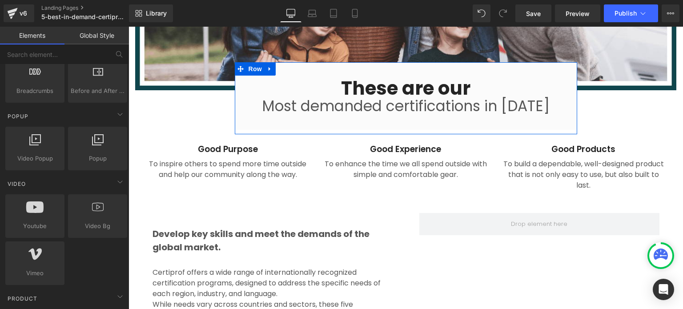
scroll to position [489, 0]
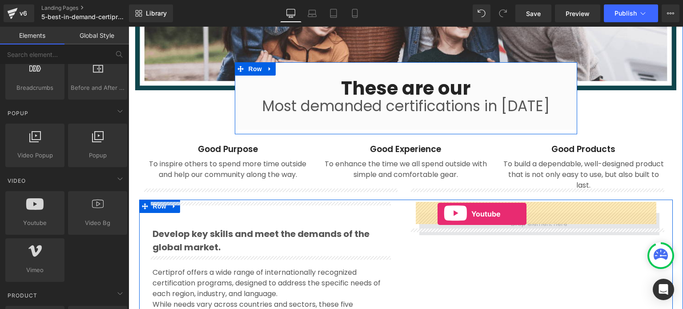
drag, startPoint x: 169, startPoint y: 234, endPoint x: 437, endPoint y: 214, distance: 268.7
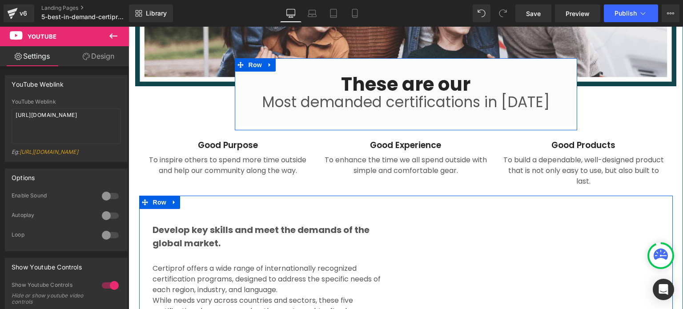
scroll to position [964, 0]
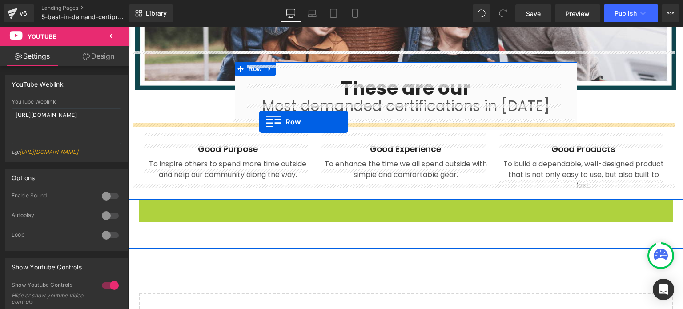
drag, startPoint x: 144, startPoint y: 199, endPoint x: 259, endPoint y: 122, distance: 138.4
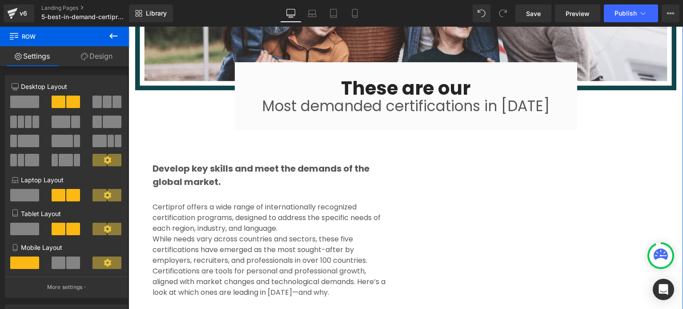
click at [630, 103] on div "Image These are our Heading Most demanded certifications in [DATE] Text Block R…" at bounding box center [405, 122] width 554 height 492
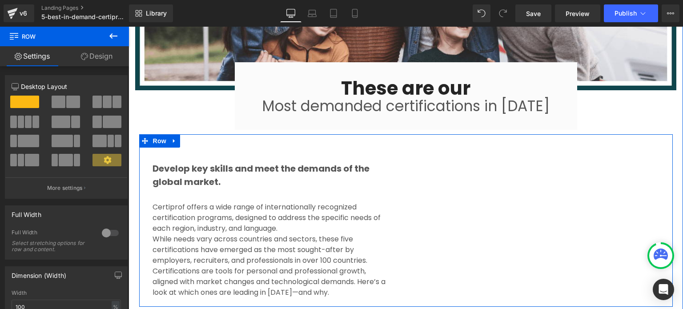
click at [400, 134] on div "Develop key skills and meet the demands of the global market. Text Block Certip…" at bounding box center [272, 218] width 267 height 168
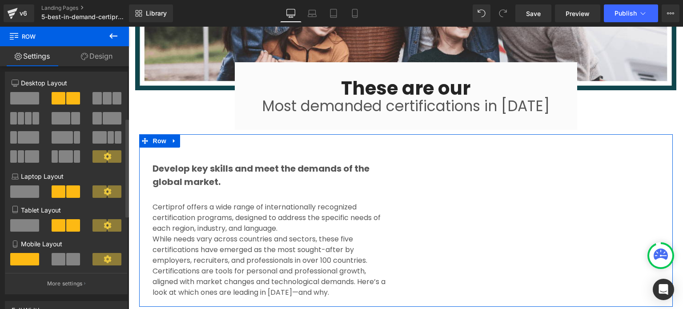
scroll to position [0, 0]
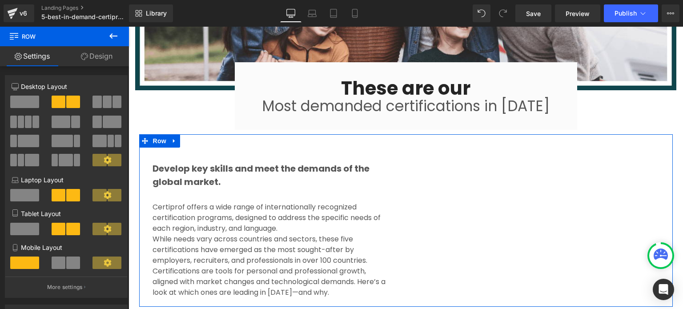
click at [102, 60] on link "Design" at bounding box center [96, 56] width 64 height 20
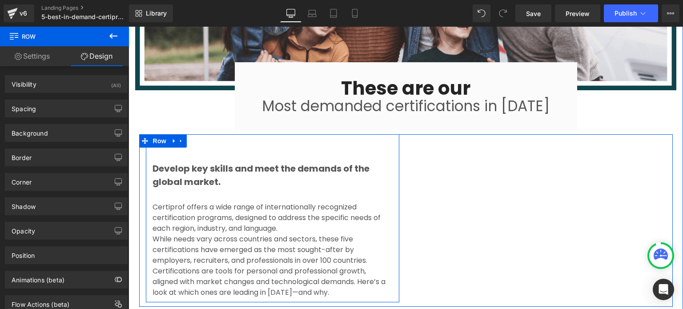
click at [385, 134] on div "Develop key skills and meet the demands of the global market. Text Block Certip…" at bounding box center [272, 218] width 253 height 168
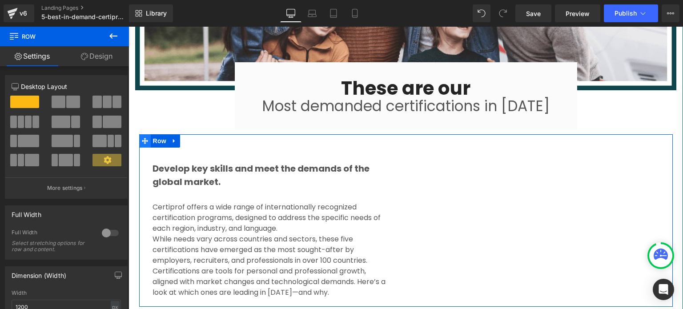
click at [146, 134] on span at bounding box center [145, 140] width 12 height 13
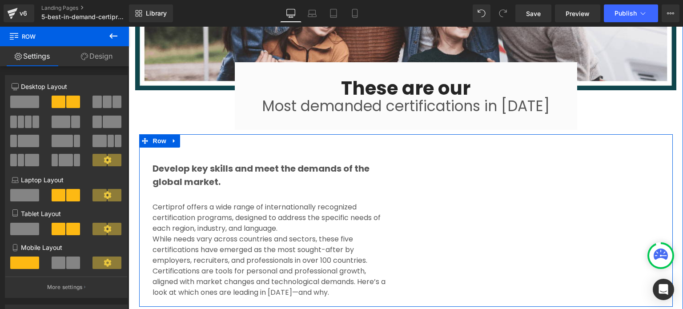
click at [452, 288] on div "Develop key skills and meet the demands of the global market. Text Block Certip…" at bounding box center [405, 220] width 533 height 172
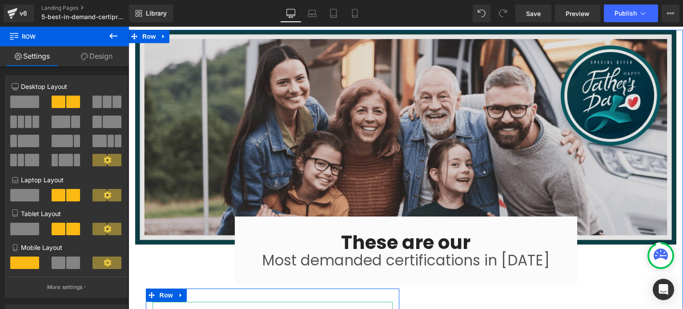
scroll to position [786, 0]
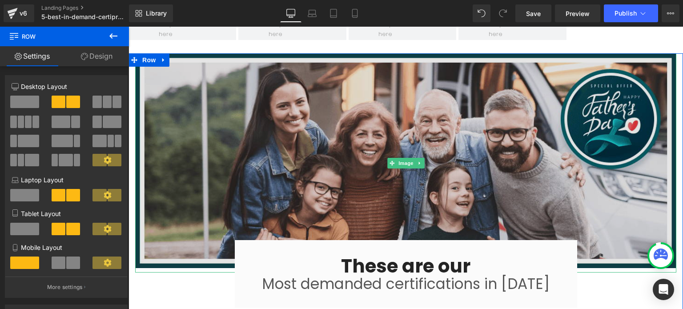
click at [238, 139] on img at bounding box center [405, 160] width 541 height 215
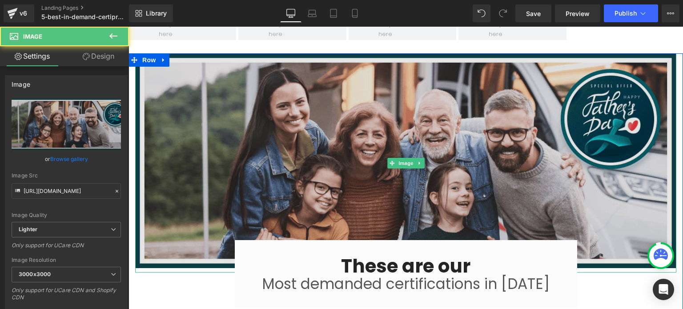
click at [204, 140] on img at bounding box center [405, 160] width 541 height 215
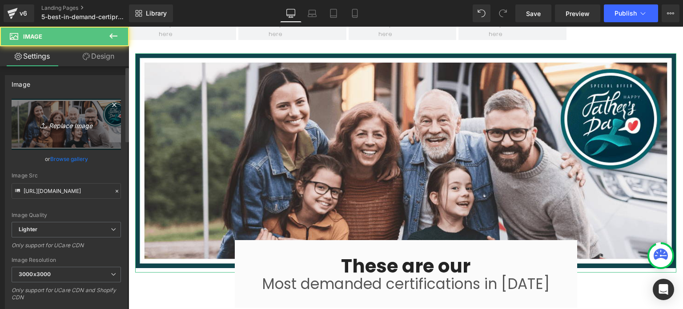
click at [69, 124] on icon "Replace Image" at bounding box center [66, 124] width 71 height 11
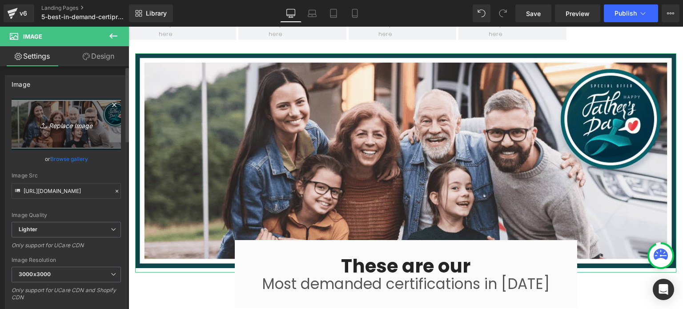
type input "C:\fakepath\Certiprof banner.png"
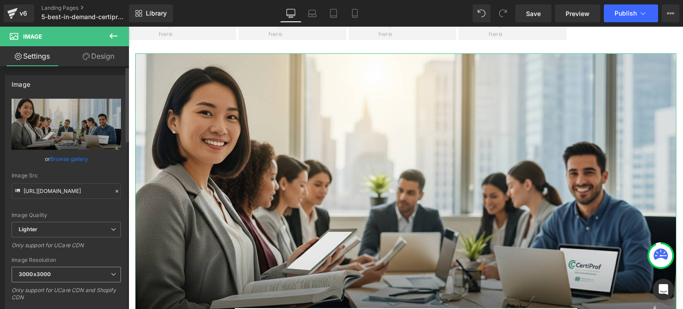
click at [96, 278] on span "3000x3000" at bounding box center [66, 275] width 109 height 16
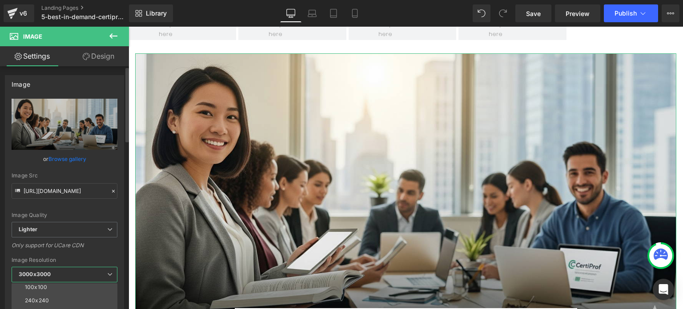
scroll to position [0, 0]
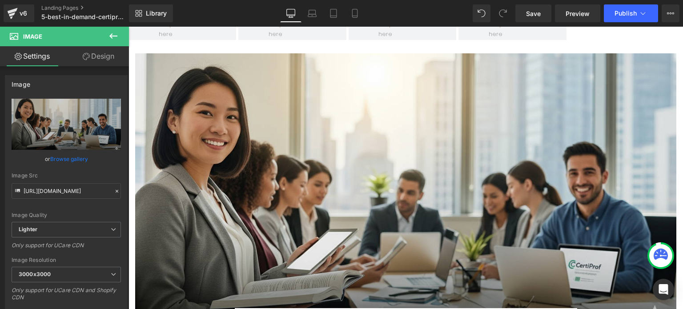
click at [201, 203] on body "Skip to Main Content 🎉Discover all available certifications Certifications Part…" at bounding box center [405, 266] width 554 height 2051
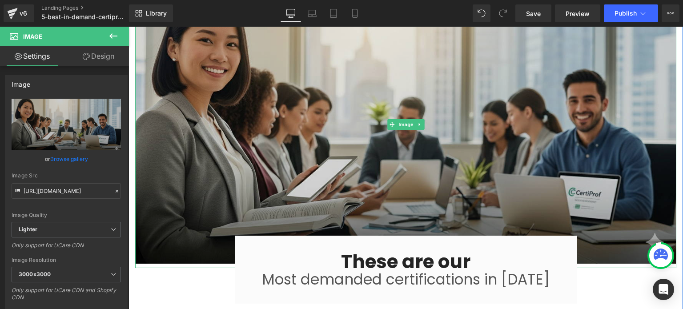
scroll to position [875, 0]
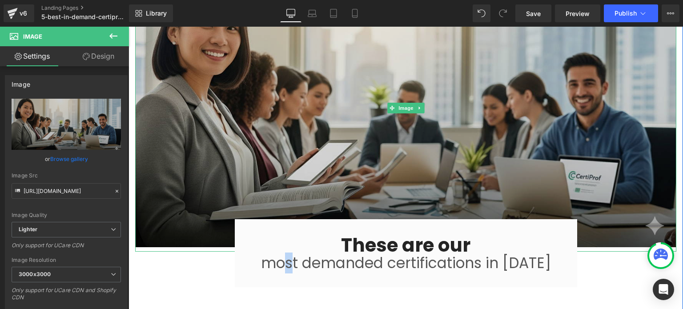
type input "[URL][DOMAIN_NAME]"
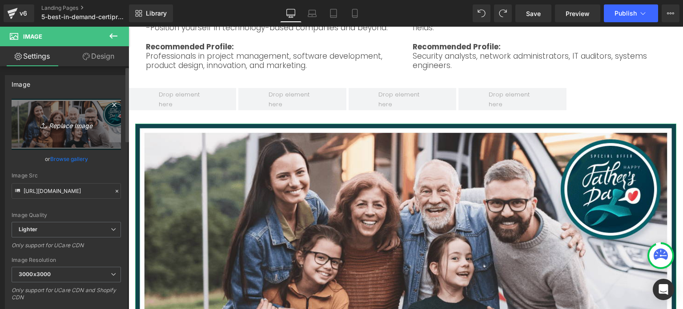
scroll to position [707, 0]
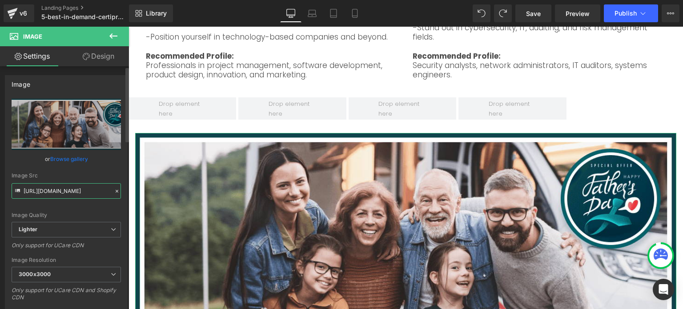
click at [78, 195] on input "[URL][DOMAIN_NAME]" at bounding box center [66, 191] width 109 height 16
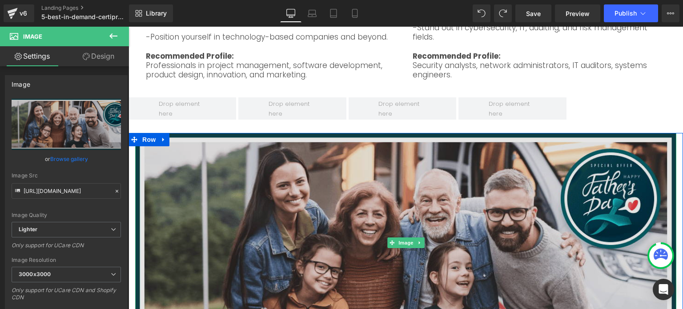
click at [260, 207] on img at bounding box center [405, 240] width 541 height 215
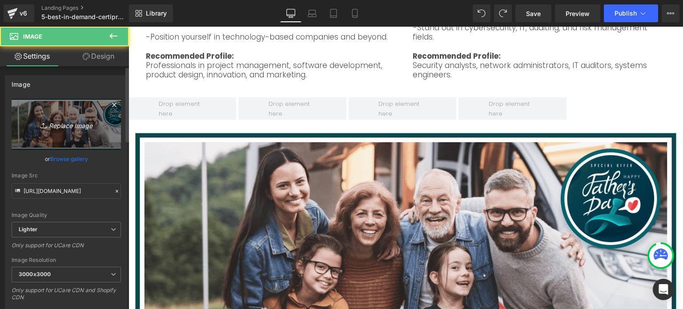
click at [84, 129] on icon "Replace Image" at bounding box center [66, 124] width 71 height 11
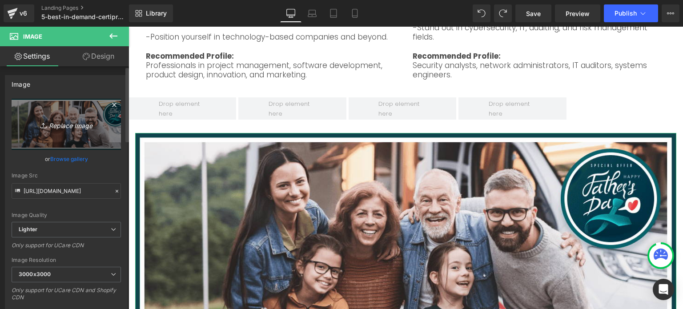
type input "C:\fakepath\Banner certiprof.webp"
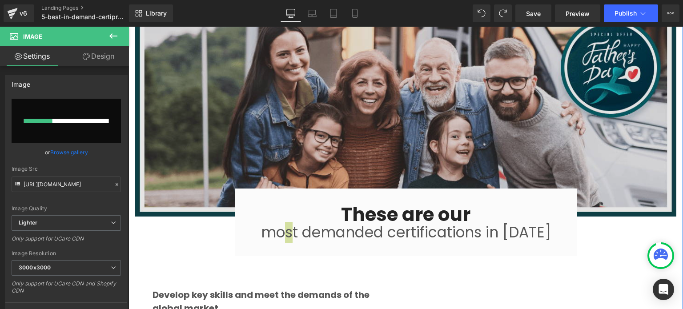
scroll to position [840, 0]
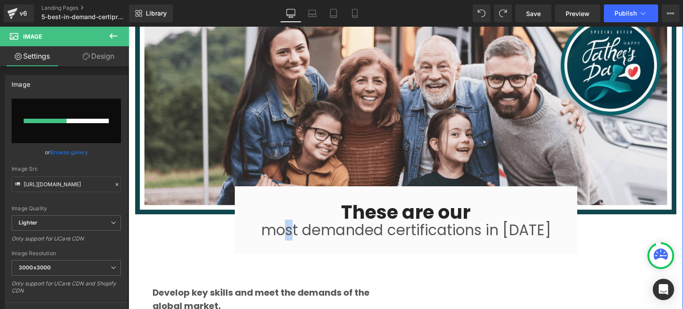
click at [212, 225] on div "Image These are our Heading most demanded certifications in [DATE] Text Block R…" at bounding box center [405, 246] width 554 height 492
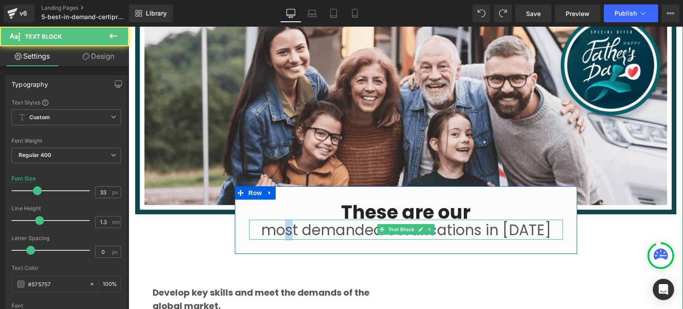
click at [272, 221] on p "most demanded certifications in [DATE]" at bounding box center [406, 230] width 314 height 19
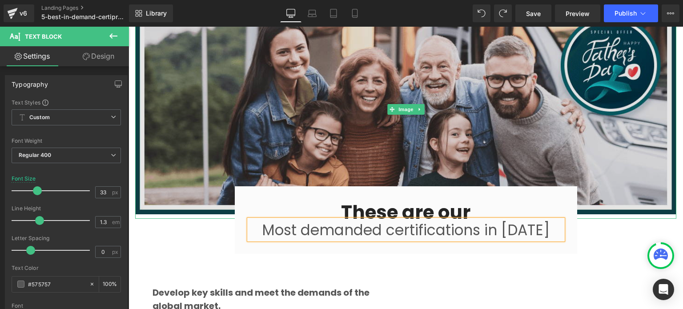
click at [199, 122] on img at bounding box center [405, 107] width 541 height 215
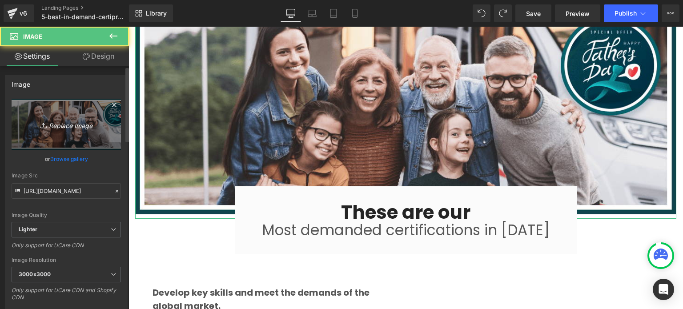
click at [72, 128] on icon "Replace Image" at bounding box center [66, 124] width 71 height 11
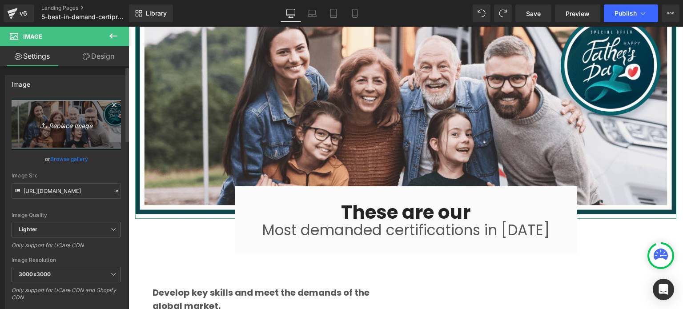
type input "C:\fakepath\Banner certiprof.webp"
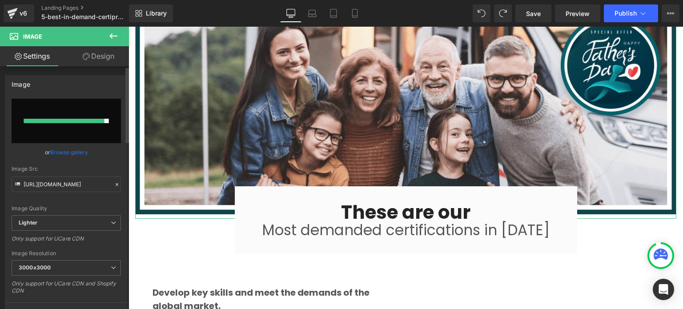
type input "[URL][DOMAIN_NAME]"
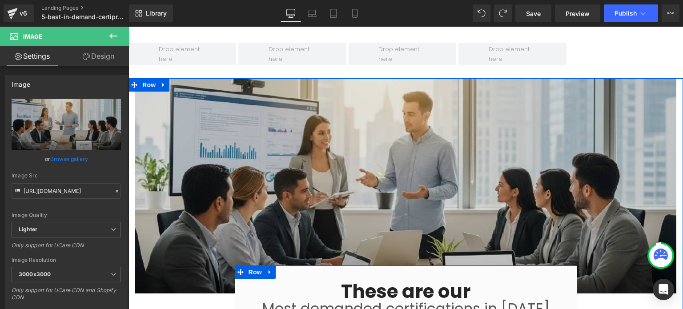
scroll to position [751, 0]
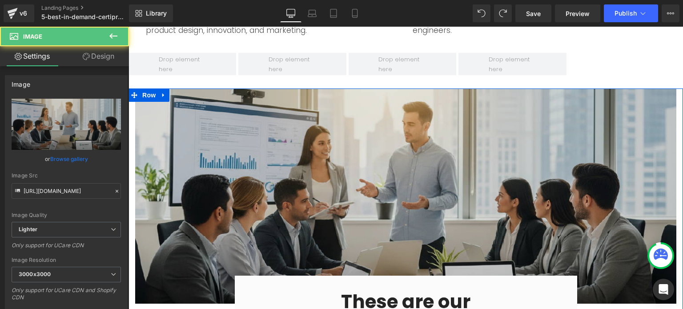
click at [630, 122] on img at bounding box center [405, 195] width 541 height 215
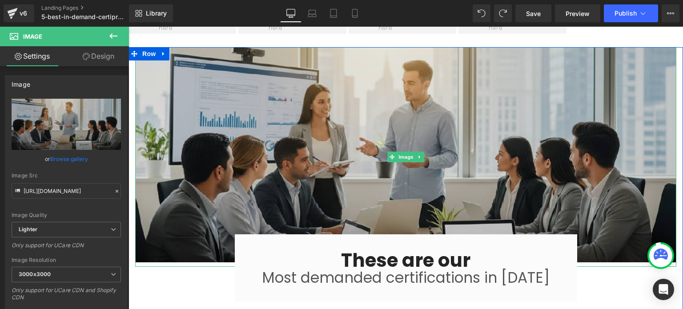
scroll to position [795, 0]
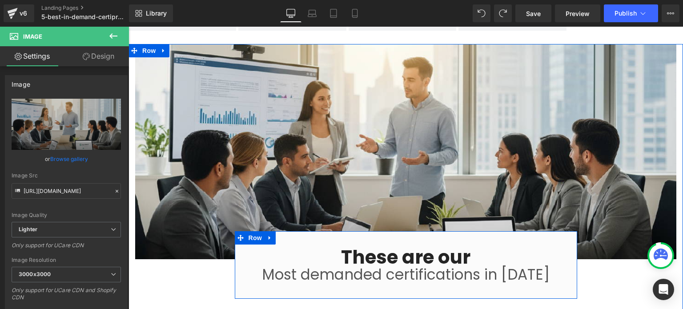
click at [537, 231] on div "These are our Heading Most demanded certifications in [DATE] Text Block Row 32px" at bounding box center [406, 265] width 342 height 68
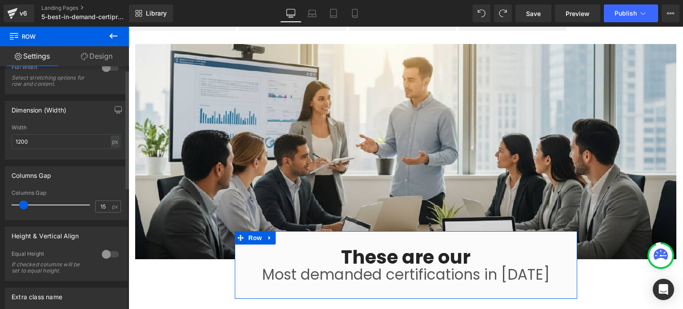
scroll to position [0, 0]
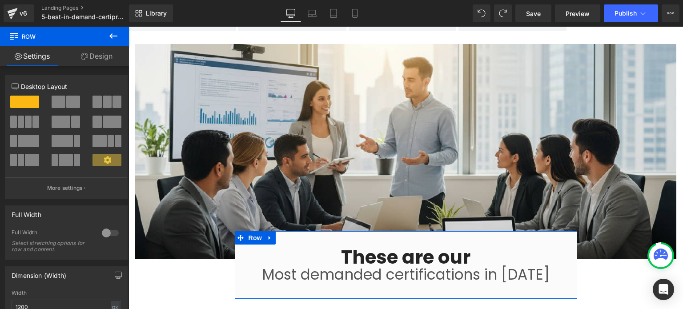
click at [98, 60] on link "Design" at bounding box center [96, 56] width 64 height 20
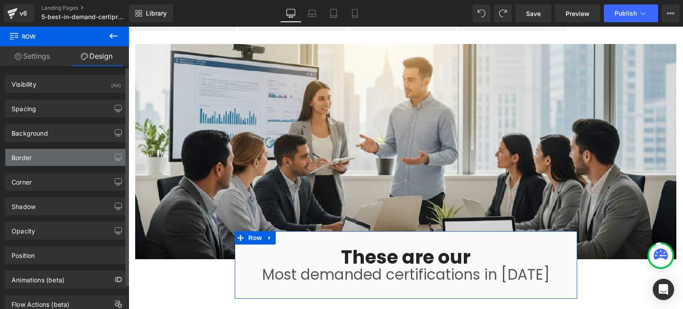
type input "#fbfbfb"
type input "100"
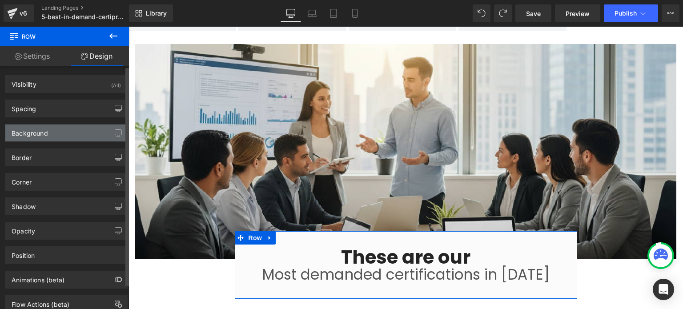
click at [54, 135] on div "Background" at bounding box center [66, 132] width 122 height 17
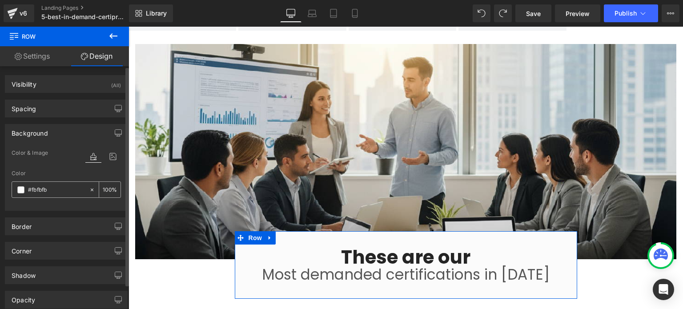
click at [21, 190] on span at bounding box center [20, 189] width 7 height 7
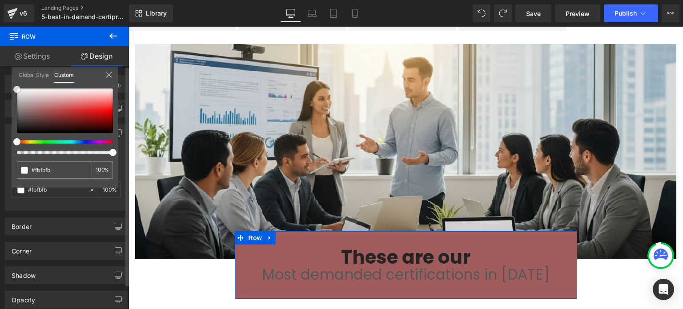
type input "#a15d5d"
type input "#ab6767"
type input "#c37d7d"
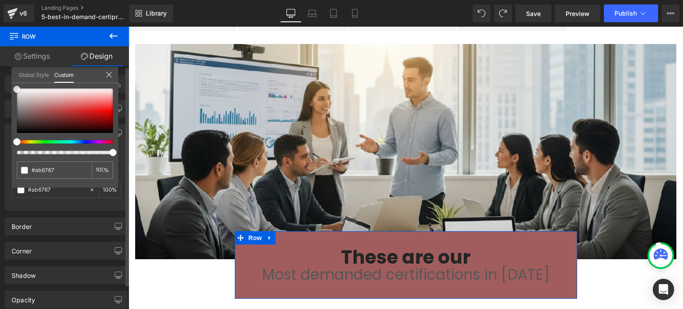
type input "#c37d7d"
type input "#d58585"
type input "#db8e8e"
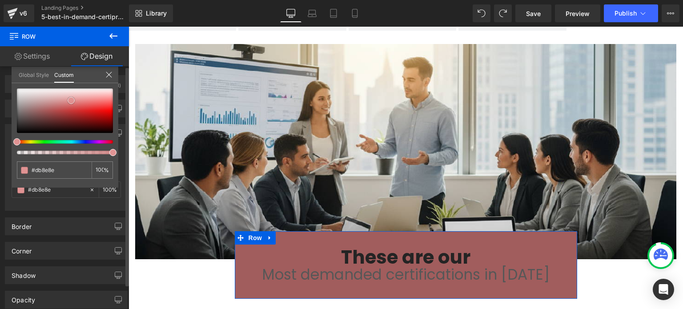
type input "#de9191"
type input "#e29696"
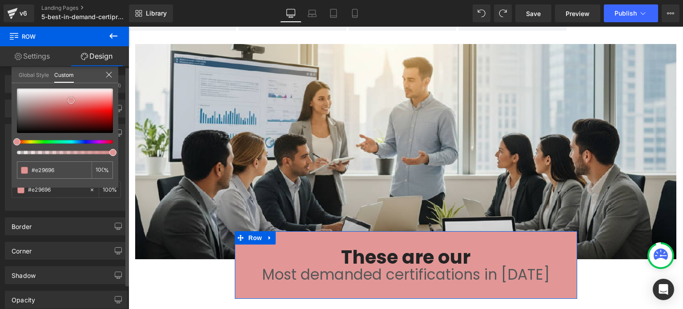
type input "#e39a9a"
type input "#e6a2a2"
type input "#e8aaaa"
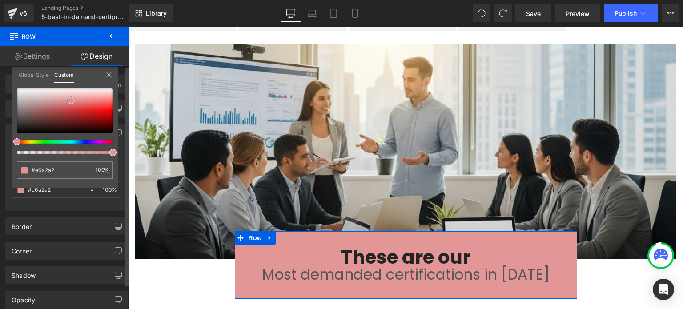
type input "#e8aaaa"
type input "#e9a9a9"
type input "#ecb6b6"
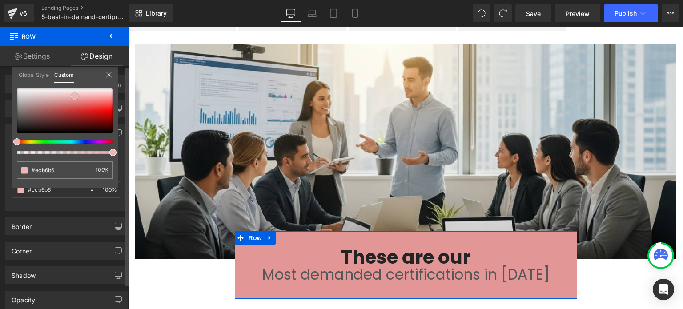
type input "#eebebe"
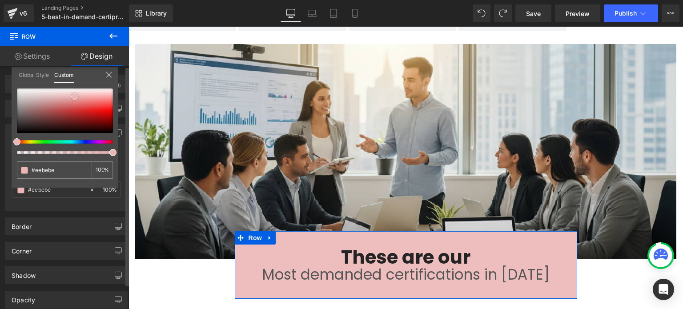
type input "#f0c6c6"
type input "#f0cbcb"
type input "#f0d0d0"
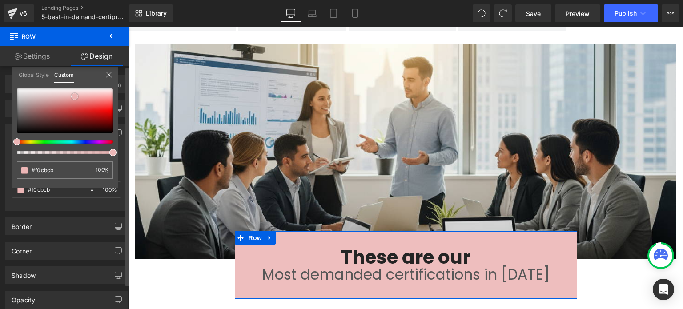
type input "#f0d0d0"
type input "#edd3d3"
type input "#ebd5d5"
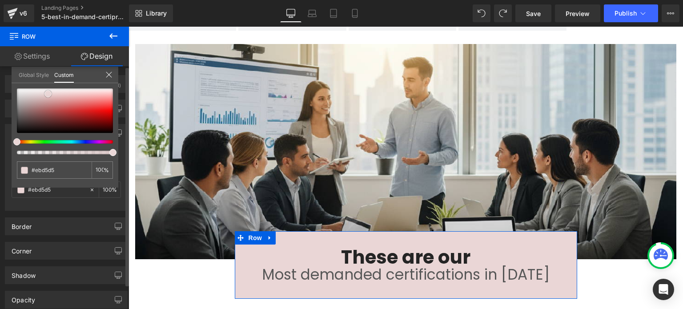
type input "#ead6d6"
type input "#e6d5d5"
type input "#e5d5d5"
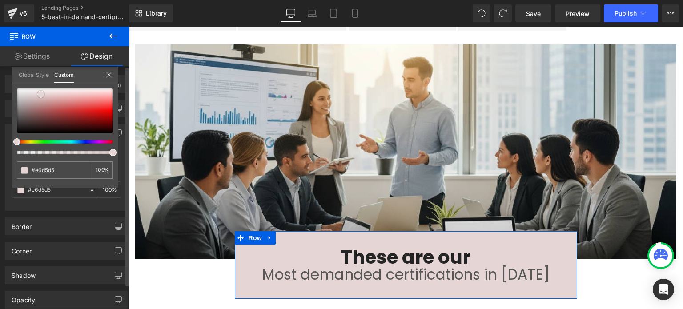
type input "#e5d5d5"
type input "#e0d0d0"
type input "#dbcbcb"
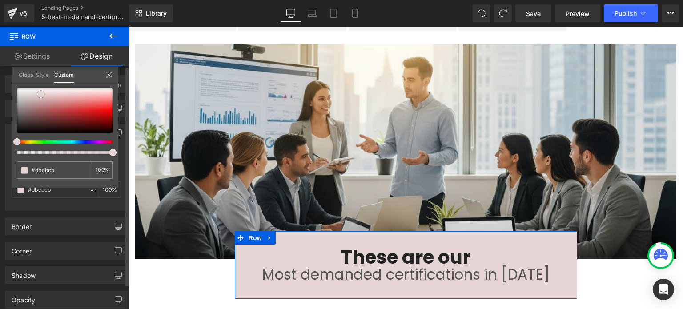
type input "#dacccc"
type input "#d7caca"
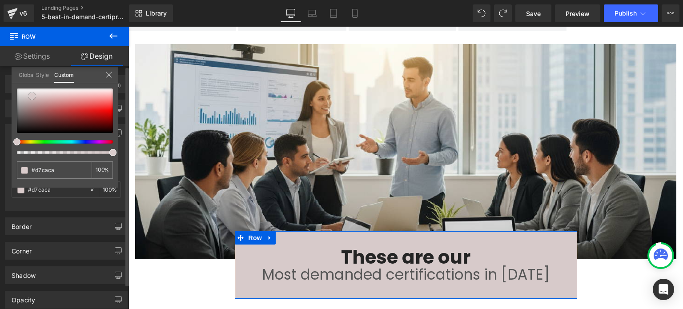
type input "#d3c4c4"
type input "#d0c1c1"
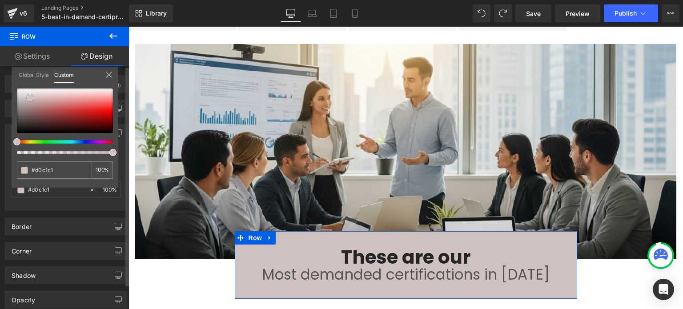
type input "#ccbcbc"
type input "#c0afaf"
type input "#b3a2a2"
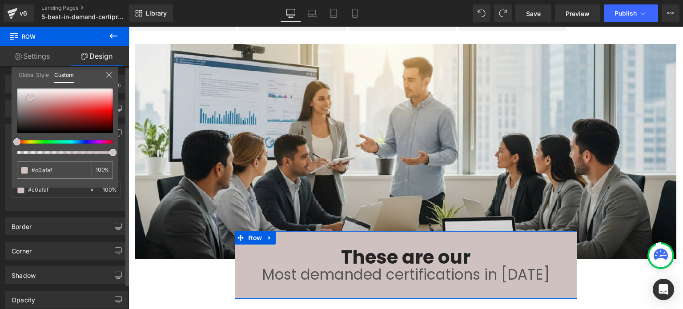
type input "#b3a2a2"
type input "#ae9c9c"
type input "#aa9b9b"
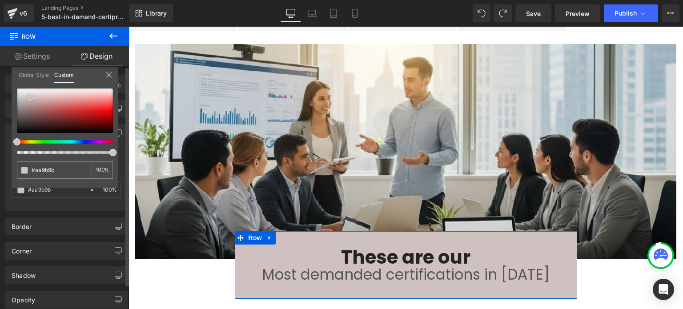
type input "#a79a9a"
type input "#a69a9a"
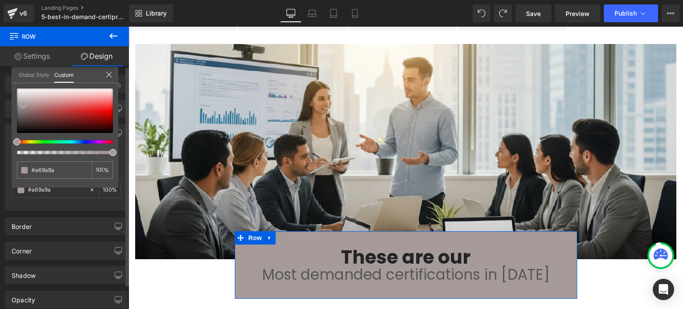
type input "#a59b9b"
type input "#a79e9e"
type input "#cfc3c3"
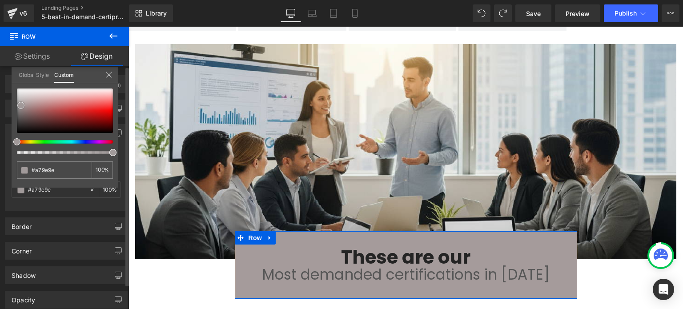
type input "#cfc3c3"
type input "#e3d7d7"
type input "#e6d9d9"
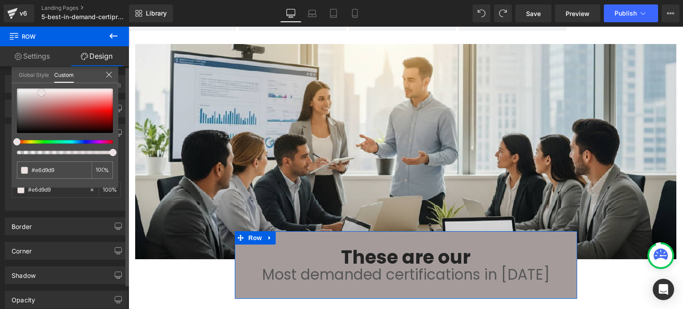
type input "#ede2e2"
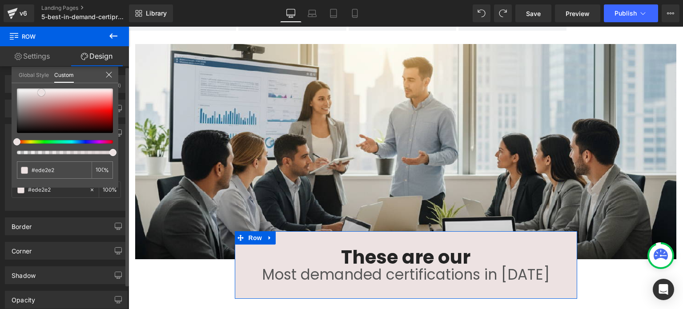
type input "#eee2e2"
type input "#eee1e1"
type input "#f1e4e4"
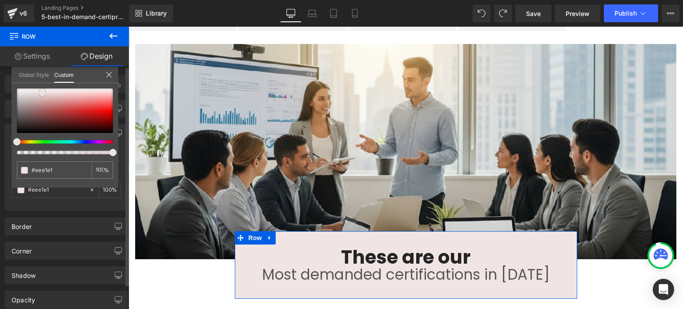
type input "#f1e4e4"
type input "#f2e3e3"
type input "#f3e1e1"
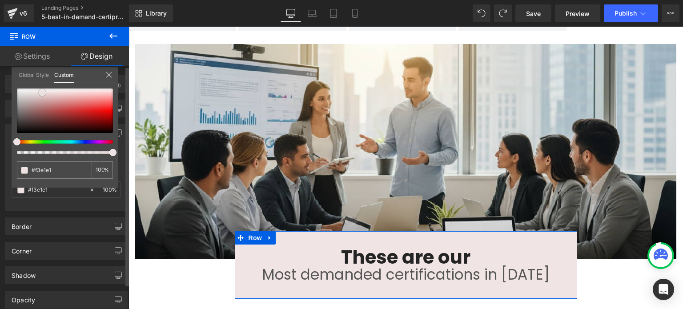
type input "#f6dede"
type input "#f7dede"
type input "#f7dddd"
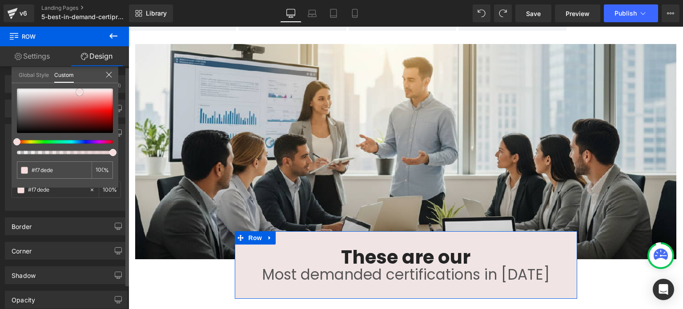
type input "#f7dddd"
type input "#f8dcdc"
type input "#f9dcdc"
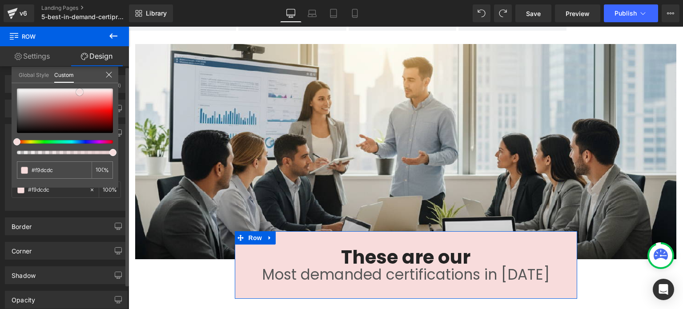
type input "#fae4e4"
type input "#fbe4e4"
type input "#fbeded"
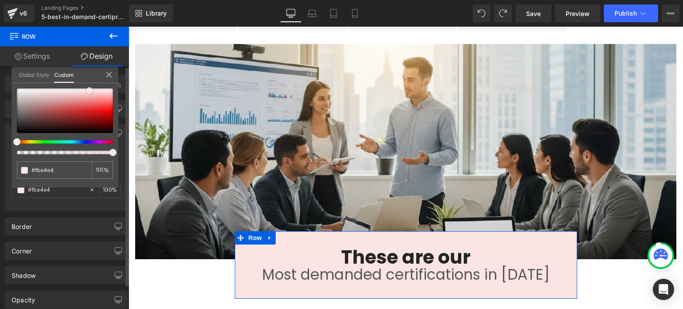
type input "#fbeded"
type input "#fefafa"
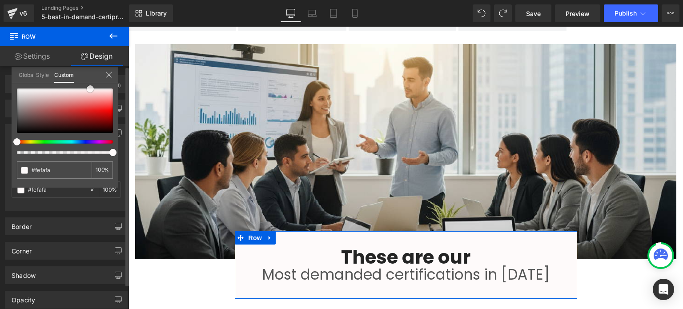
type input "#ffffff"
type input "#e8d2d2"
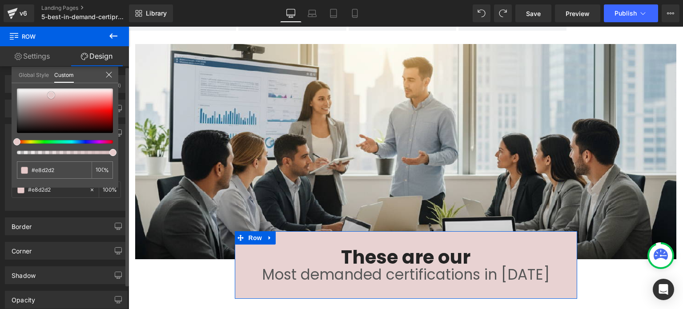
type input "#e4c7c7"
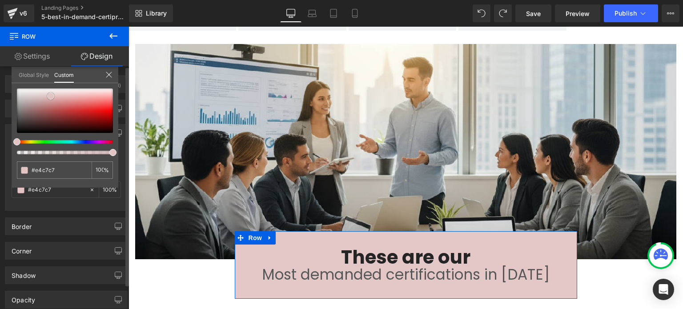
type input "#e2c4c4"
type input "#e6d0d0"
type input "#e9dcdc"
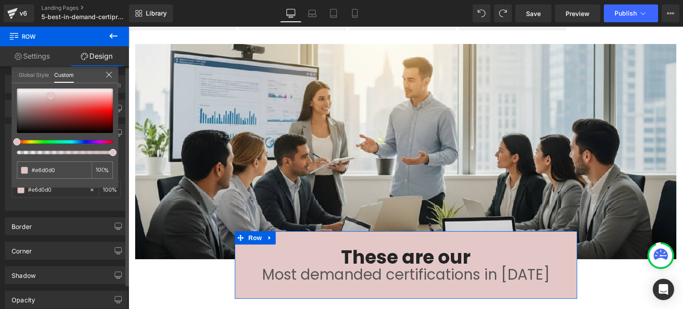
type input "#e9dcdc"
type input "#eae0e0"
type input "#e9e1e1"
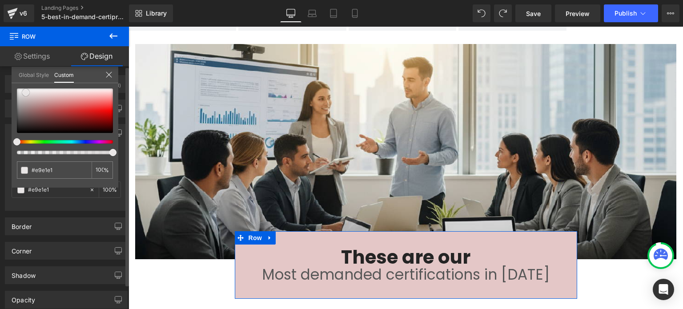
type input "#e9e6e6"
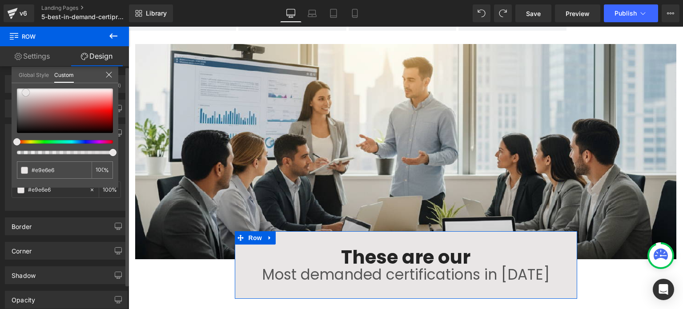
type input "#ebe9e9"
type input "#edecec"
type input "#ededed"
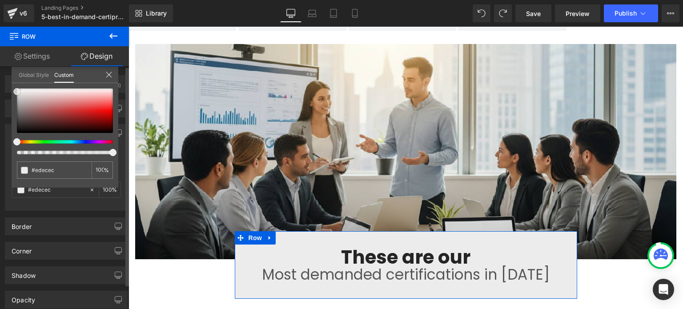
type input "#ededed"
type input "#eaeaea"
type input "#e8e8e8"
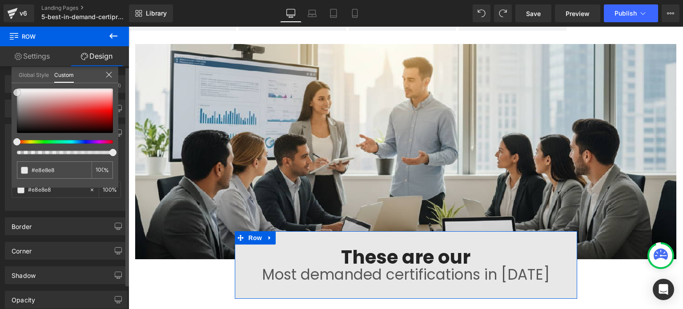
type input "#eaeaea"
type input "#ededed"
type input "#efefef"
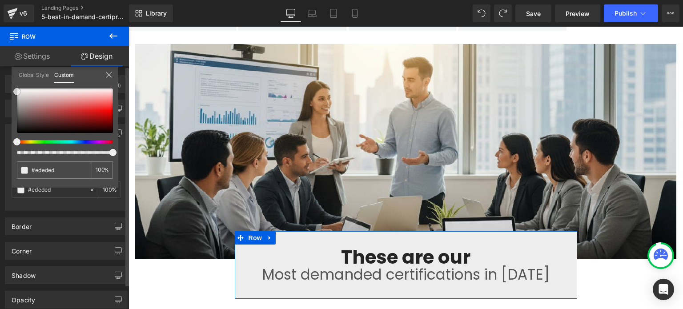
type input "#efefef"
drag, startPoint x: 44, startPoint y: 110, endPoint x: 8, endPoint y: 91, distance: 41.7
click at [8, 117] on div "Background Color & Image color rgba(239, 239, 239, 1) Color #efefef 100 % Image…" at bounding box center [66, 163] width 133 height 93
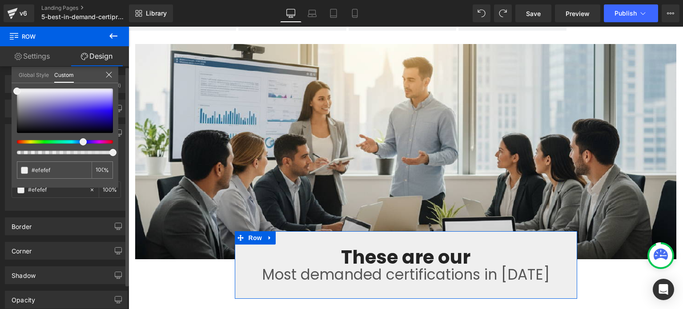
drag, startPoint x: 57, startPoint y: 141, endPoint x: 80, endPoint y: 142, distance: 22.2
click at [80, 142] on div at bounding box center [61, 142] width 96 height 4
type input "#ededed"
type input "#eaeaea"
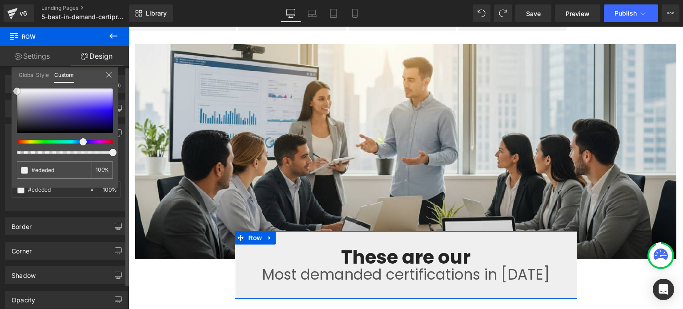
type input "#eaeaea"
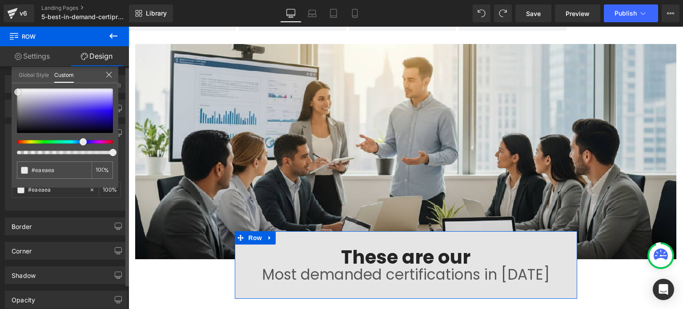
type input "#e5e5e5"
type input "#d8d8d9"
type input "#cccccc"
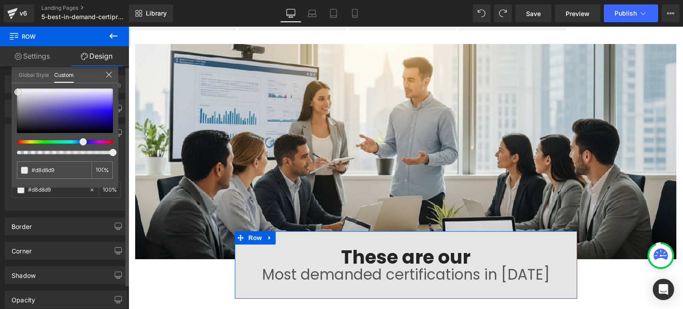
type input "#cccccc"
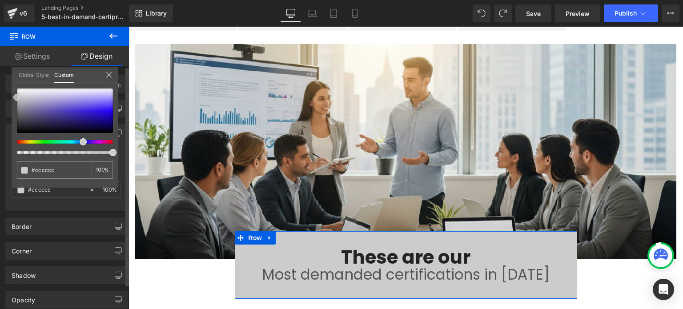
type input "#cecece"
type input "#dfdfe1"
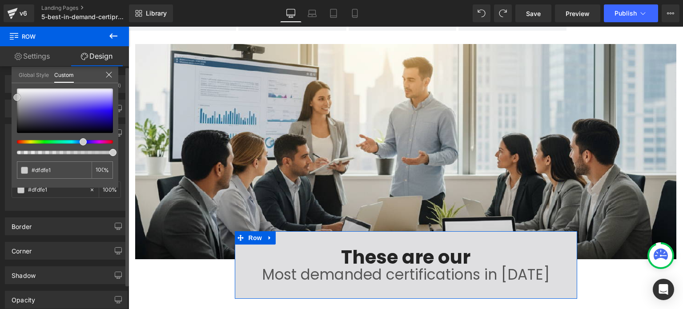
type input "#e2e2e3"
type input "#e9e9eb"
type input "#f1f1f3"
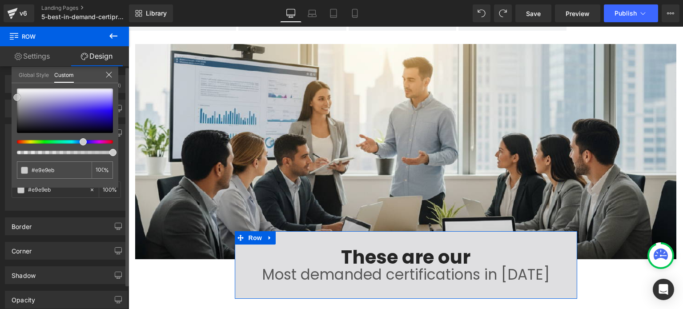
type input "#f1f1f3"
type input "#f6f6f8"
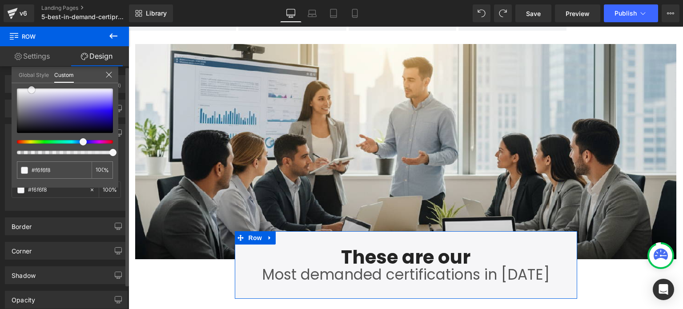
type input "#f5f5f8"
type input "#f5f5f9"
type input "#f1f1f8"
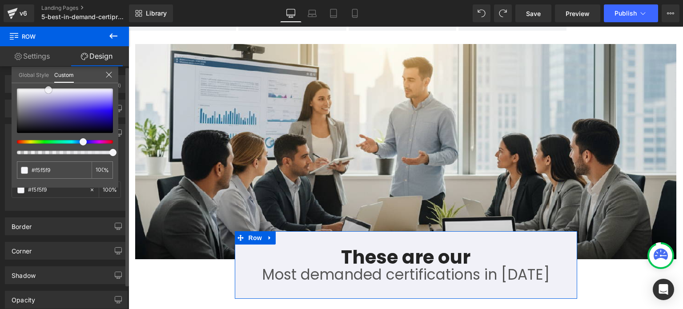
type input "#f1f1f8"
type input "#f0f0f9"
type input "#e8e8f6"
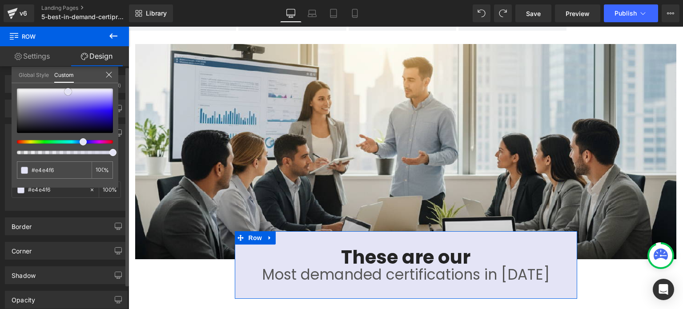
drag, startPoint x: 17, startPoint y: 92, endPoint x: 68, endPoint y: 92, distance: 51.1
click at [68, 92] on span at bounding box center [67, 91] width 7 height 7
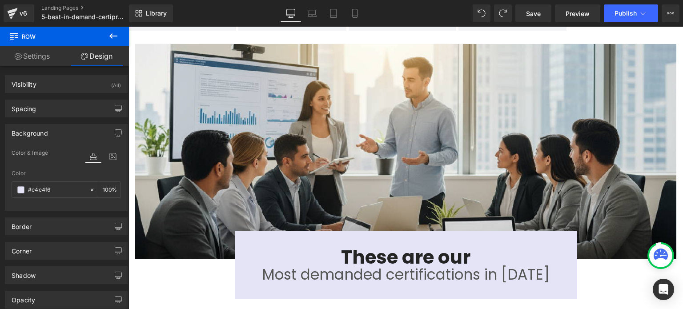
click at [206, 252] on body "Skip to Main Content 🎉Discover all available certifications Certifications Part…" at bounding box center [405, 222] width 554 height 1983
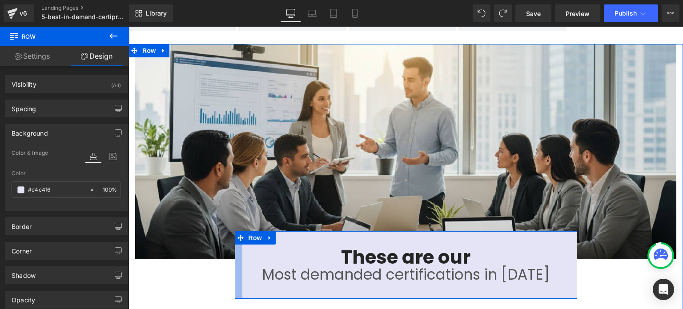
click at [238, 252] on div at bounding box center [239, 265] width 8 height 68
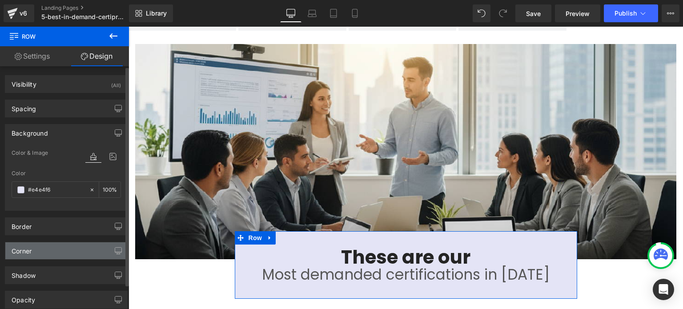
click at [33, 249] on div "Corner" at bounding box center [66, 250] width 122 height 17
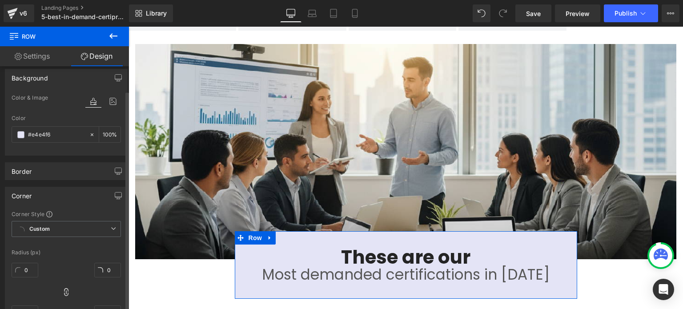
scroll to position [133, 0]
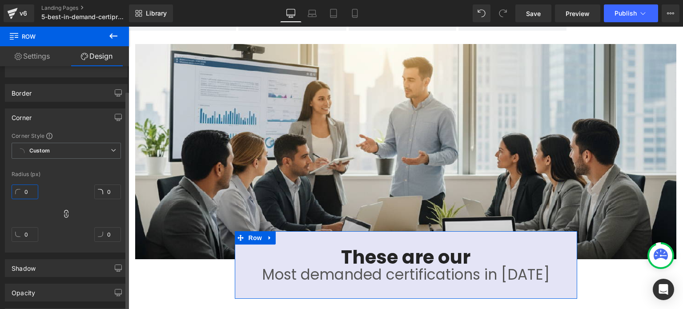
click at [31, 193] on input "0" at bounding box center [25, 191] width 27 height 15
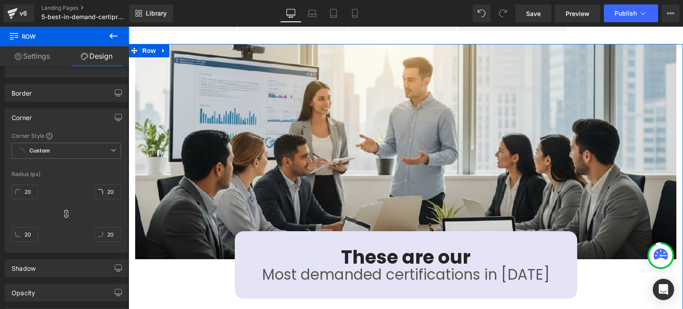
click at [185, 263] on div "Image These are our Heading Most demanded certifications in [DATE] Text Block R…" at bounding box center [405, 290] width 554 height 492
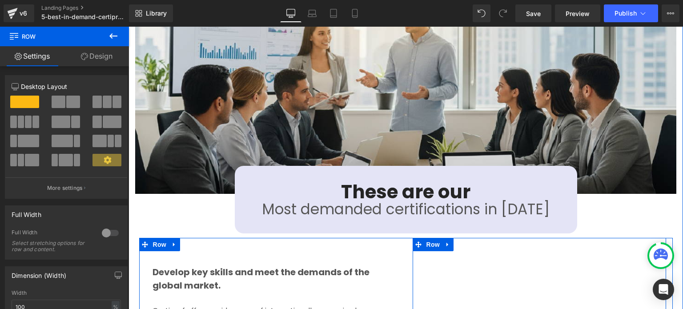
scroll to position [795, 0]
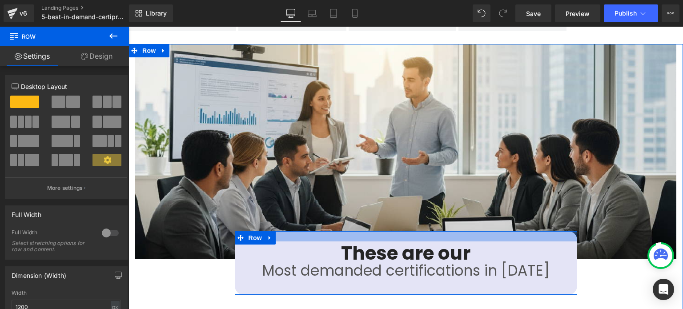
click at [289, 231] on div at bounding box center [406, 236] width 342 height 10
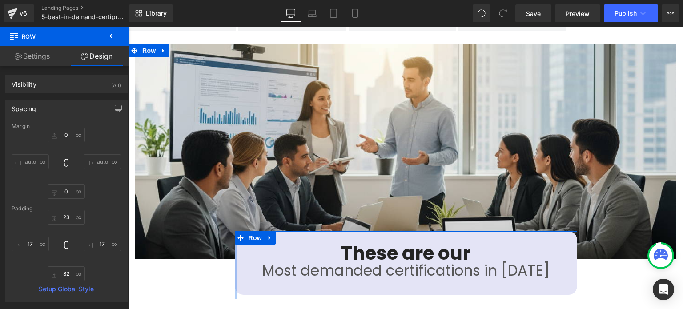
click at [235, 264] on div "These are our Heading Most demanded certifications in [DATE] Text Block Row 32p…" at bounding box center [406, 265] width 342 height 68
click at [242, 231] on span at bounding box center [241, 237] width 12 height 13
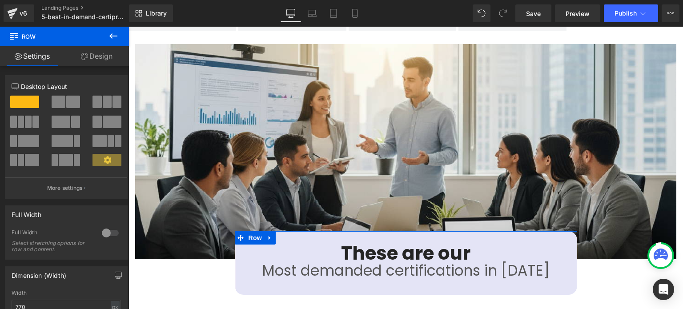
click at [92, 58] on link "Design" at bounding box center [96, 56] width 64 height 20
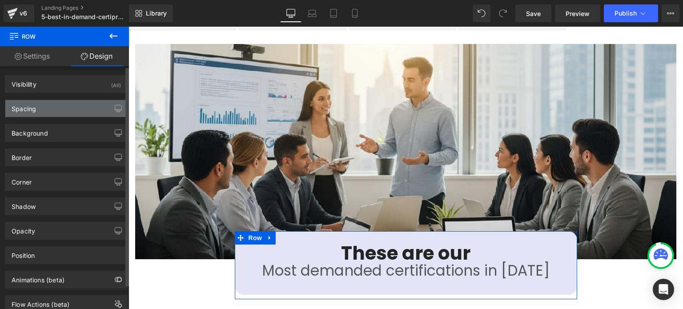
click at [51, 107] on div "Spacing" at bounding box center [66, 108] width 122 height 17
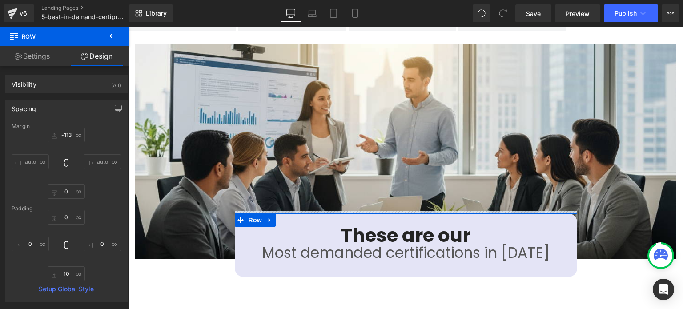
click at [197, 258] on div "Image These are our Heading Most demanded certifications in [DATE] Text Block R…" at bounding box center [405, 279] width 554 height 470
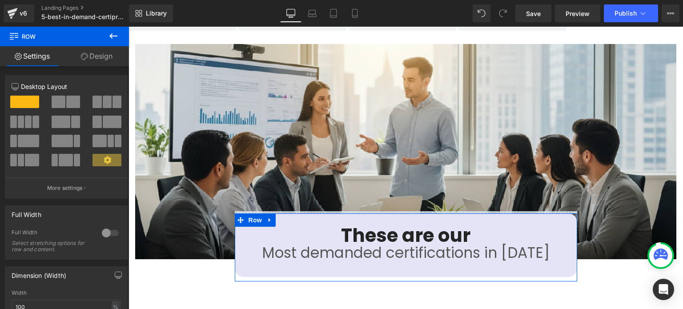
click at [633, 259] on div "Image These are our Heading Most demanded certifications in [DATE] Text Block R…" at bounding box center [405, 279] width 554 height 470
click at [352, 14] on icon at bounding box center [354, 13] width 9 height 9
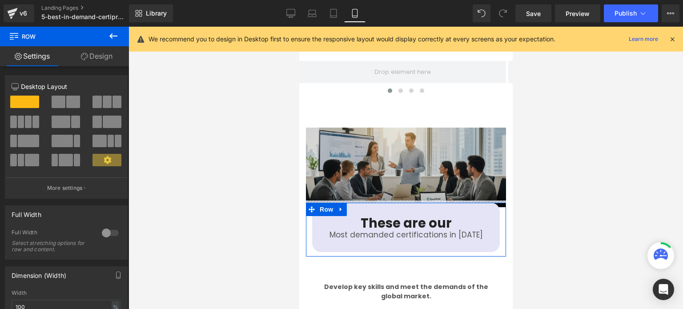
scroll to position [1224, 0]
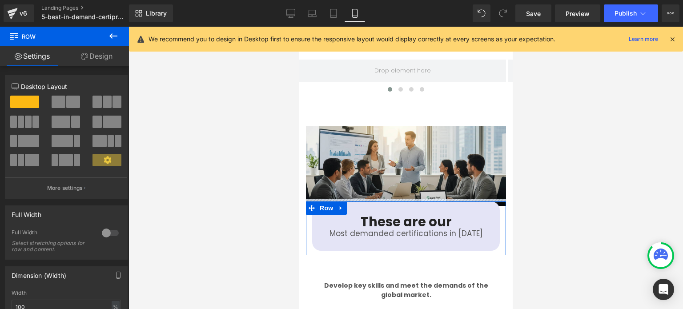
click at [534, 256] on div at bounding box center [405, 168] width 554 height 282
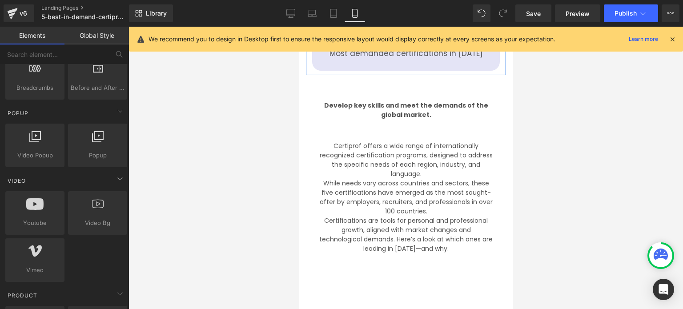
scroll to position [1402, 0]
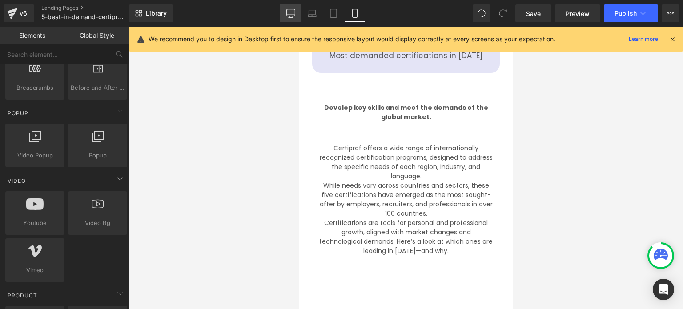
click at [294, 14] on icon at bounding box center [290, 13] width 9 height 9
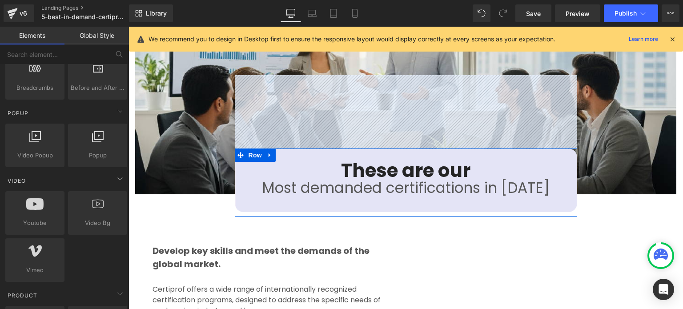
scroll to position [859, 0]
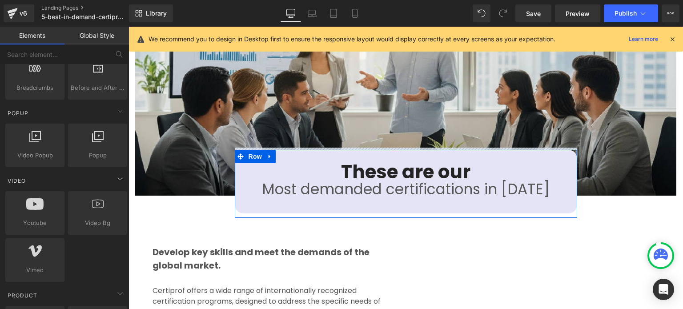
click at [183, 218] on div "Develop key skills and meet the demands of the global market. Text Block Certip…" at bounding box center [272, 302] width 253 height 168
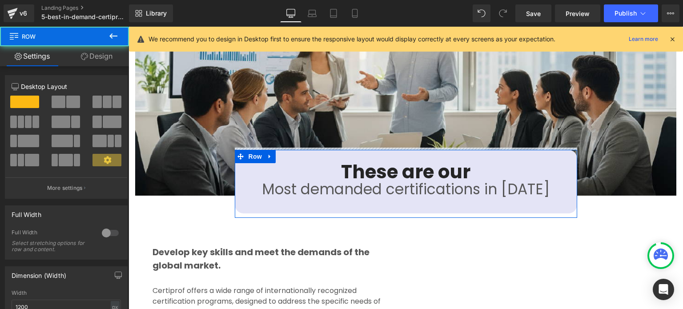
click at [192, 218] on div "Develop key skills and meet the demands of the global market. Text Block Certip…" at bounding box center [272, 302] width 253 height 168
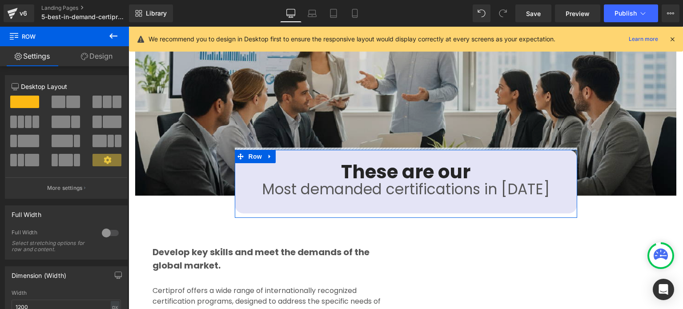
click at [601, 158] on img at bounding box center [405, 87] width 541 height 215
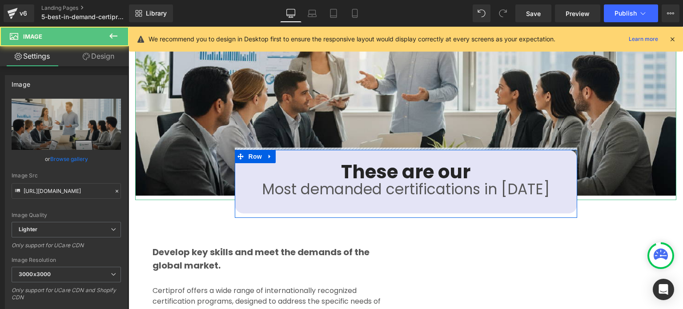
click at [212, 218] on div "Develop key skills and meet the demands of the global market. Text Block Certip…" at bounding box center [272, 302] width 253 height 168
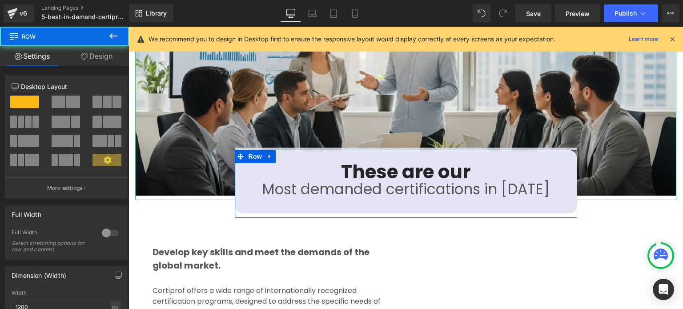
click at [201, 285] on span "Certiprof offers a wide range of internationally recognized certification progr…" at bounding box center [266, 301] width 228 height 32
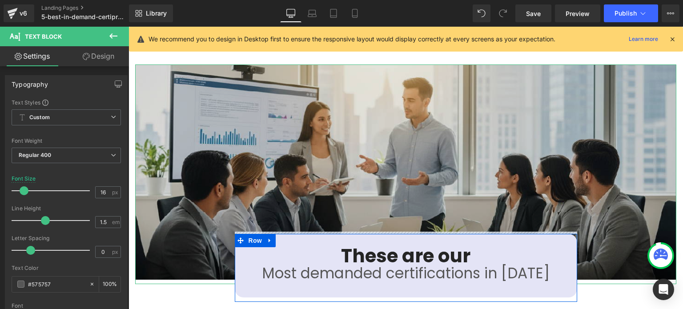
scroll to position [770, 0]
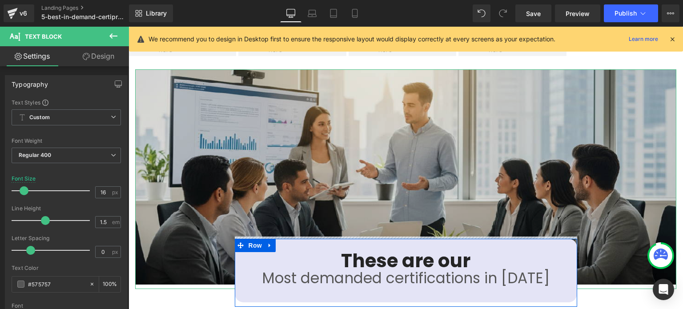
click at [164, 183] on img at bounding box center [405, 176] width 541 height 215
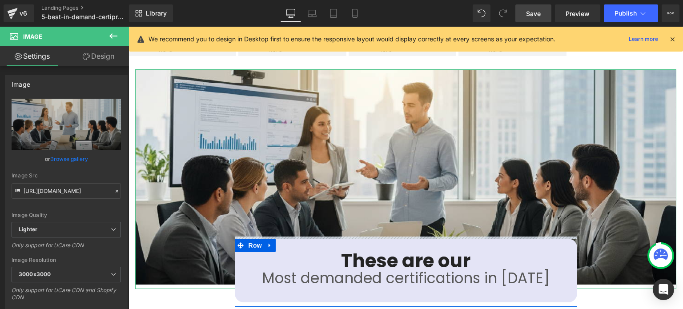
click at [539, 12] on span "Save" at bounding box center [533, 13] width 15 height 9
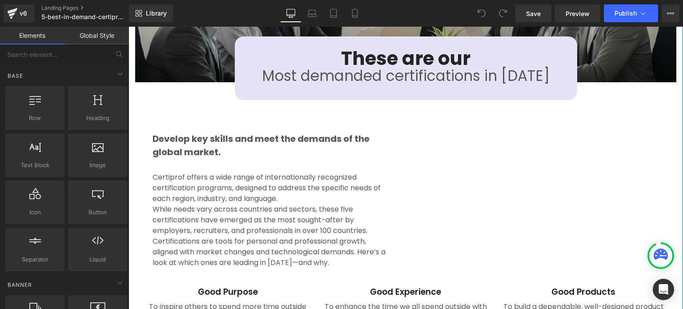
scroll to position [978, 0]
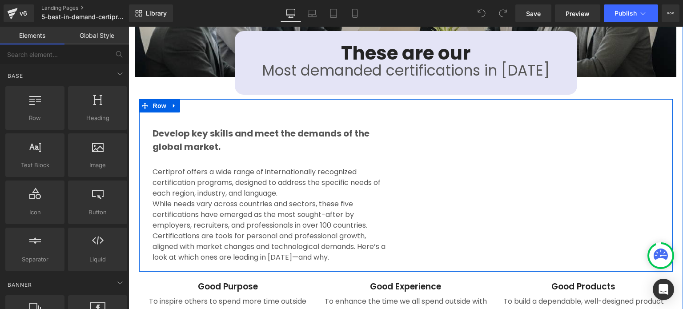
click at [423, 256] on div "Develop key skills and meet the demands of the global market. Text Block Certip…" at bounding box center [405, 185] width 533 height 172
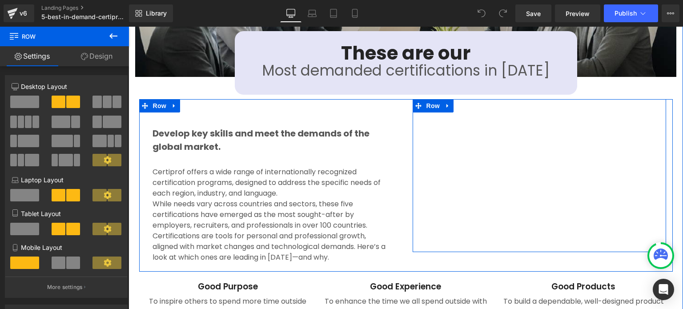
click at [414, 234] on div "Youtube" at bounding box center [538, 179] width 253 height 135
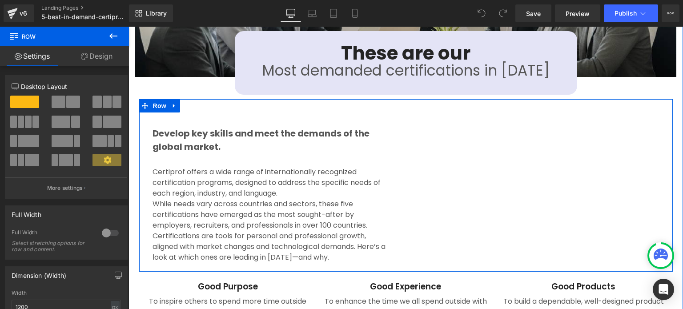
click at [406, 99] on div "Youtube Row" at bounding box center [539, 175] width 267 height 153
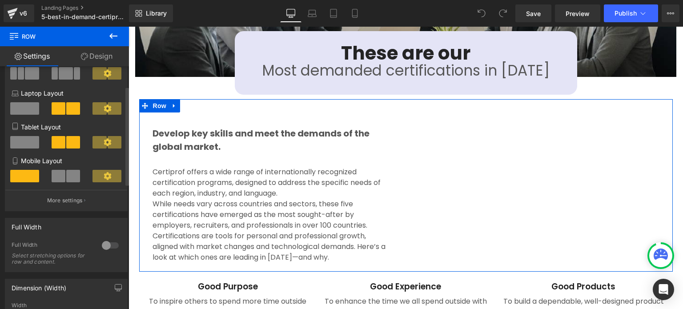
scroll to position [89, 0]
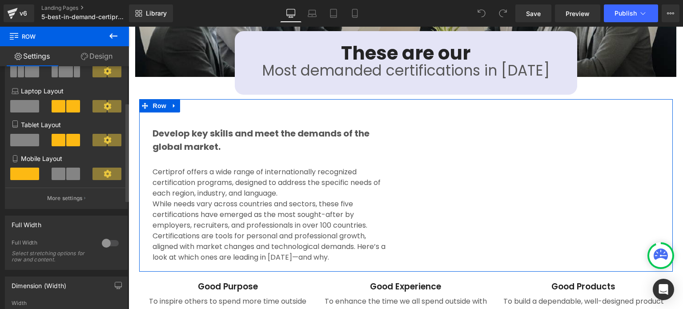
click at [108, 243] on div at bounding box center [110, 243] width 21 height 14
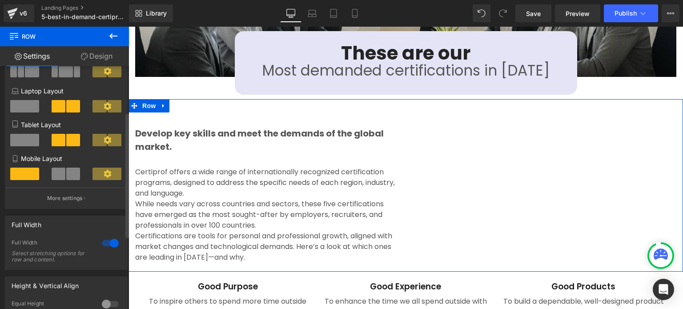
click at [101, 243] on div at bounding box center [110, 243] width 21 height 14
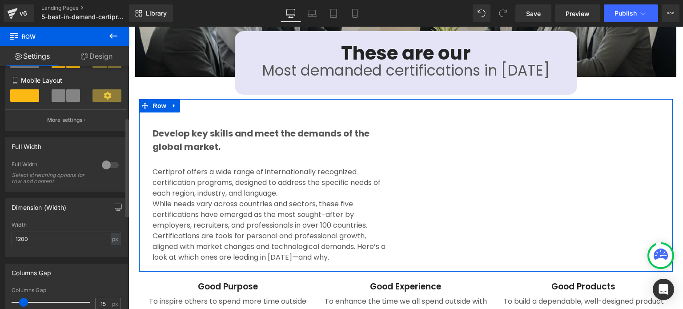
scroll to position [178, 0]
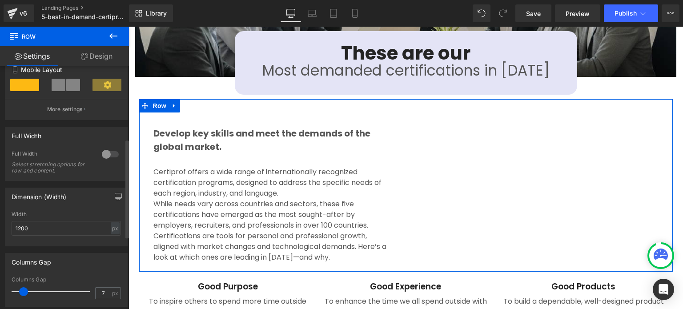
type input "6"
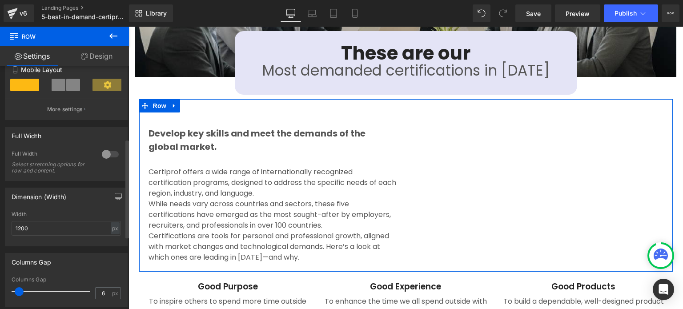
drag, startPoint x: 22, startPoint y: 290, endPoint x: 18, endPoint y: 297, distance: 8.0
click at [18, 296] on span at bounding box center [19, 291] width 9 height 9
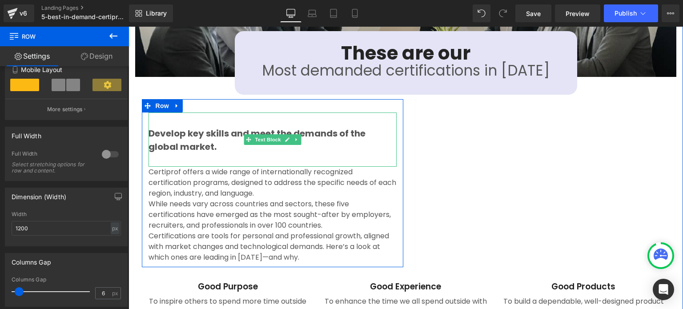
click at [247, 153] on p at bounding box center [272, 159] width 248 height 13
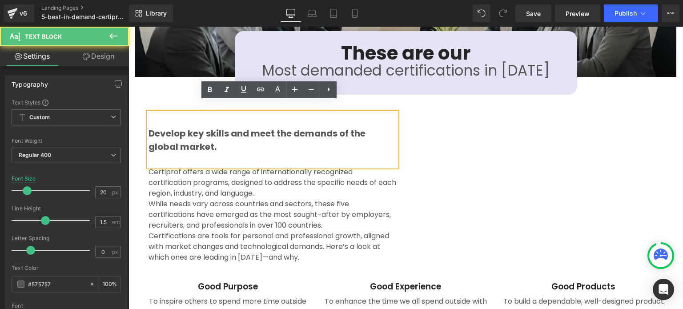
click at [208, 153] on p at bounding box center [272, 159] width 248 height 13
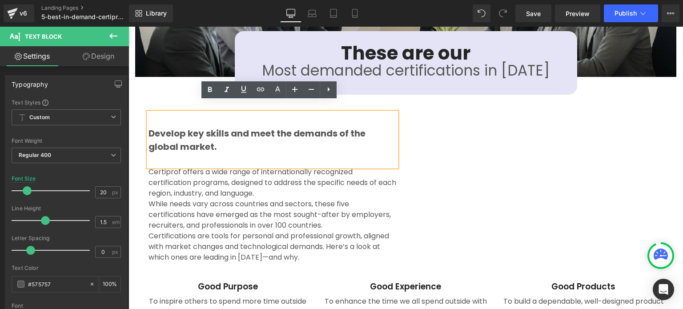
click at [208, 153] on p at bounding box center [272, 159] width 248 height 13
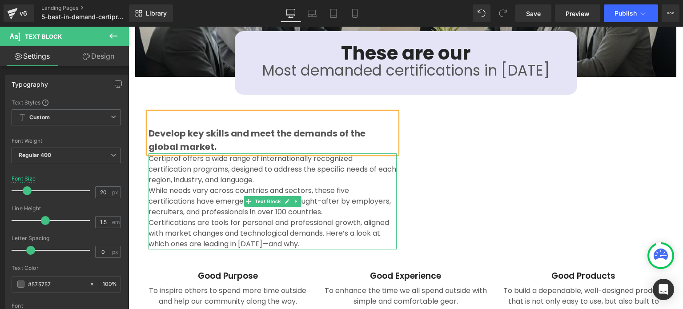
click at [300, 161] on span "Certiprof offers a wide range of internationally recognized certification progr…" at bounding box center [272, 169] width 248 height 32
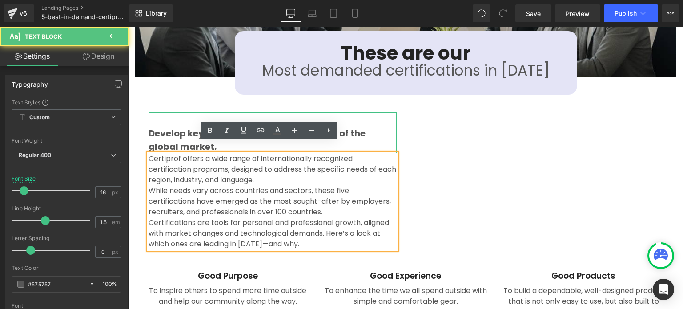
click at [328, 127] on strong "Develop key skills and meet the demands of the global market." at bounding box center [256, 140] width 217 height 26
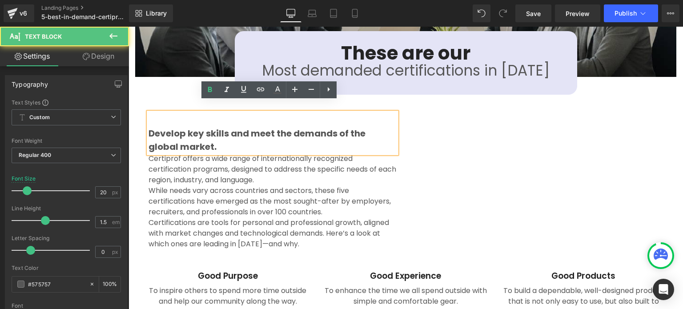
click at [264, 141] on p "Develop key skills and meet the demands of the global market." at bounding box center [272, 140] width 248 height 27
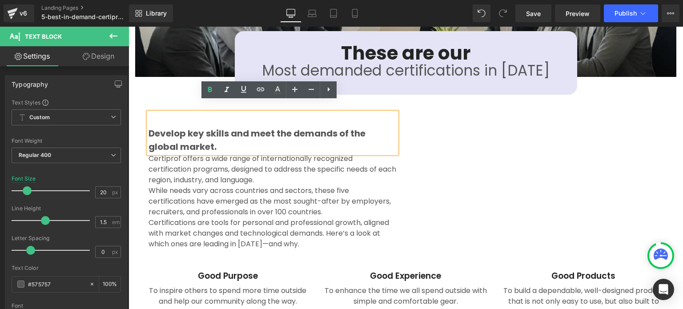
click at [340, 163] on span "Certiprof offers a wide range of internationally recognized certification progr…" at bounding box center [272, 169] width 248 height 32
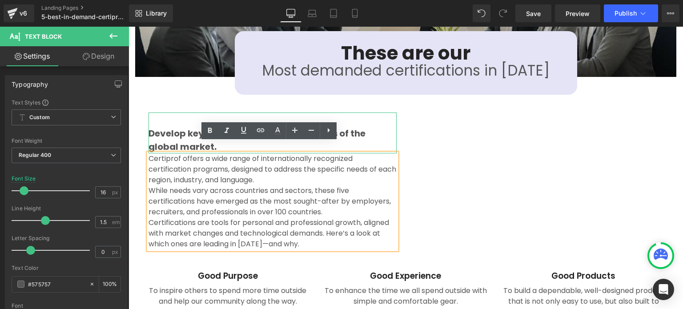
click at [258, 128] on span "Text Block" at bounding box center [267, 133] width 29 height 11
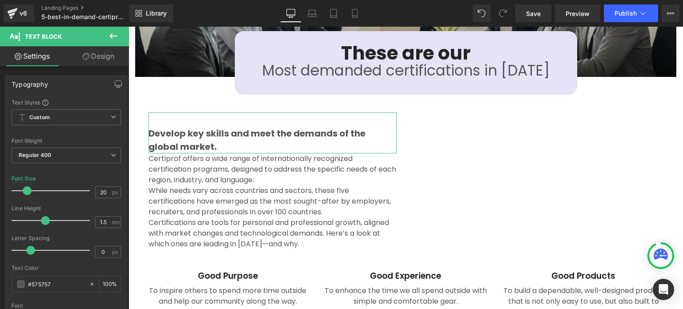
click at [105, 57] on link "Design" at bounding box center [98, 56] width 64 height 20
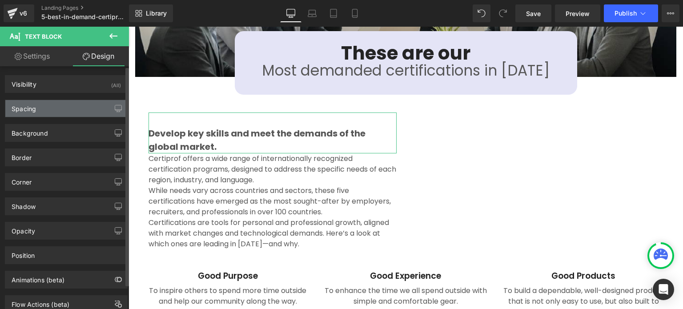
click at [60, 110] on div "Spacing" at bounding box center [66, 108] width 122 height 17
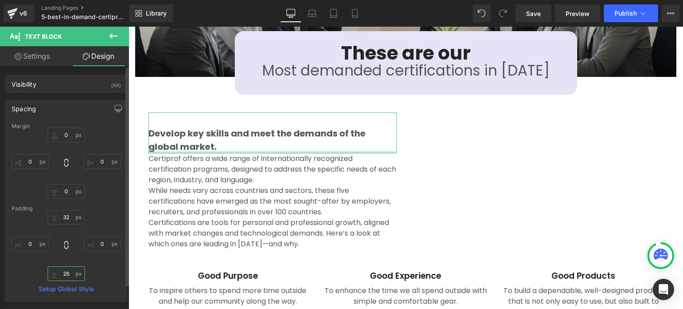
type input "28"
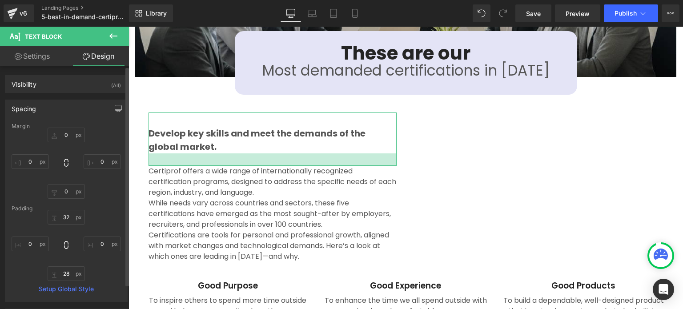
click at [78, 261] on div "32px 32 0px 0 28px 28 0px 0" at bounding box center [66, 245] width 109 height 71
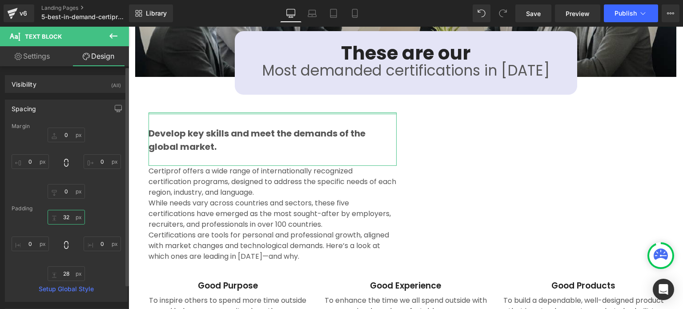
click at [67, 219] on input "32" at bounding box center [66, 217] width 37 height 15
type input "0"
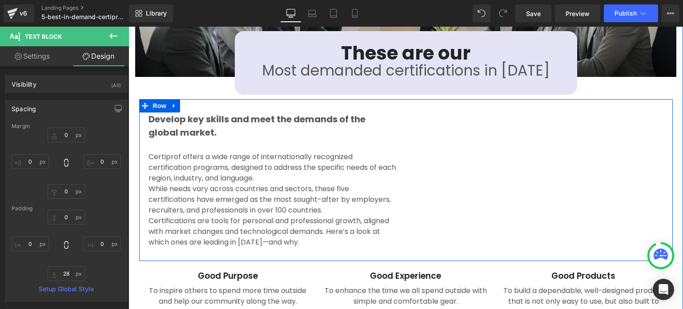
click at [128, 27] on div at bounding box center [128, 27] width 0 height 0
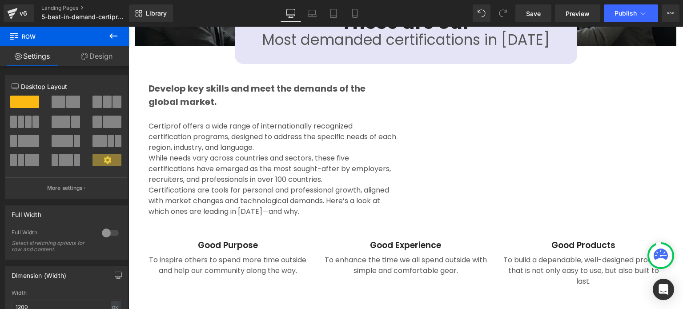
scroll to position [1022, 0]
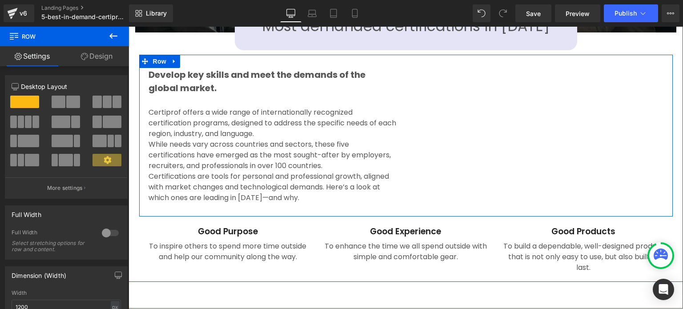
click at [402, 55] on div "Develop key skills and meet the demands of the global market. Text Block Certip…" at bounding box center [272, 131] width 267 height 153
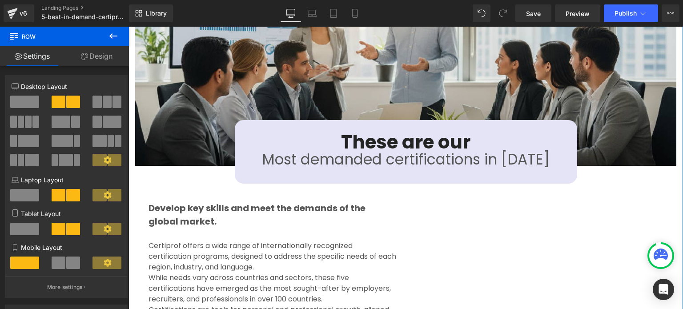
scroll to position [889, 0]
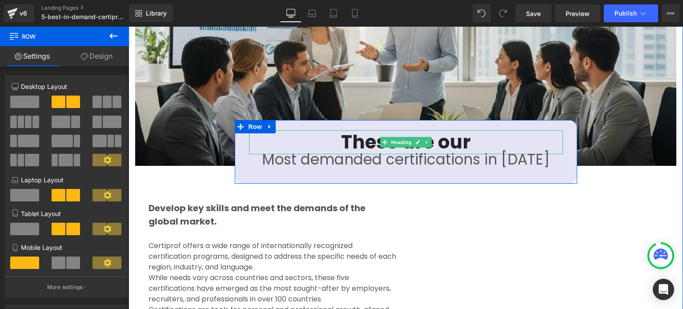
click at [359, 133] on h3 "These are our" at bounding box center [406, 142] width 314 height 24
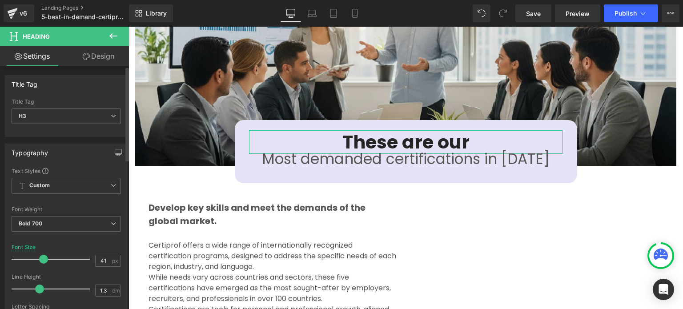
type input "40"
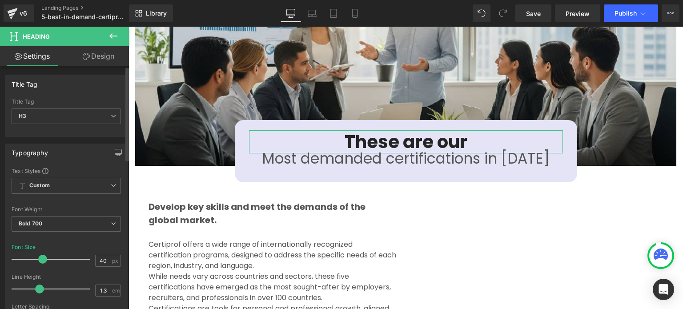
click at [40, 259] on span at bounding box center [42, 259] width 9 height 9
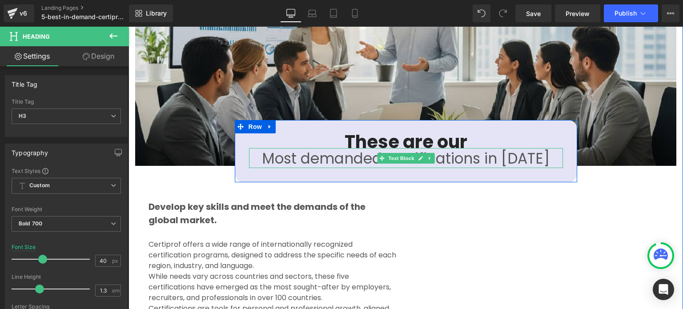
click at [447, 152] on p "Most demanded certifications in [DATE]" at bounding box center [406, 158] width 314 height 19
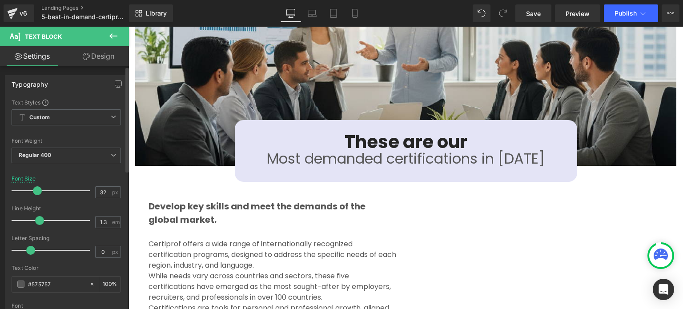
type input "31"
click at [34, 190] on span at bounding box center [35, 190] width 9 height 9
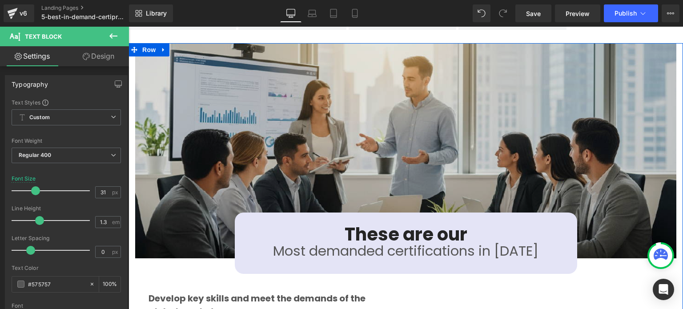
scroll to position [800, 0]
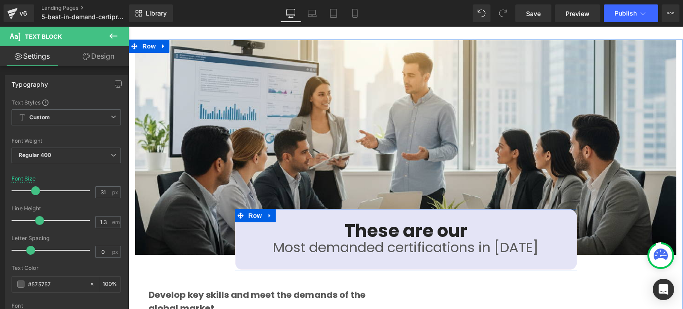
click at [564, 209] on div "These are our Heading Most demanded certifications in [DATE] Text Block Row 32px" at bounding box center [406, 239] width 342 height 61
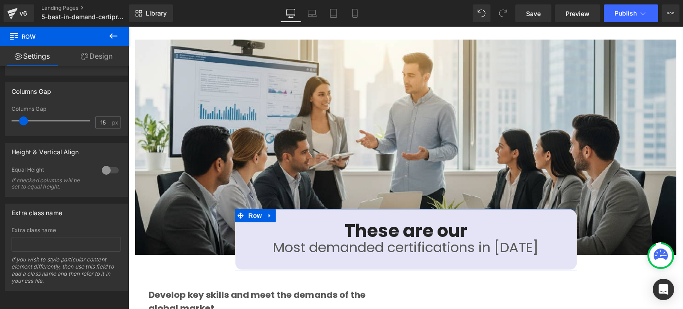
scroll to position [255, 0]
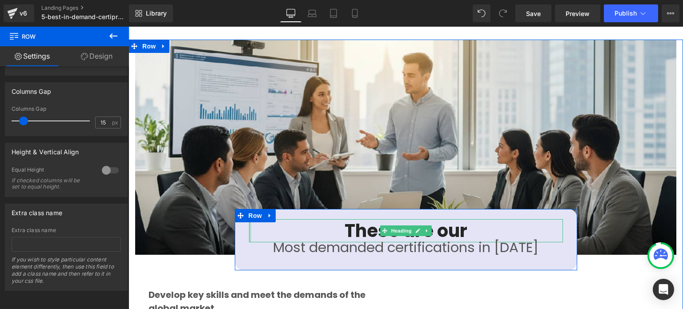
click at [249, 224] on div at bounding box center [250, 230] width 2 height 23
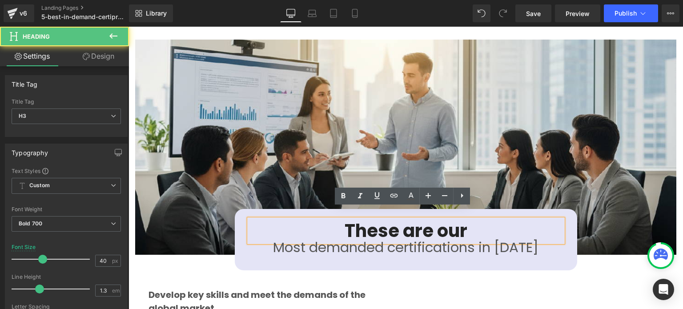
click at [236, 229] on div "These are our Heading Most demanded certifications in [DATE] Text Block Row 32px" at bounding box center [406, 239] width 342 height 61
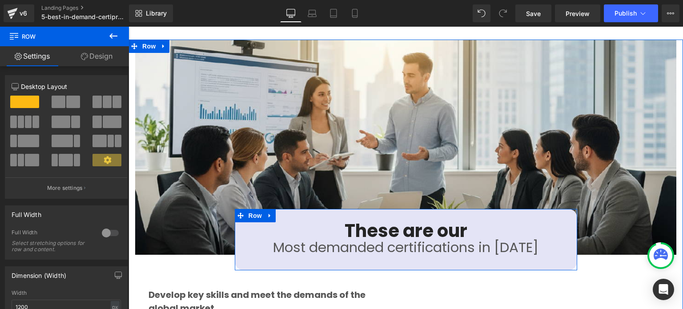
click at [236, 229] on div "These are our Heading Most demanded certifications in [DATE] Text Block Row 32px" at bounding box center [406, 239] width 342 height 61
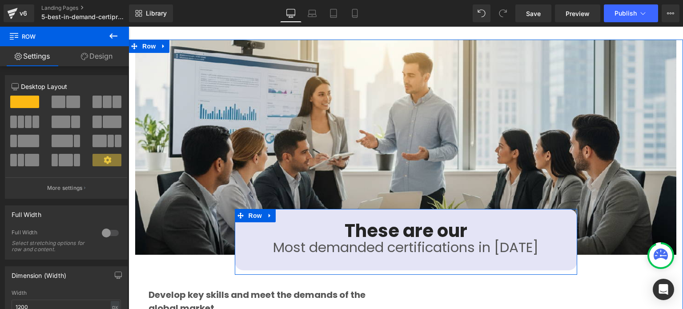
click at [246, 209] on span "Row" at bounding box center [255, 215] width 18 height 13
click at [249, 209] on span "Row" at bounding box center [255, 215] width 18 height 13
click at [253, 209] on span "Row" at bounding box center [255, 215] width 18 height 13
click at [251, 209] on span "Row" at bounding box center [255, 215] width 18 height 13
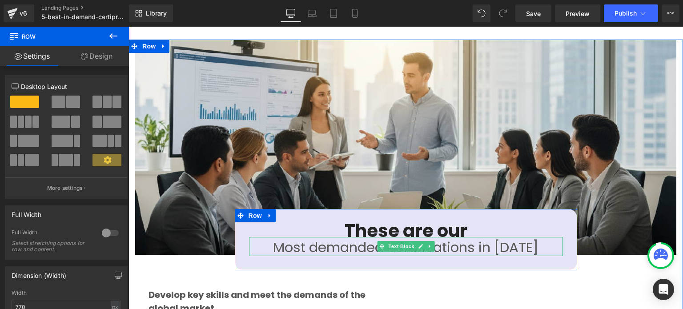
click at [462, 238] on p "Most demanded certifications in [DATE]" at bounding box center [406, 247] width 314 height 18
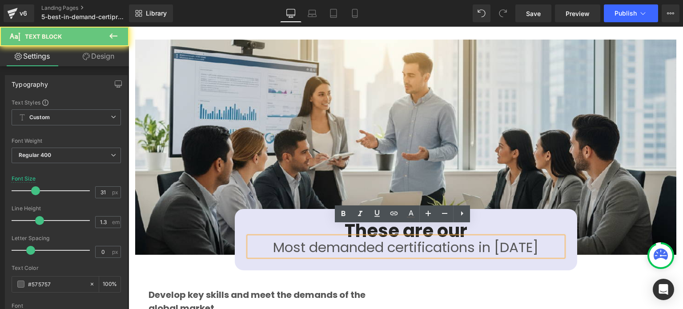
click at [464, 238] on p "Most demanded certifications in [DATE]" at bounding box center [406, 247] width 314 height 18
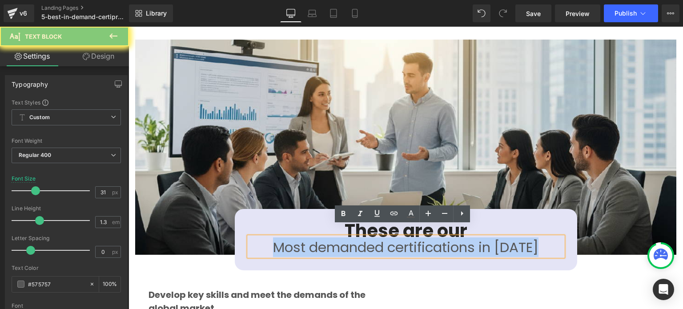
click at [464, 238] on p "Most demanded certifications in [DATE]" at bounding box center [406, 247] width 314 height 18
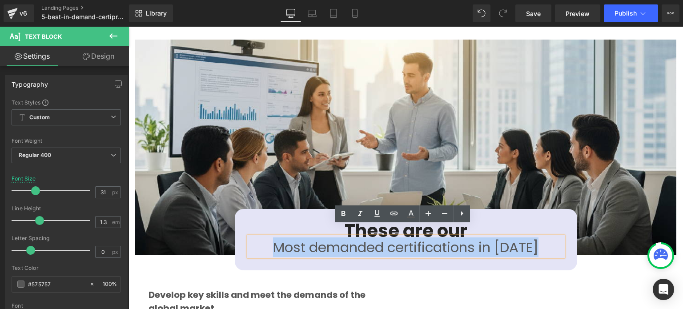
copy p "Most demanded certifications in [DATE]"
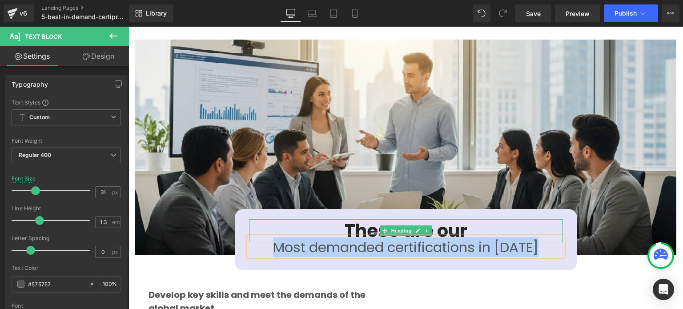
click at [414, 225] on link at bounding box center [417, 230] width 9 height 11
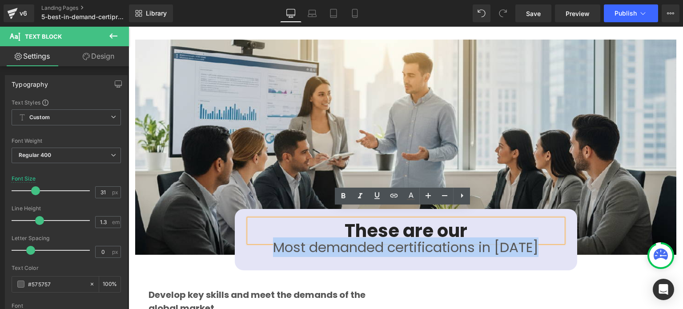
click at [454, 220] on h3 "These are our" at bounding box center [406, 230] width 314 height 23
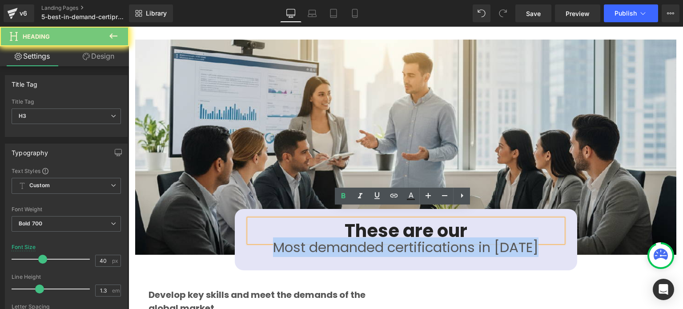
click at [454, 220] on h3 "These are our" at bounding box center [406, 230] width 314 height 23
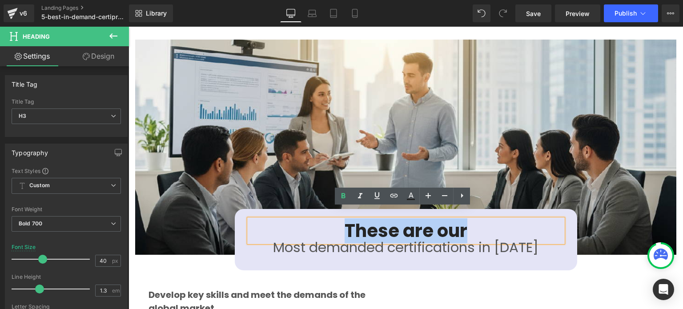
copy h3 "These are our"
